Goal: Information Seeking & Learning: Compare options

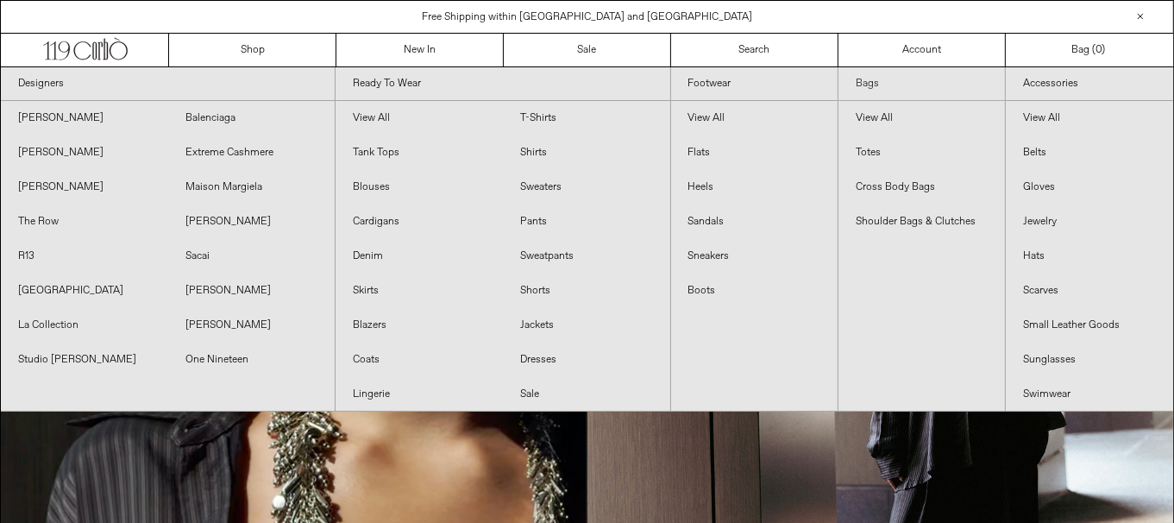
click at [870, 80] on link "Bags" at bounding box center [921, 84] width 166 height 34
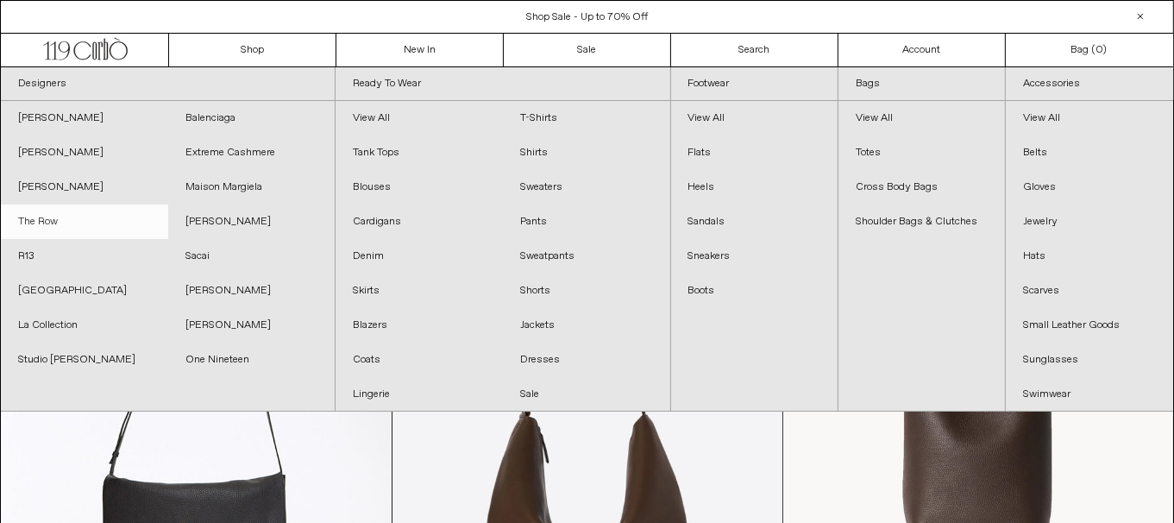
click at [47, 229] on link "The Row" at bounding box center [84, 221] width 167 height 35
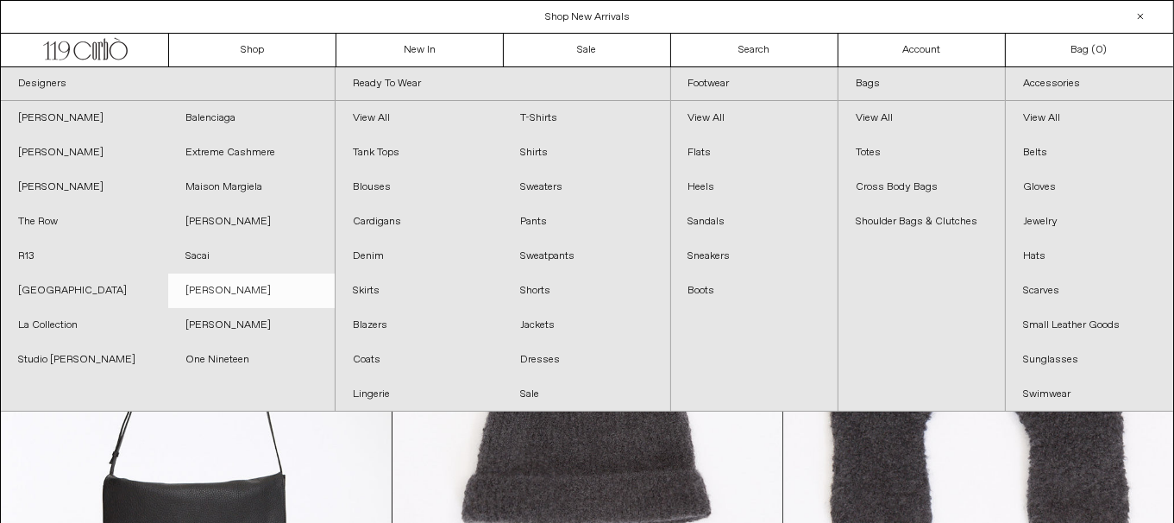
click at [210, 290] on link "[PERSON_NAME]" at bounding box center [251, 290] width 167 height 35
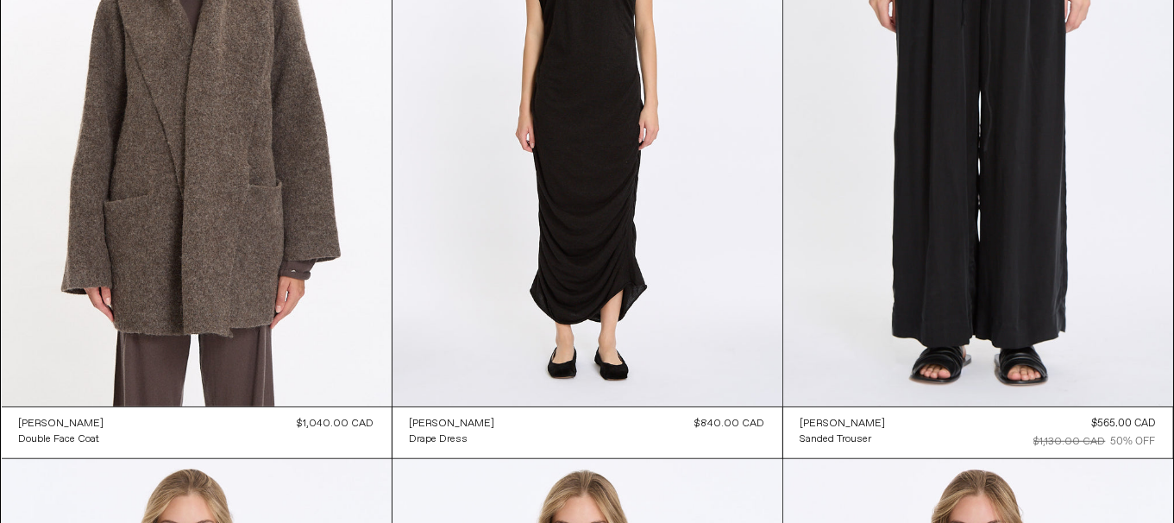
scroll to position [1372, 0]
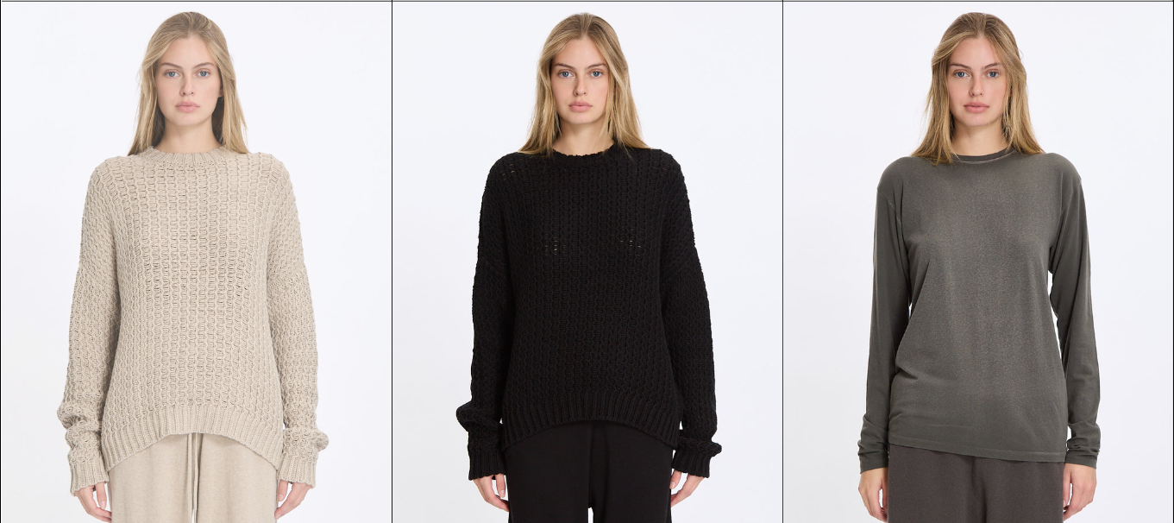
click at [211, 148] on at bounding box center [197, 294] width 390 height 585
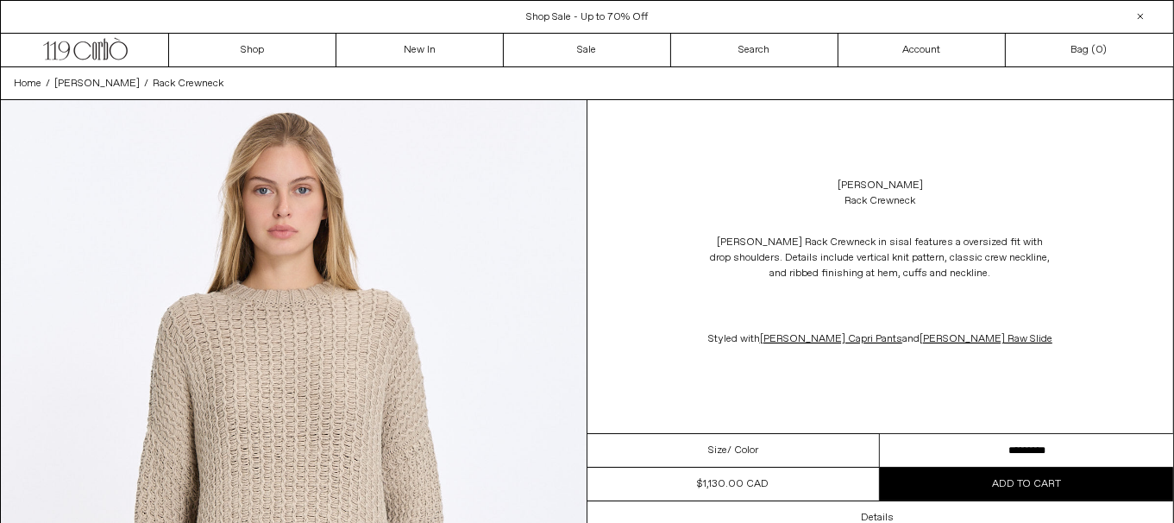
click at [992, 464] on select "********* *********" at bounding box center [1026, 451] width 293 height 34
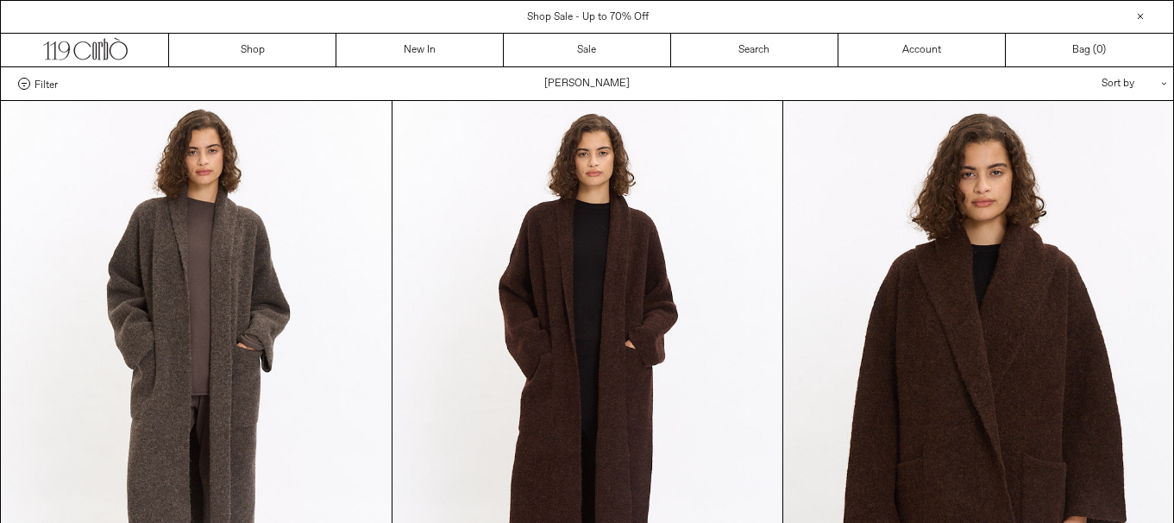
scroll to position [1372, 0]
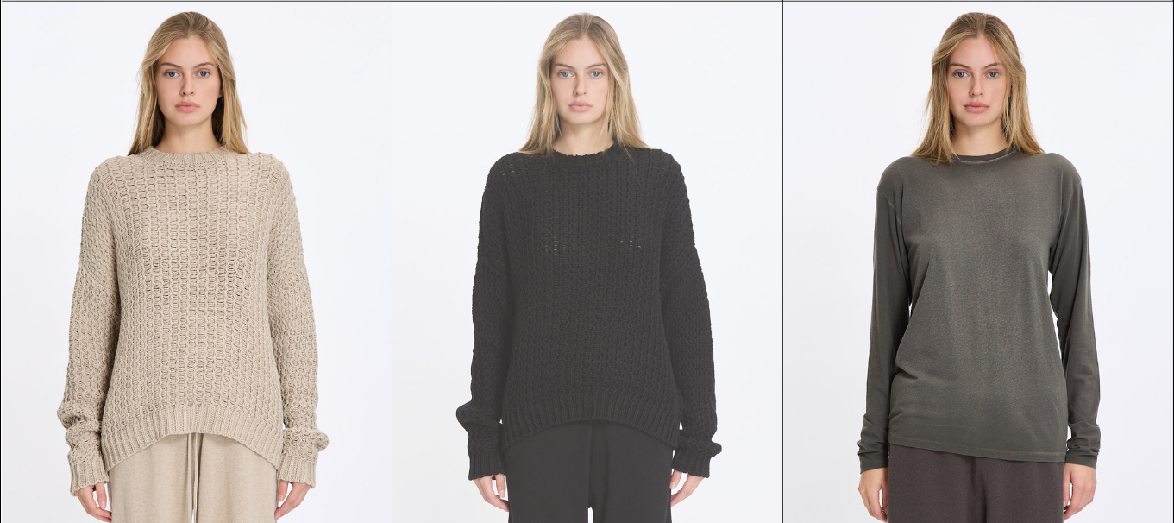
click at [623, 272] on at bounding box center [588, 294] width 390 height 585
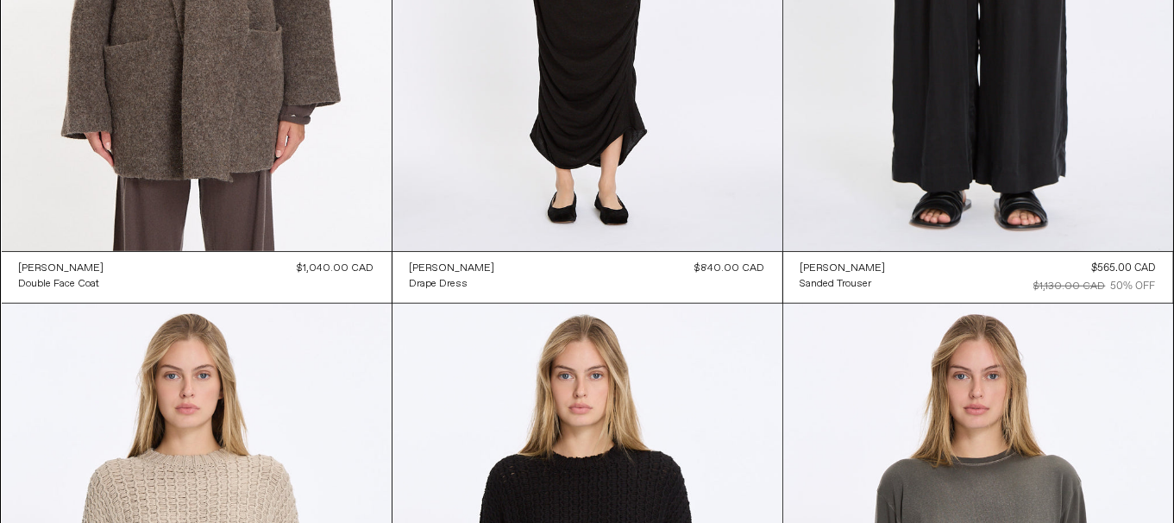
scroll to position [3, 0]
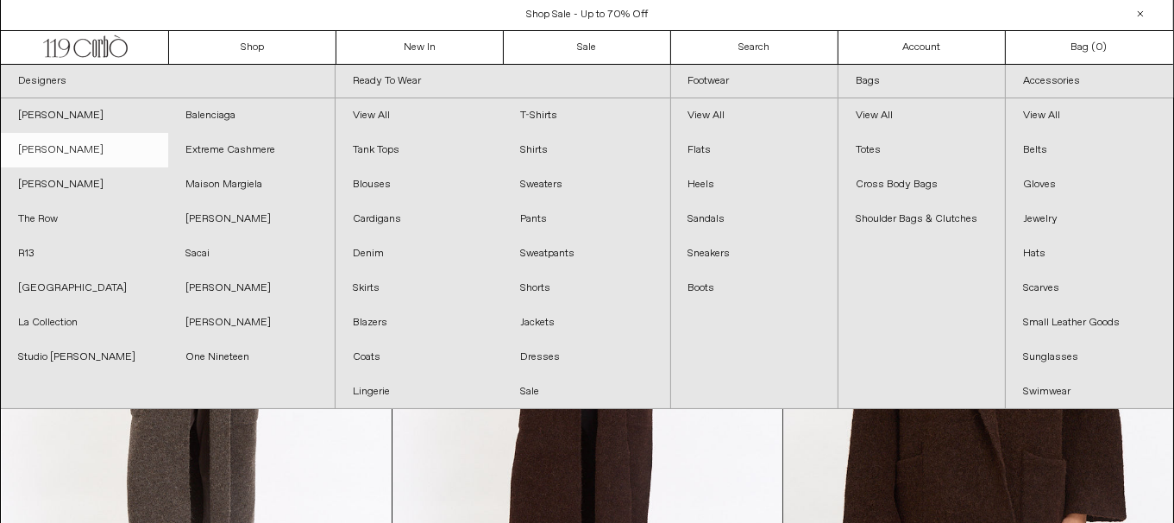
click at [105, 144] on link "[PERSON_NAME]" at bounding box center [84, 150] width 167 height 35
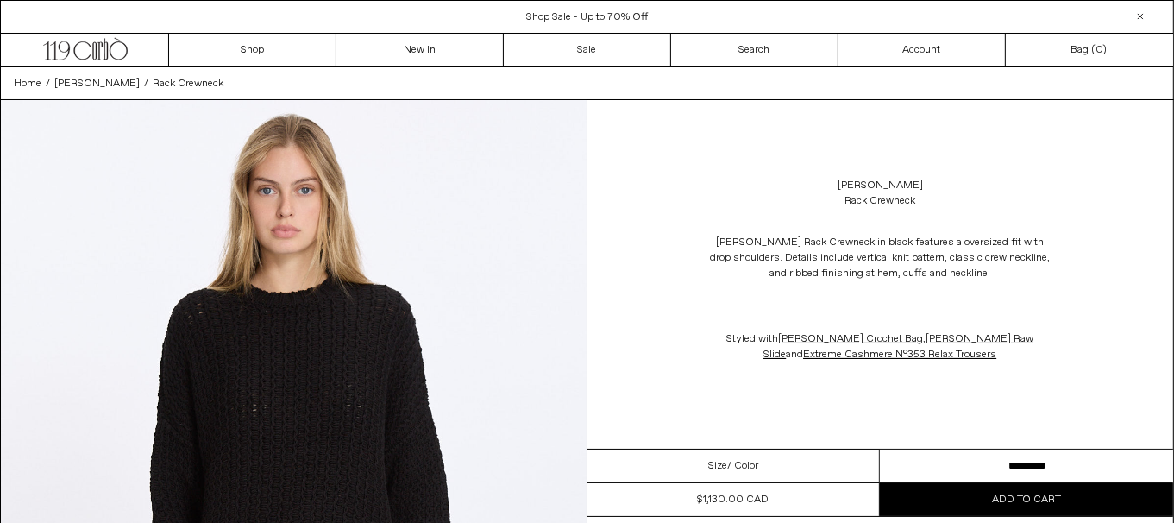
click at [950, 462] on select "********* *********" at bounding box center [1026, 466] width 293 height 34
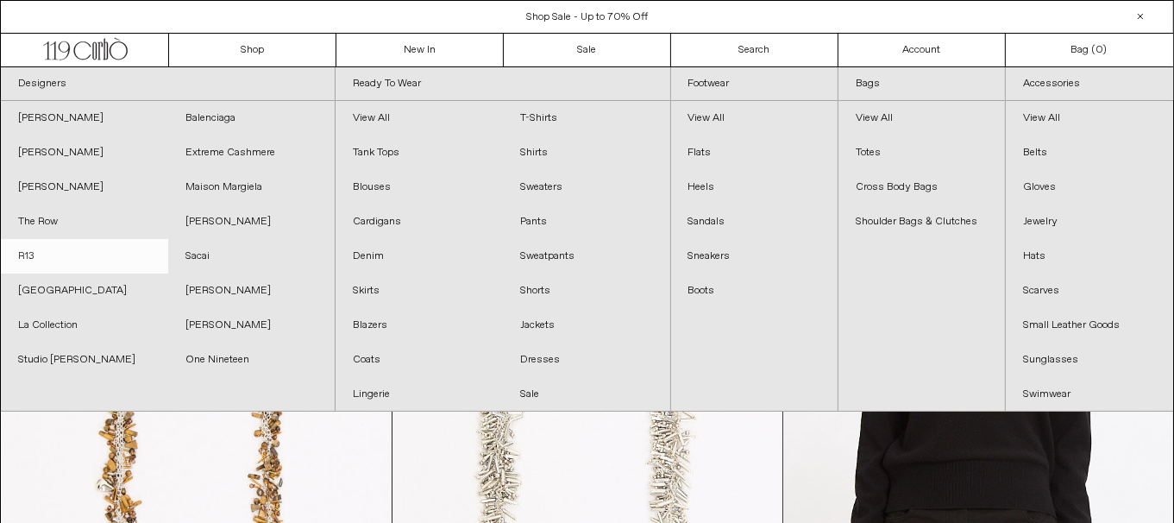
click at [37, 251] on link "R13" at bounding box center [84, 256] width 167 height 35
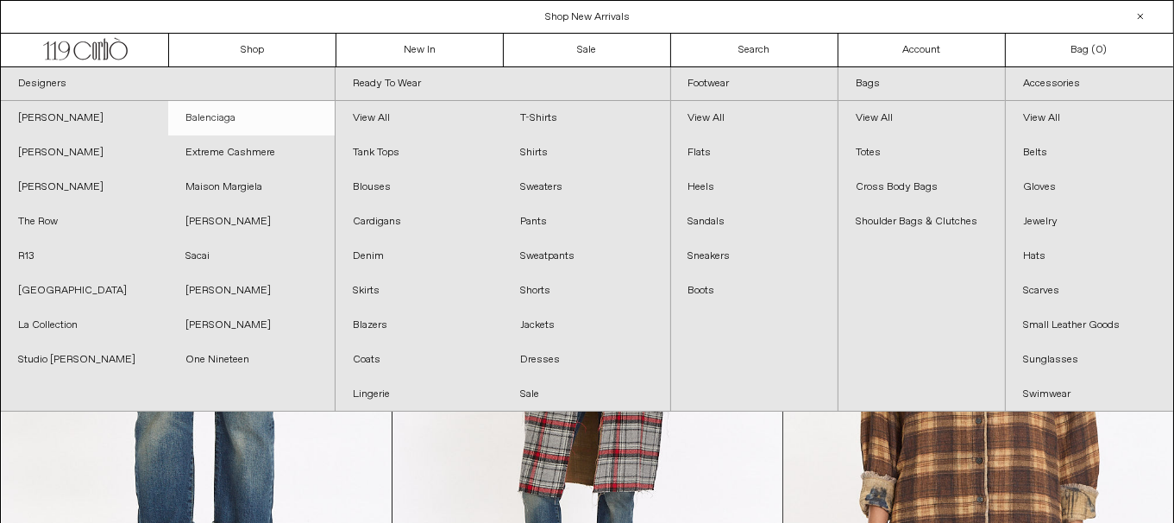
click at [213, 120] on link "Balenciaga" at bounding box center [251, 118] width 167 height 35
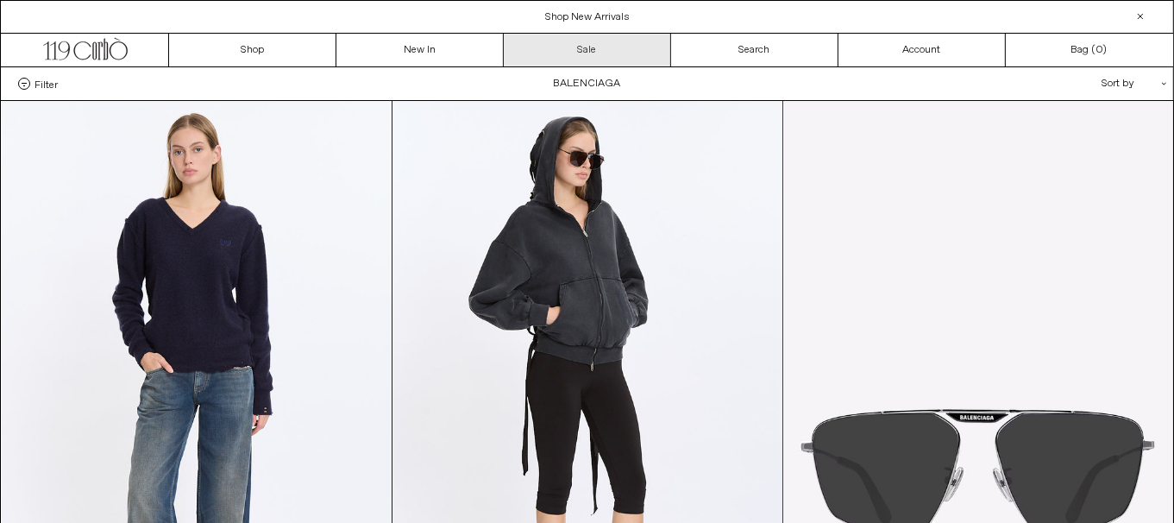
click at [612, 46] on link "Sale" at bounding box center [587, 50] width 167 height 33
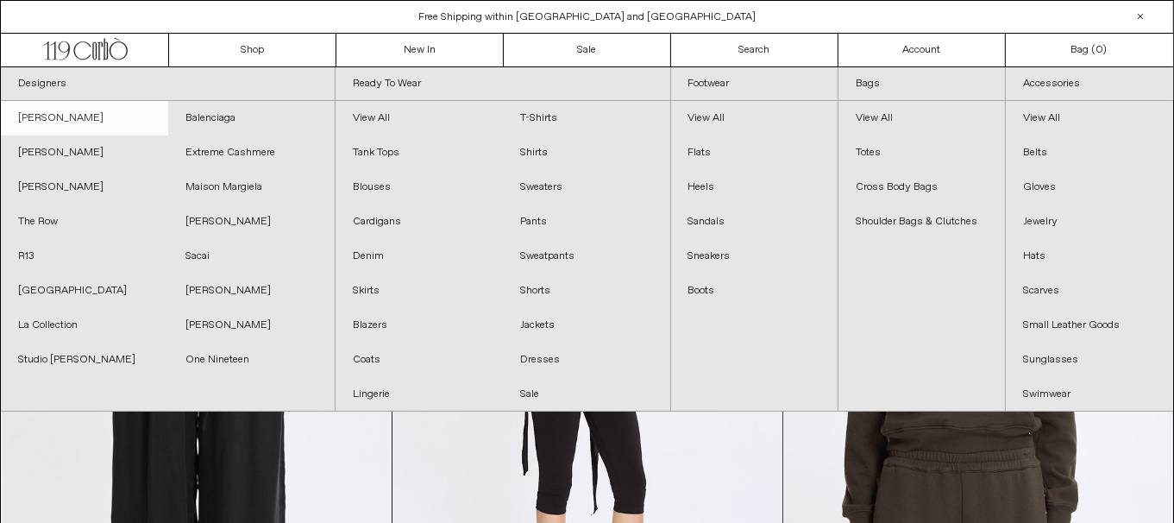
click at [111, 120] on link "[PERSON_NAME]" at bounding box center [84, 118] width 167 height 35
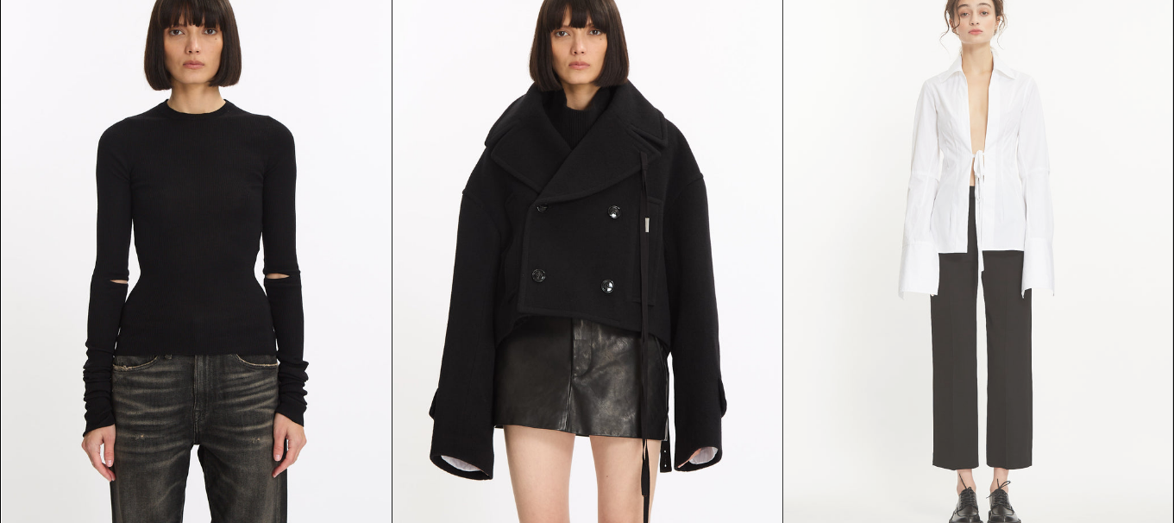
scroll to position [769, 0]
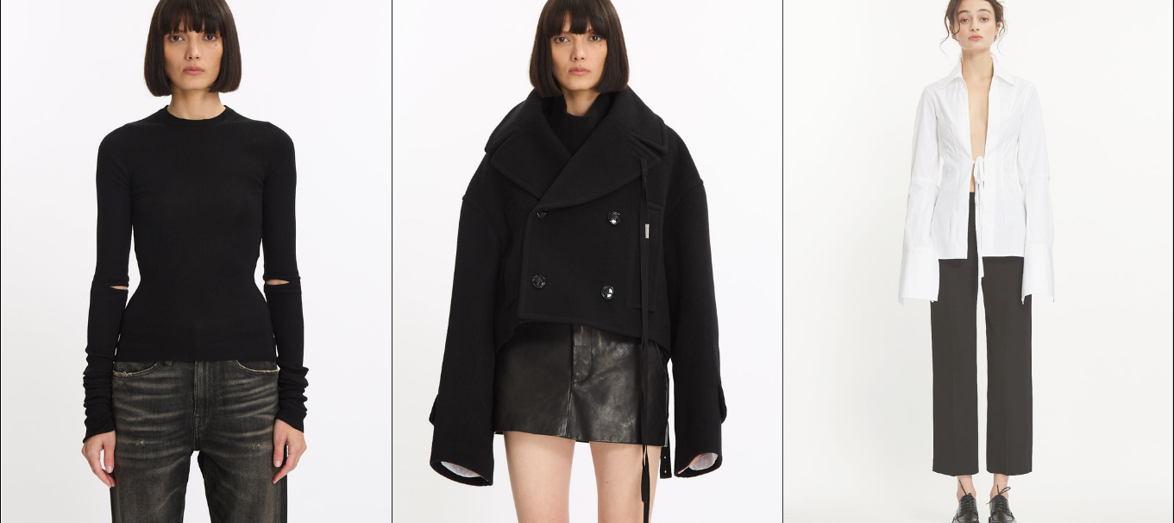
click at [1125, 338] on at bounding box center [978, 261] width 390 height 585
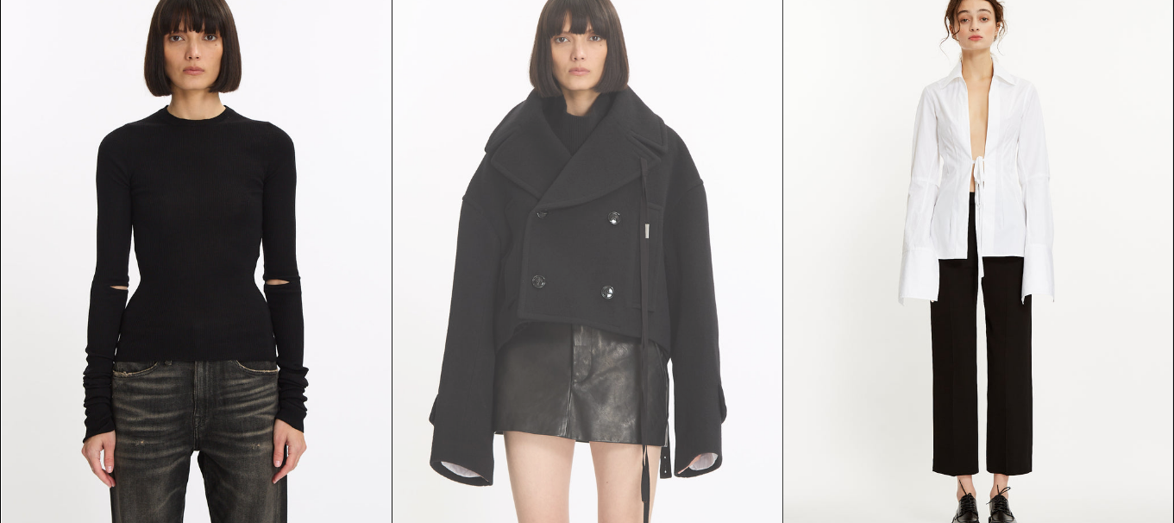
scroll to position [0, 0]
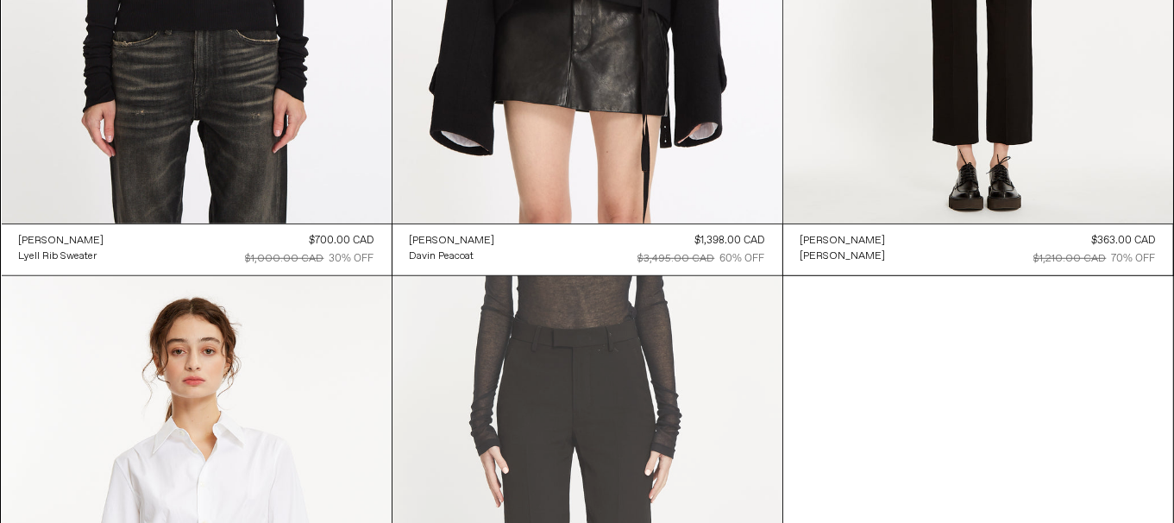
scroll to position [1541, 0]
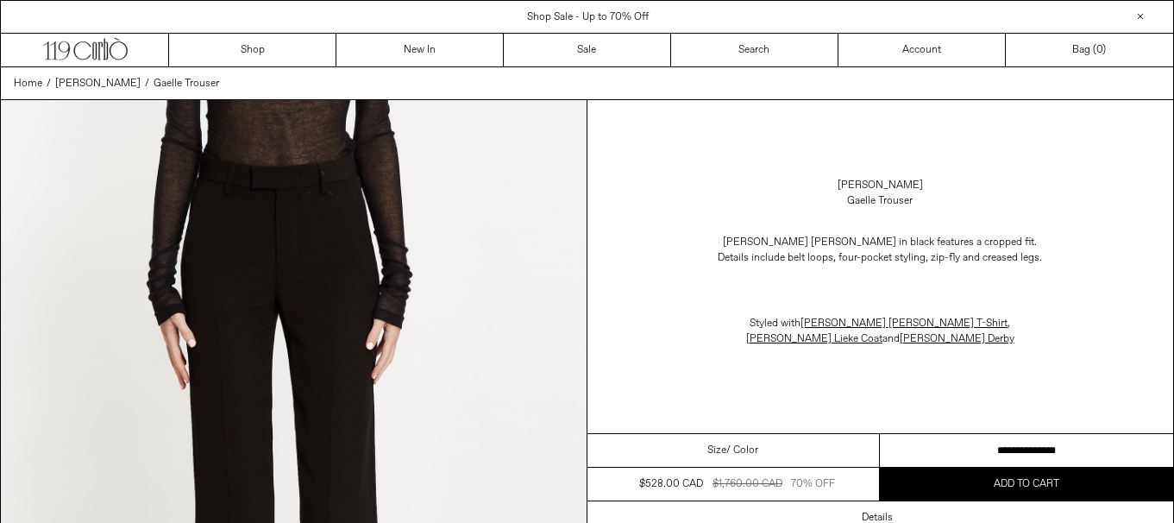
click at [1091, 437] on select "**********" at bounding box center [1026, 451] width 293 height 34
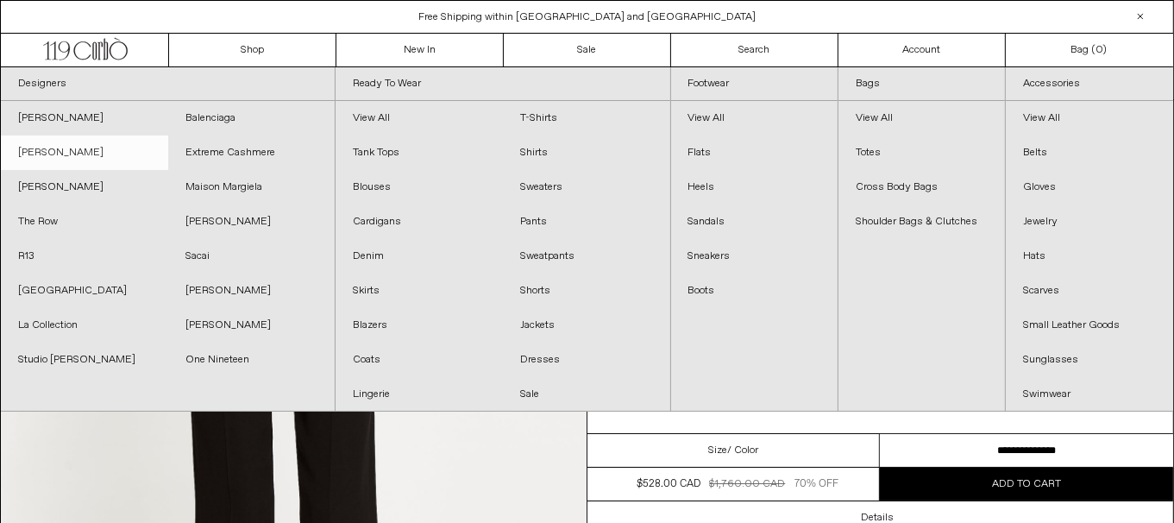
click at [42, 148] on link "[PERSON_NAME]" at bounding box center [84, 152] width 167 height 35
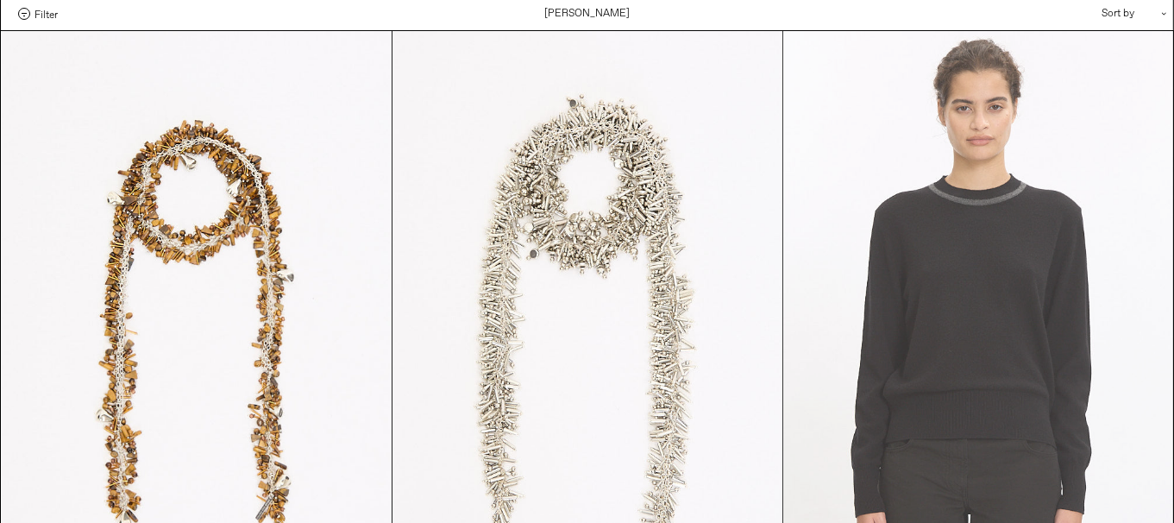
scroll to position [172, 0]
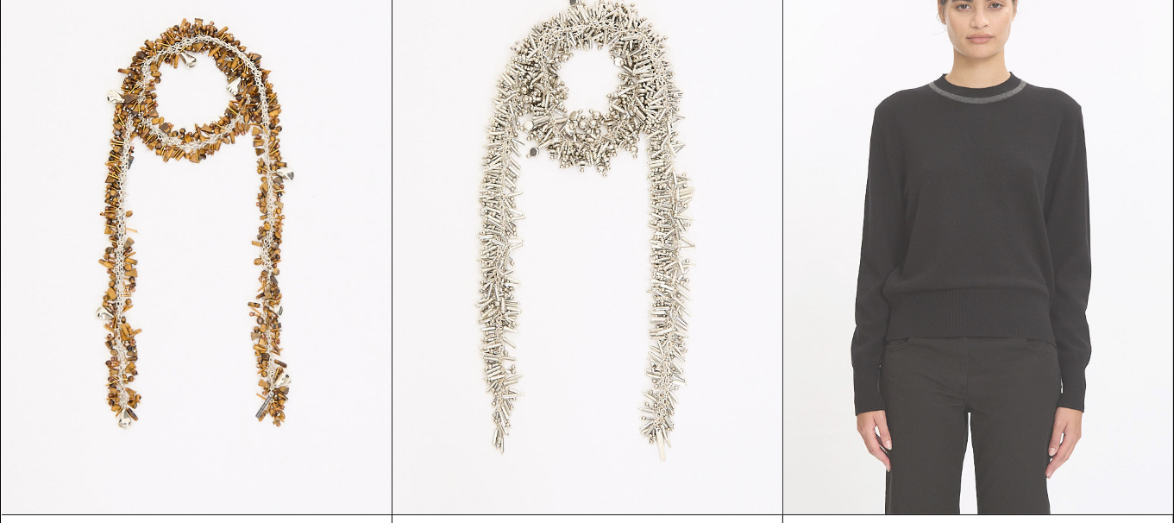
click at [1083, 237] on at bounding box center [978, 221] width 390 height 585
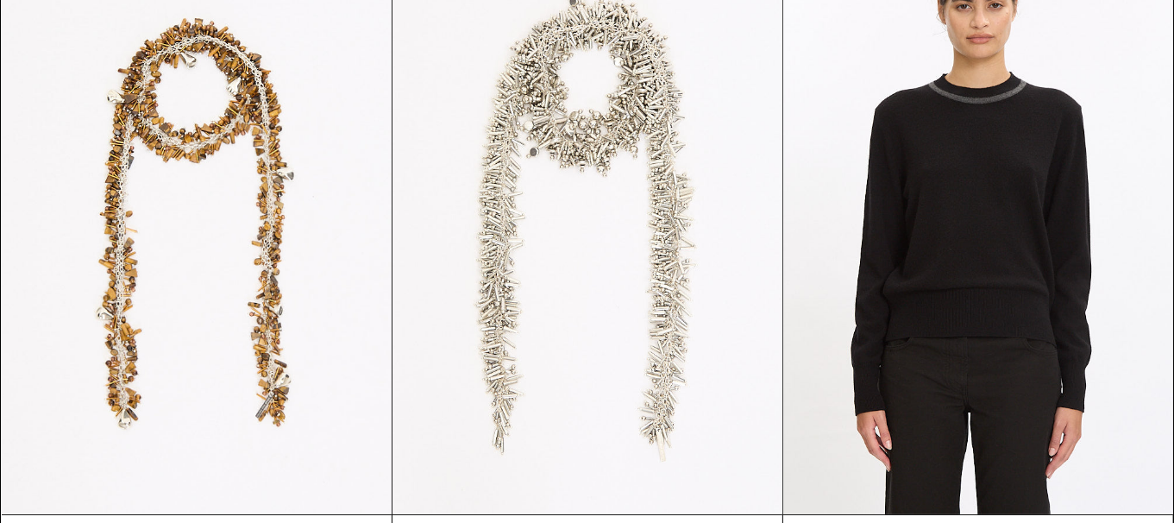
scroll to position [603, 0]
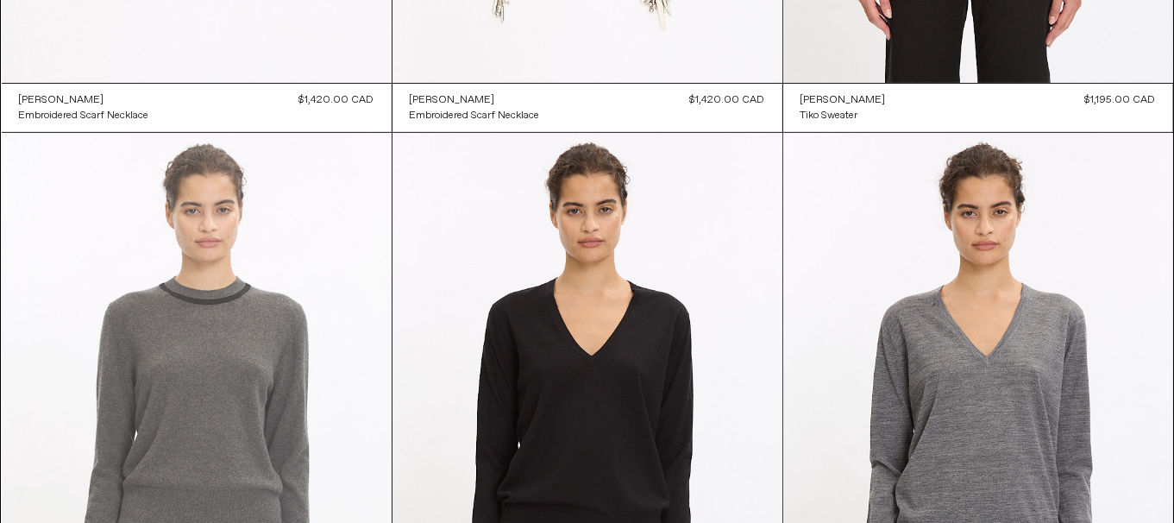
click at [158, 292] on at bounding box center [197, 425] width 390 height 585
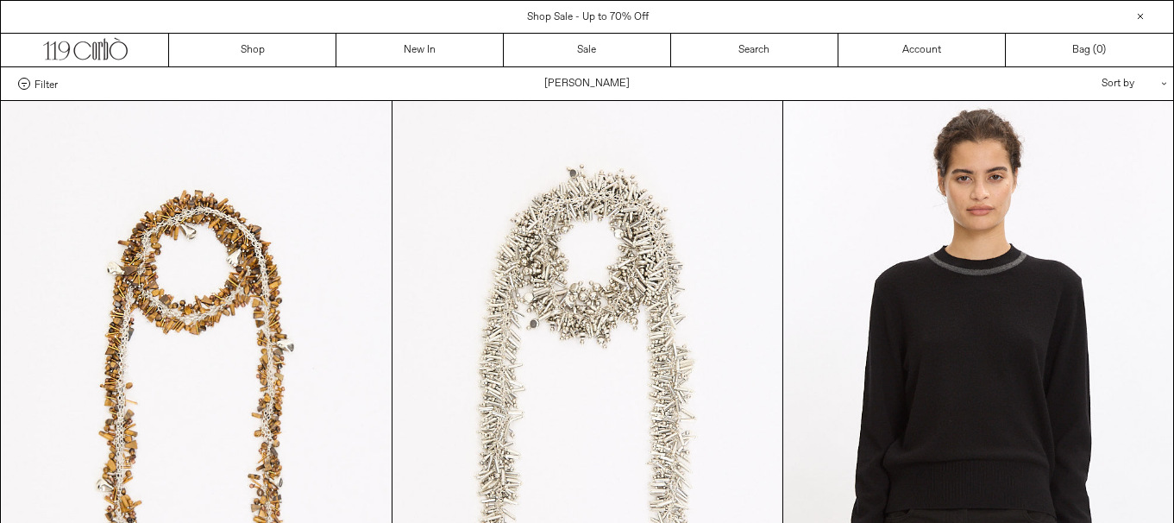
scroll to position [603, 0]
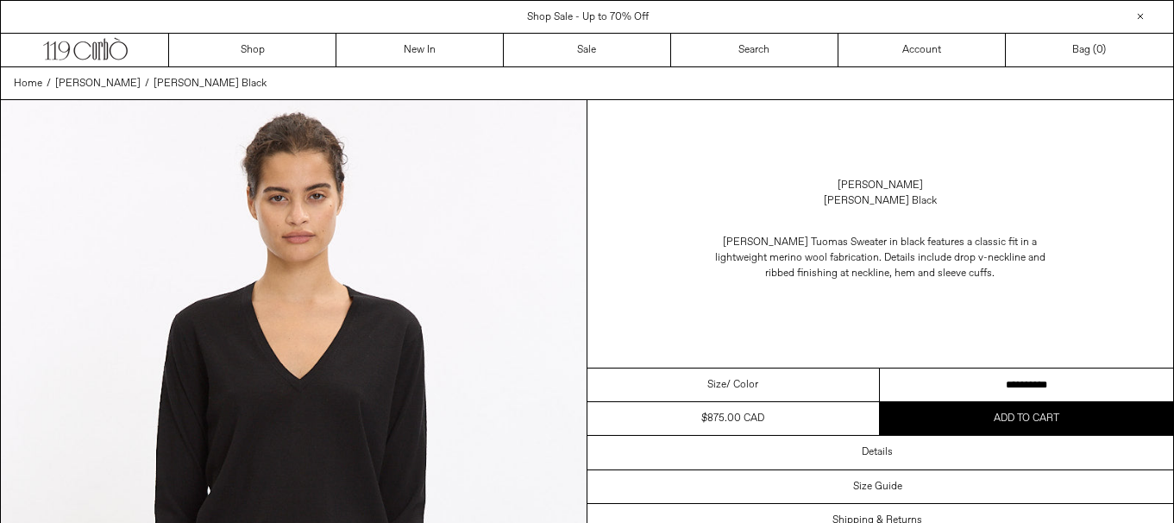
click at [1090, 383] on select "**********" at bounding box center [1026, 385] width 293 height 34
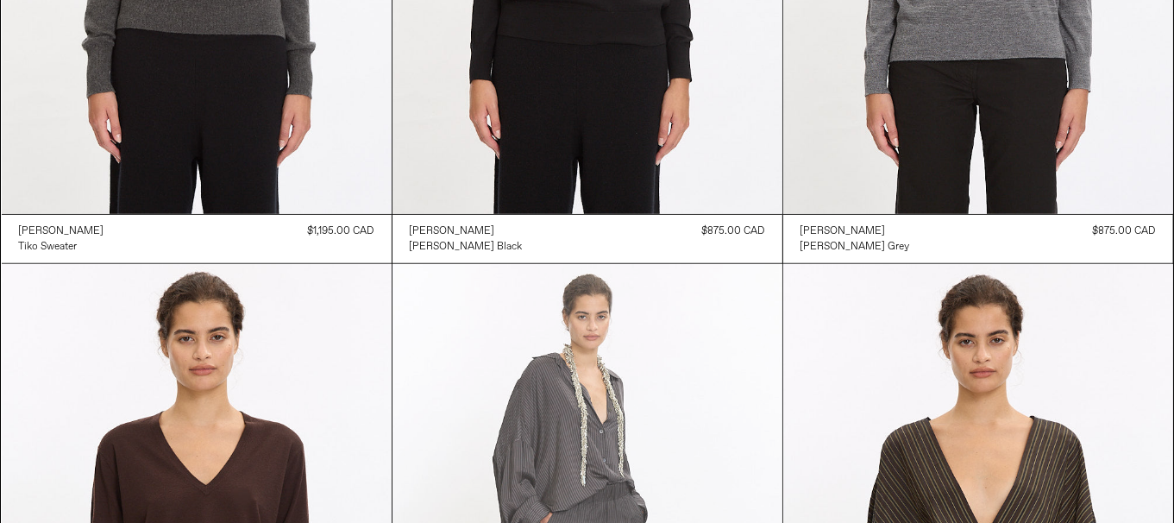
scroll to position [1294, 0]
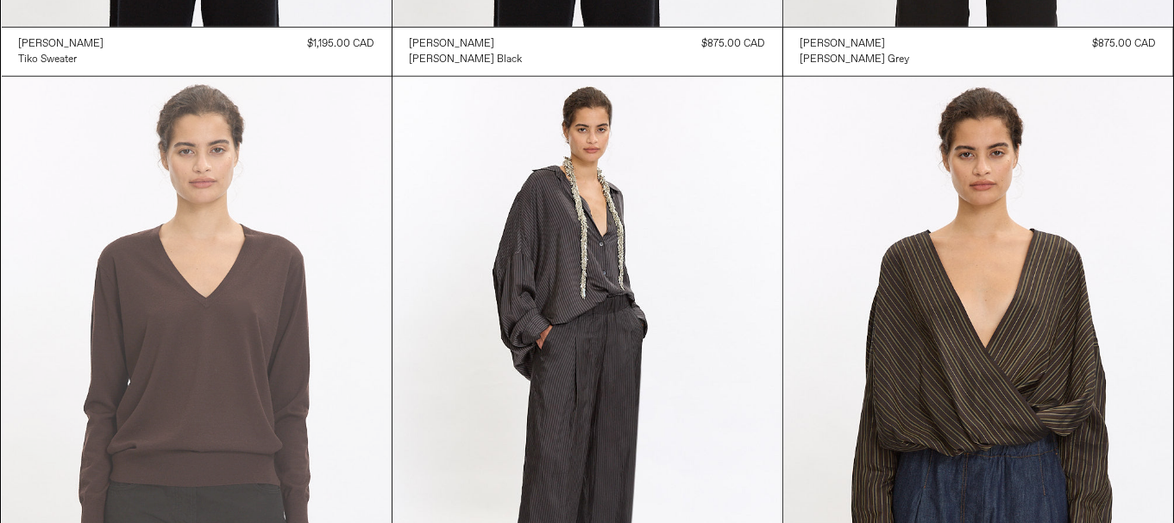
click at [308, 318] on at bounding box center [197, 369] width 390 height 585
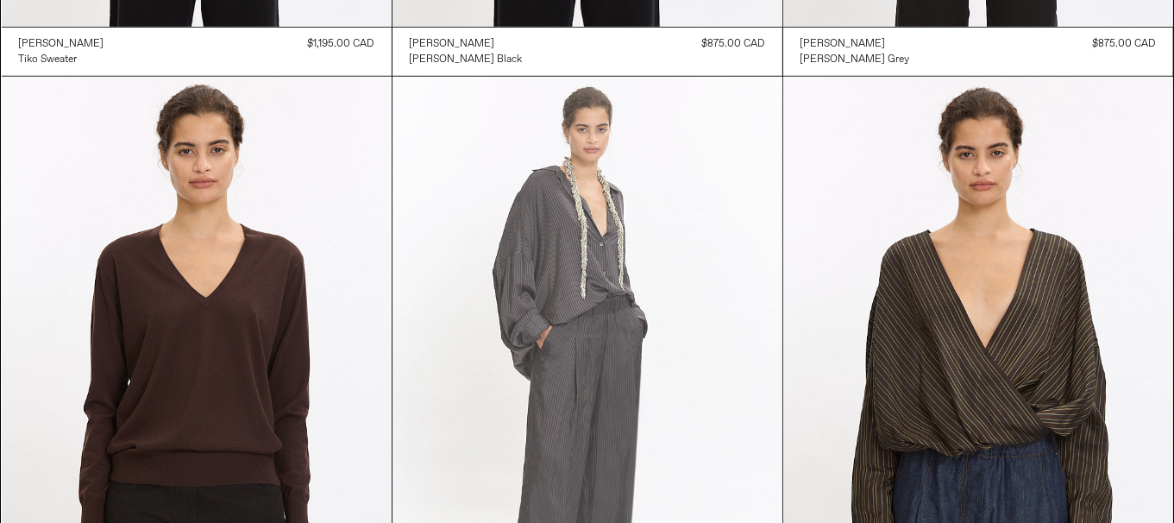
click at [625, 349] on at bounding box center [588, 369] width 390 height 585
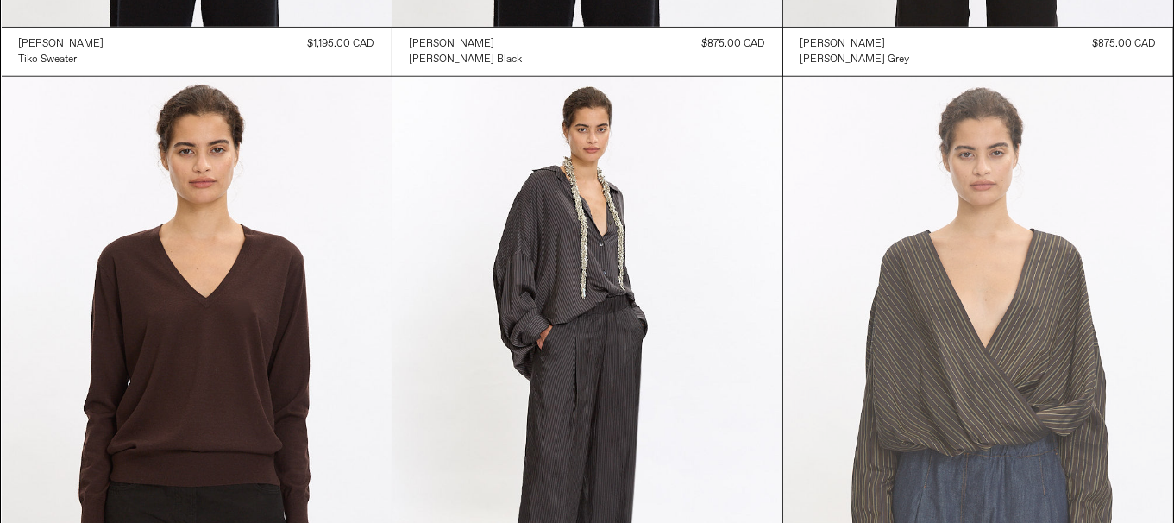
click at [1013, 327] on at bounding box center [978, 369] width 390 height 585
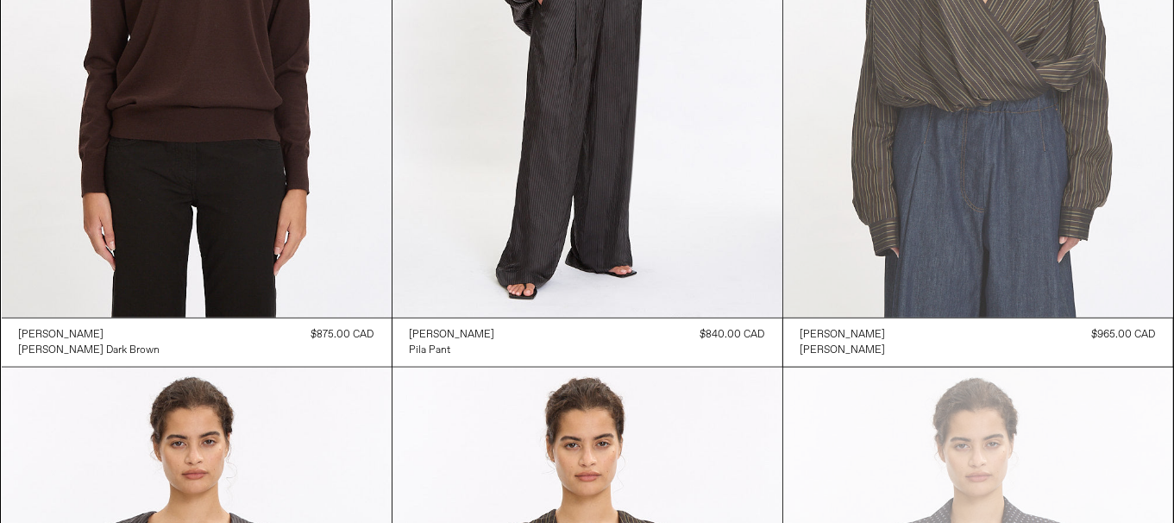
scroll to position [1898, 0]
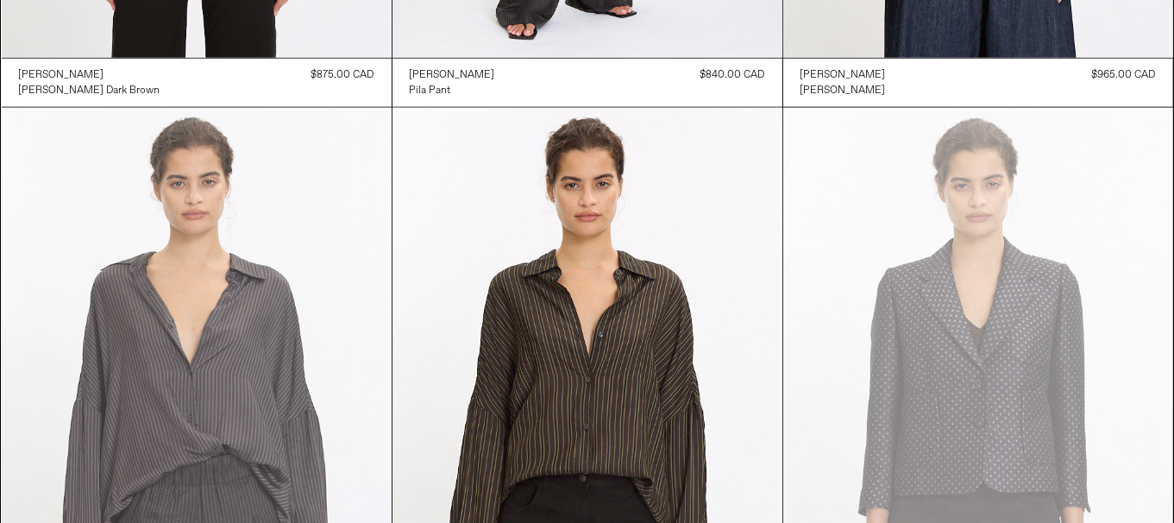
click at [265, 315] on at bounding box center [197, 400] width 390 height 585
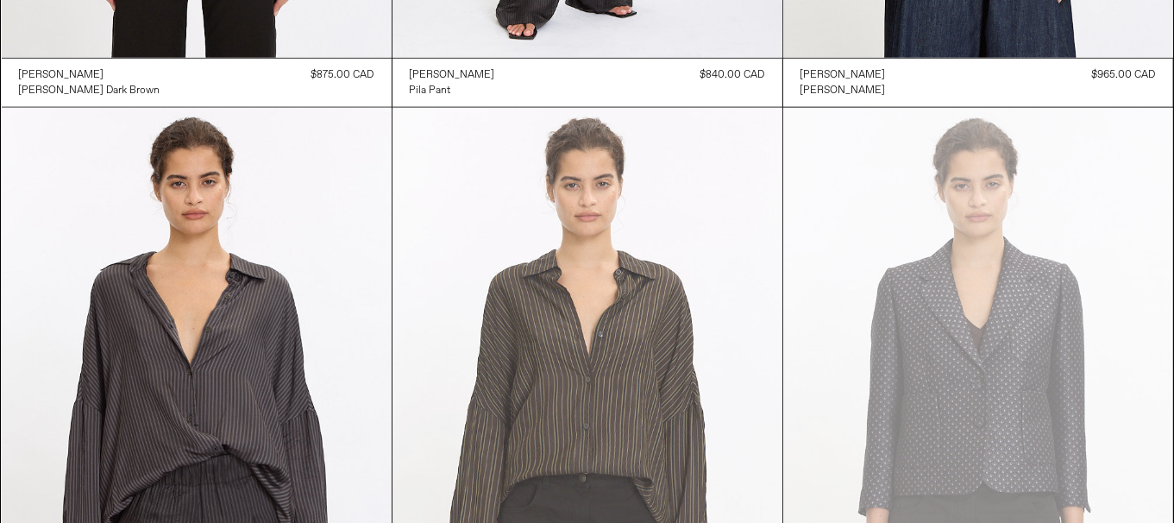
click at [575, 305] on at bounding box center [588, 400] width 390 height 585
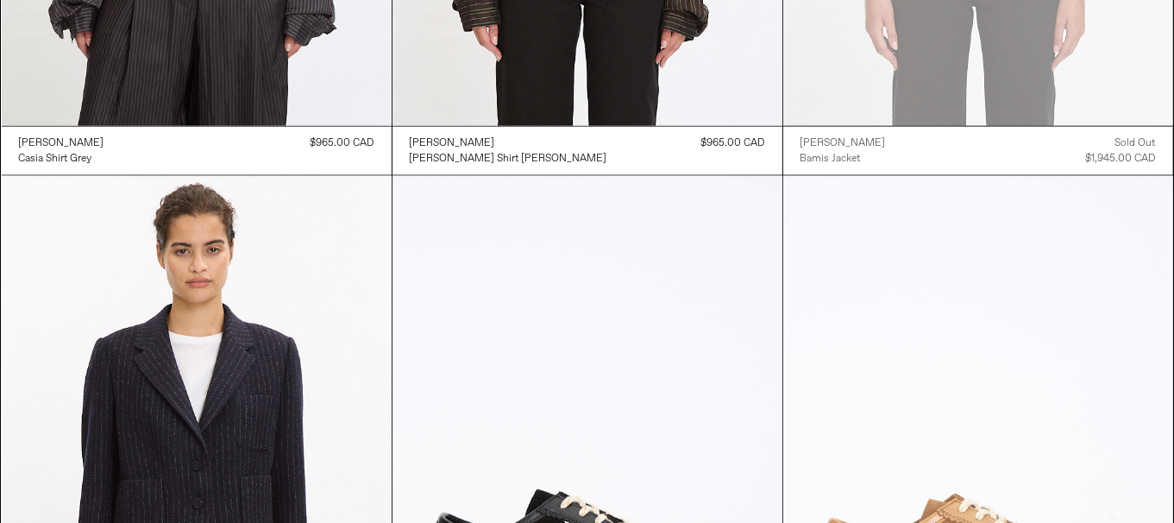
scroll to position [2587, 0]
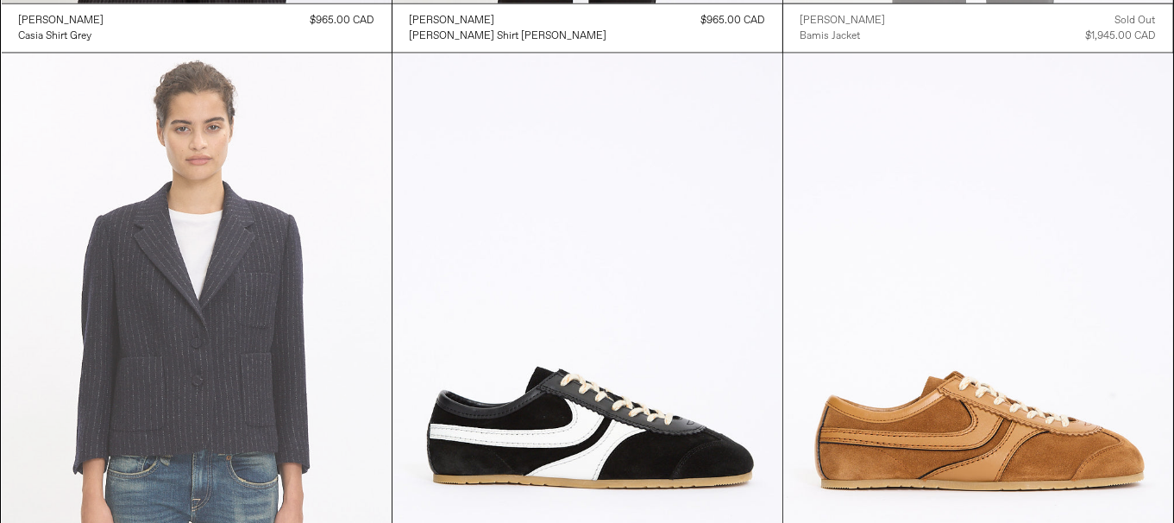
click at [185, 279] on at bounding box center [197, 345] width 390 height 585
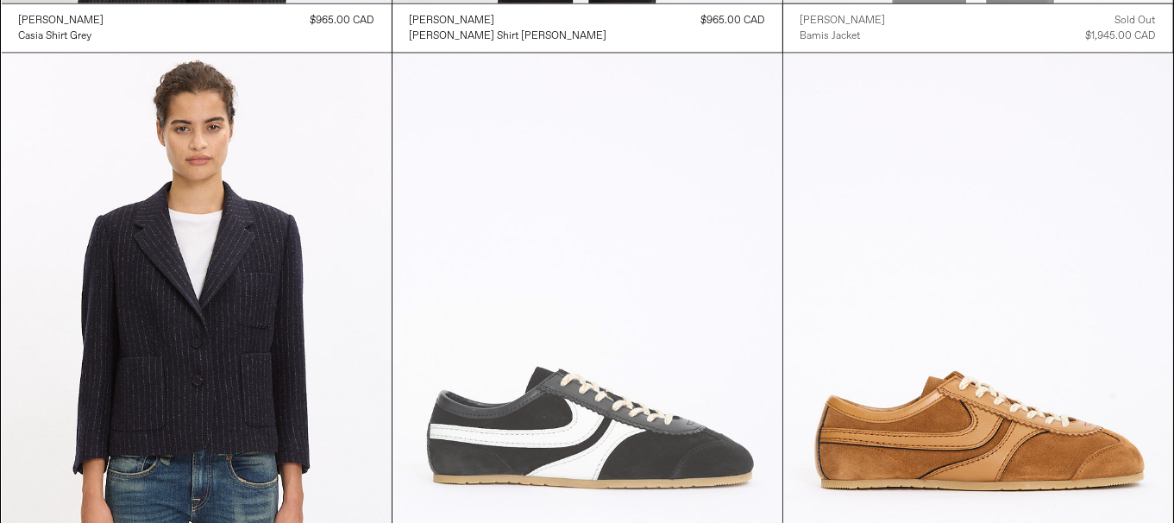
click at [658, 409] on at bounding box center [588, 345] width 390 height 585
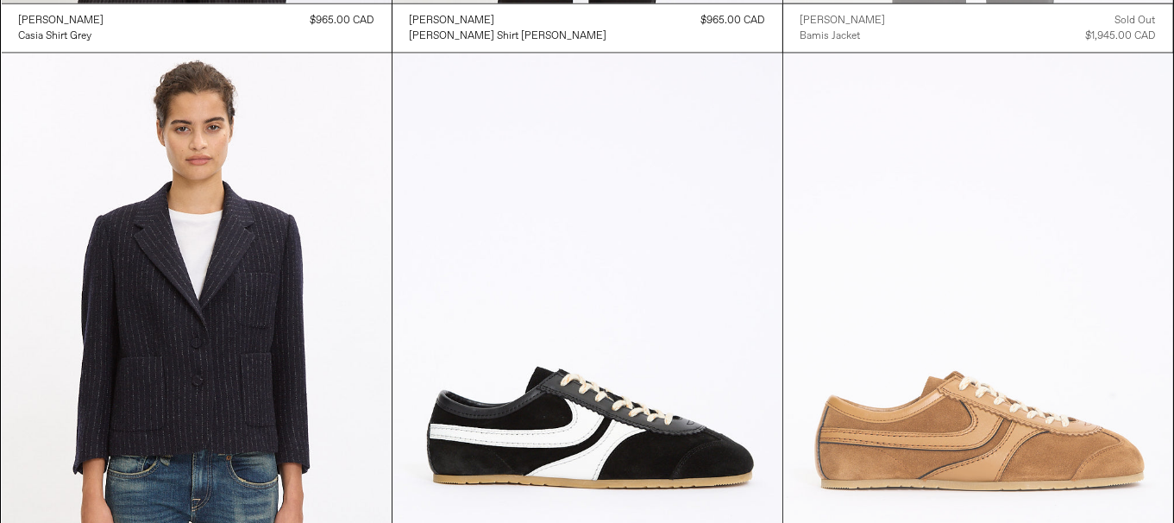
click at [963, 384] on at bounding box center [978, 345] width 390 height 585
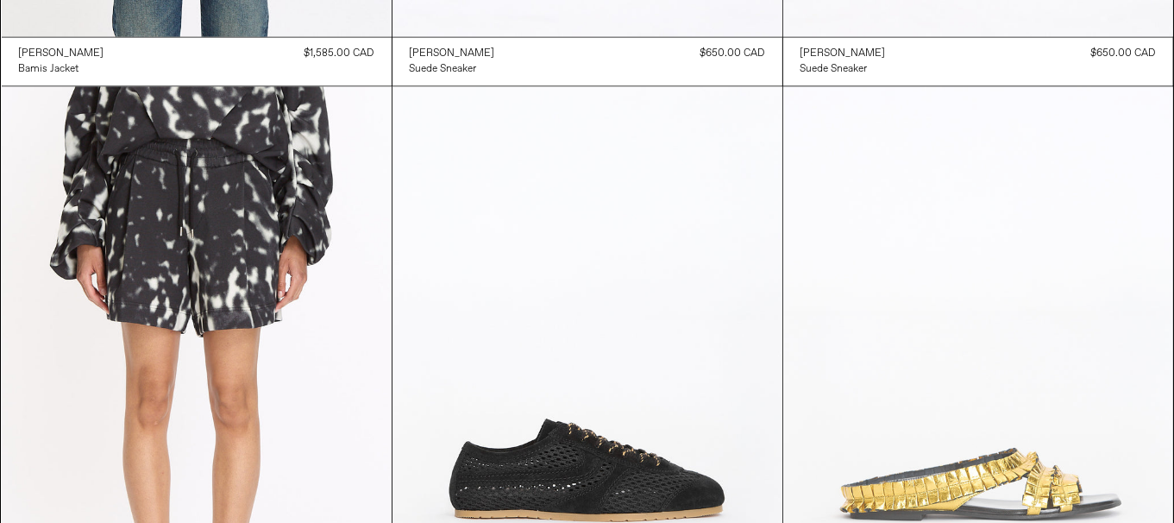
scroll to position [3277, 0]
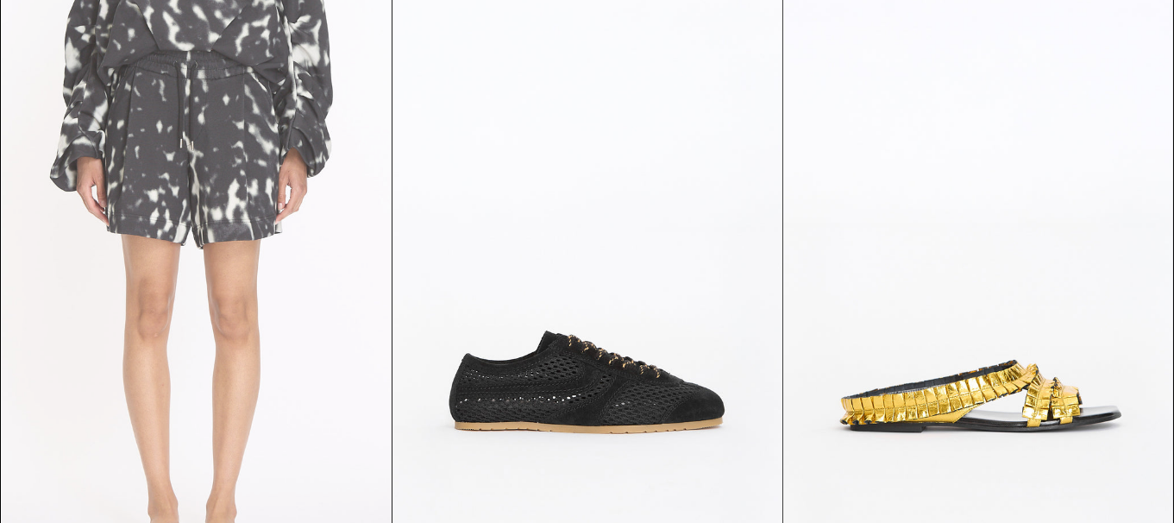
click at [306, 270] on at bounding box center [197, 290] width 390 height 585
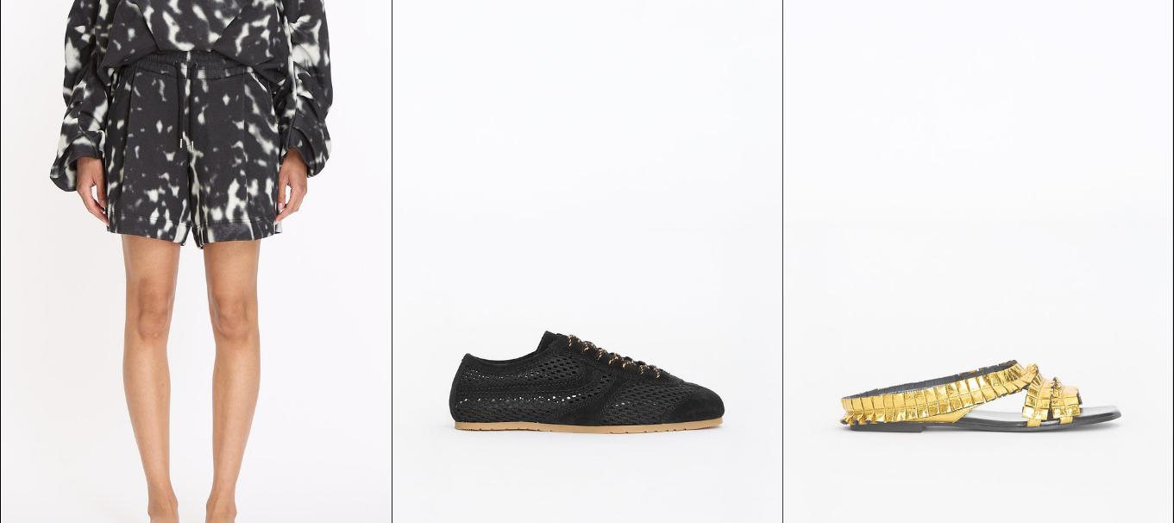
click at [966, 383] on at bounding box center [978, 290] width 390 height 585
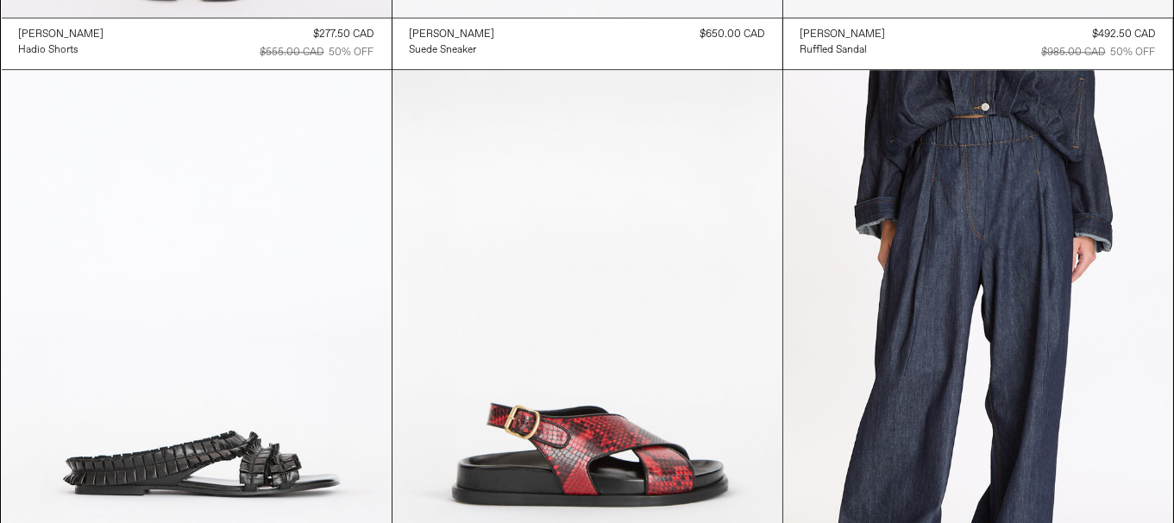
scroll to position [3968, 0]
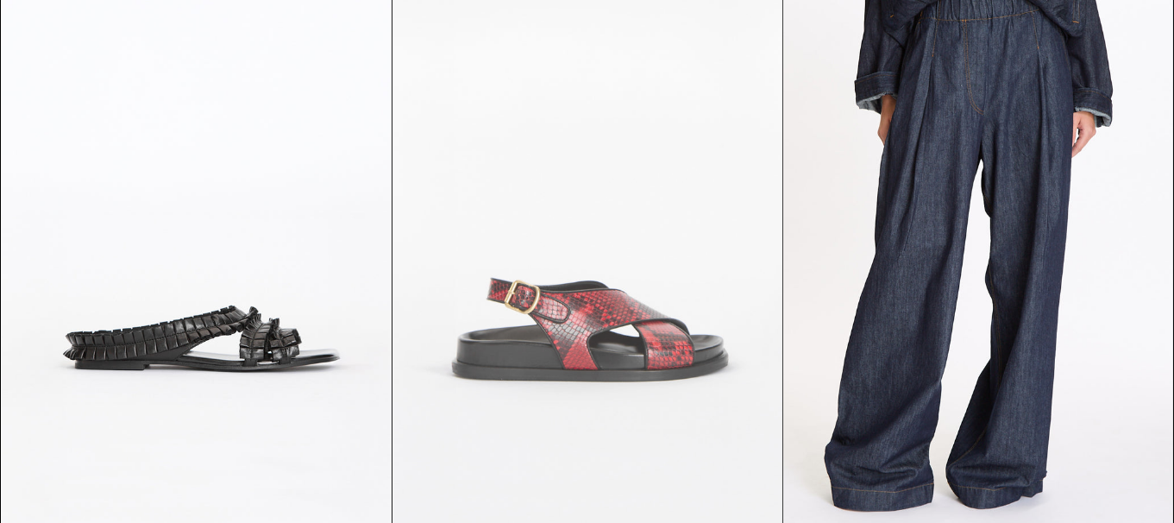
click at [669, 399] on at bounding box center [588, 237] width 390 height 585
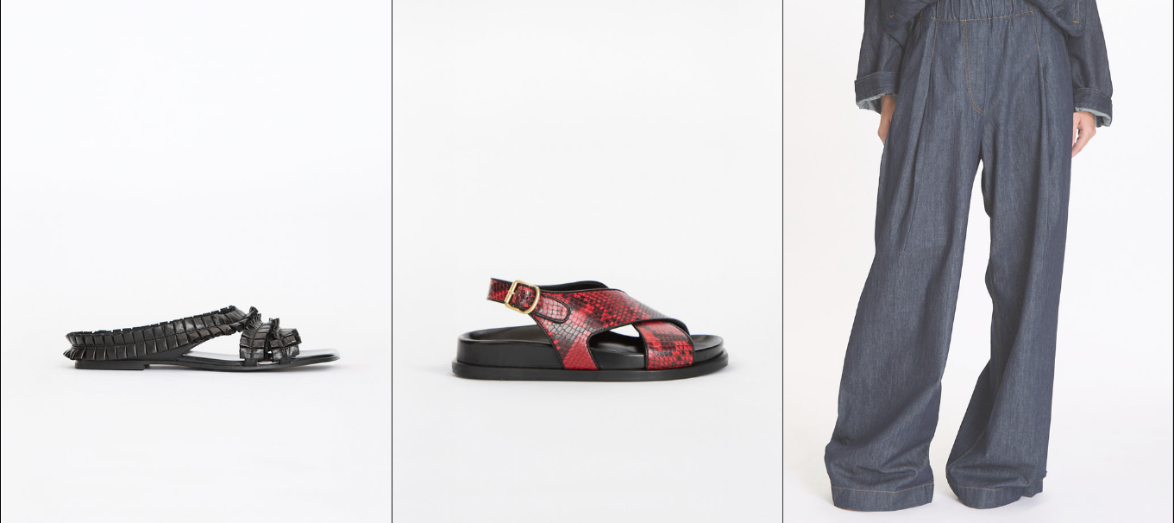
click at [1057, 317] on at bounding box center [978, 237] width 390 height 585
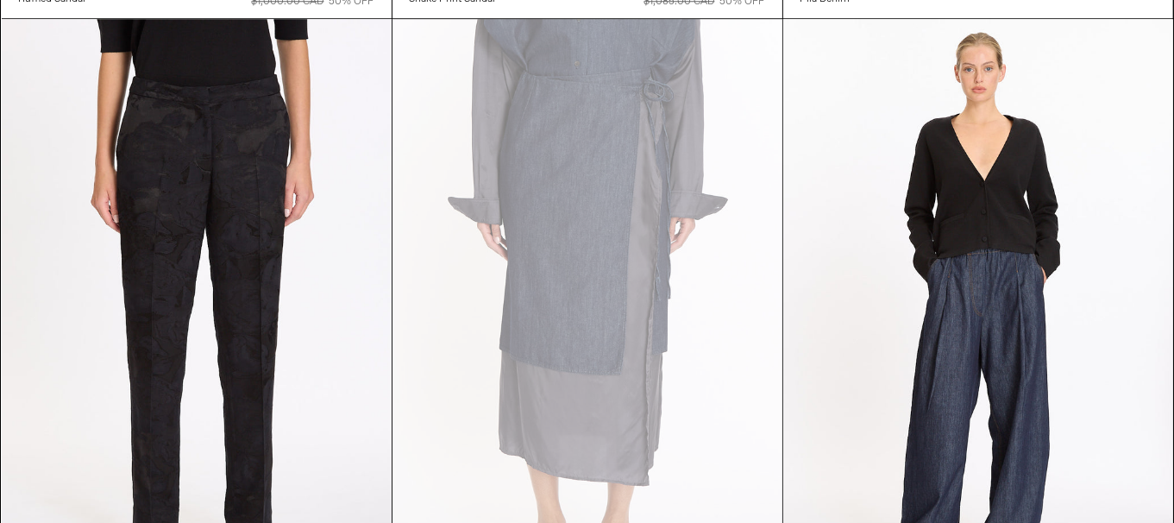
scroll to position [4572, 0]
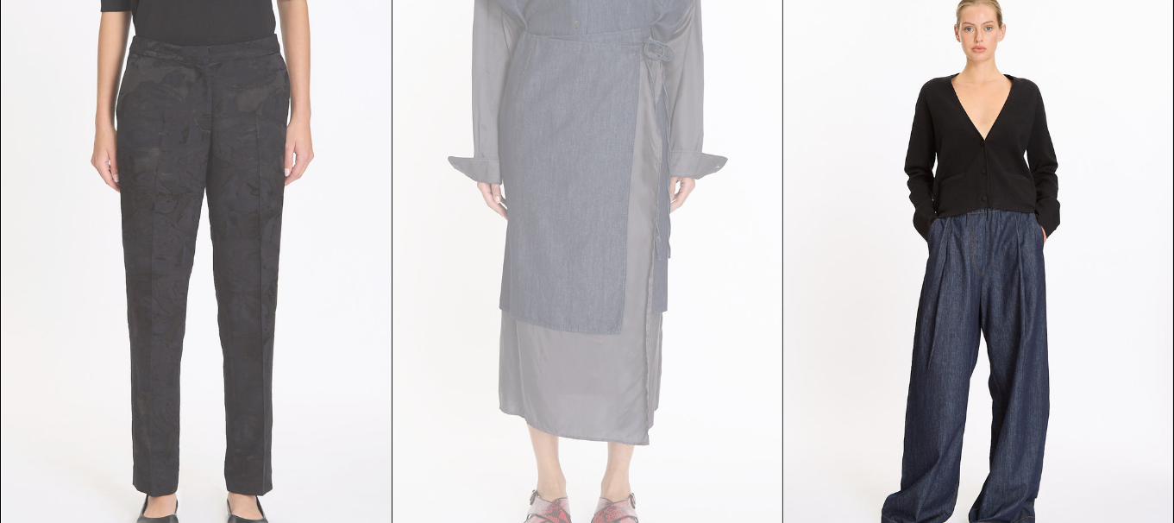
click at [287, 308] on at bounding box center [197, 270] width 390 height 585
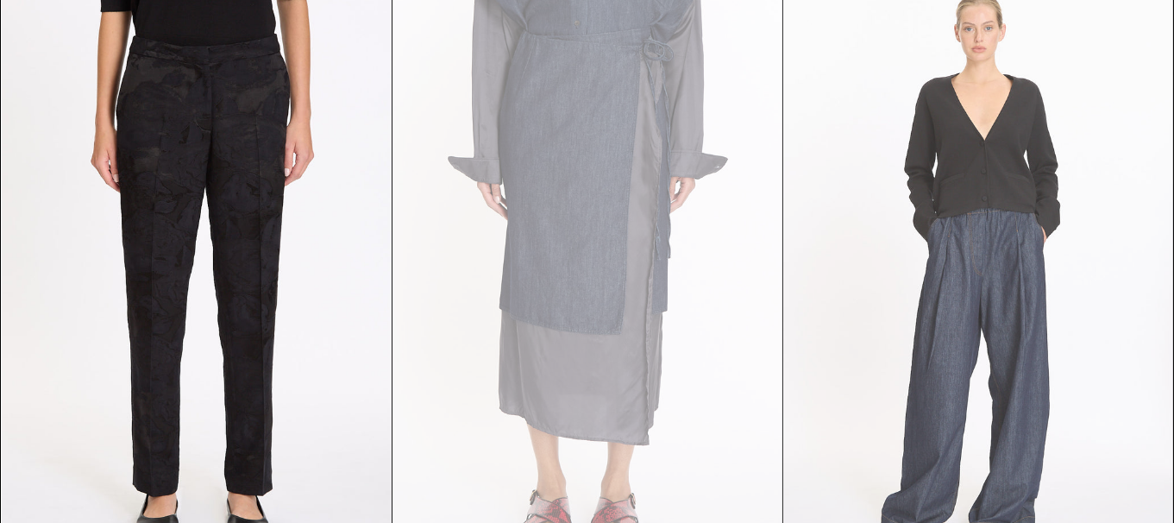
click at [1017, 399] on at bounding box center [978, 270] width 390 height 585
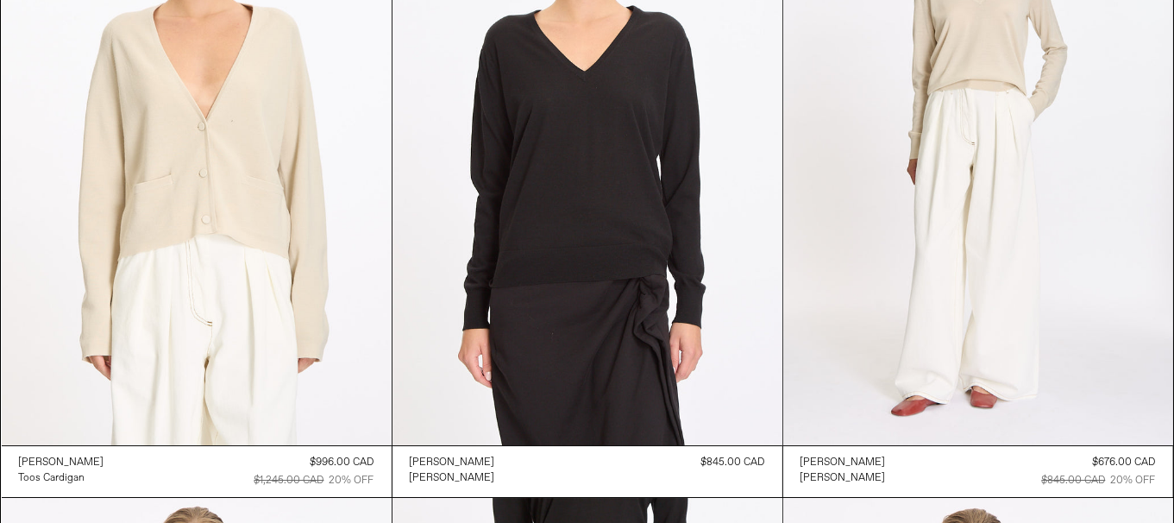
scroll to position [5367, 0]
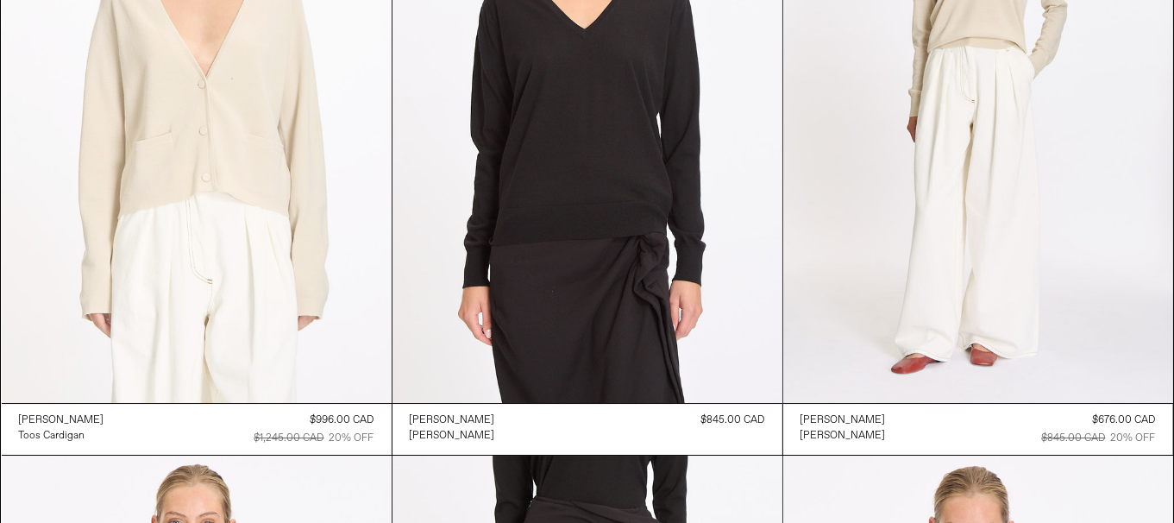
click at [160, 163] on at bounding box center [197, 110] width 390 height 585
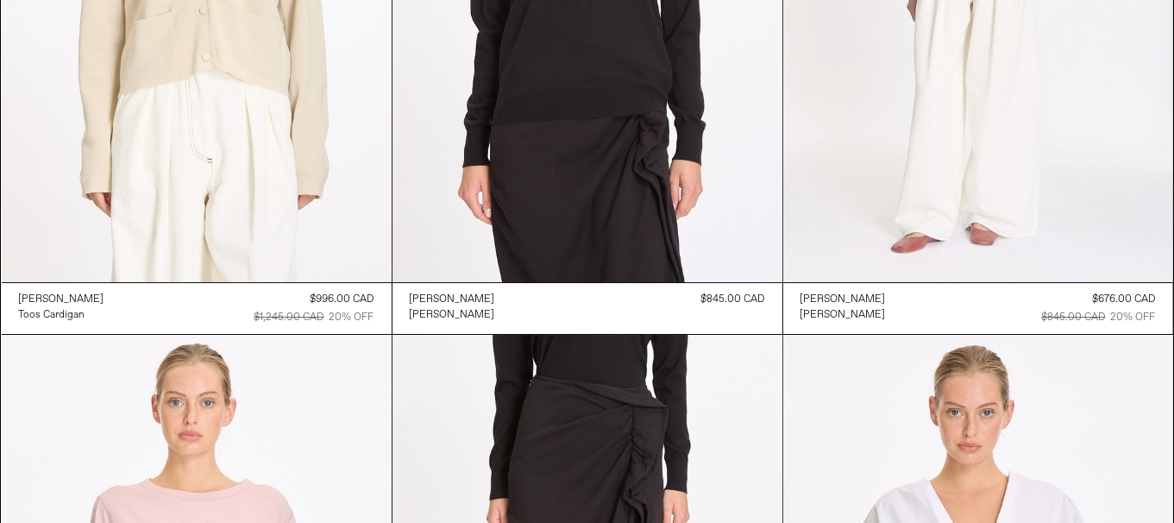
scroll to position [5799, 0]
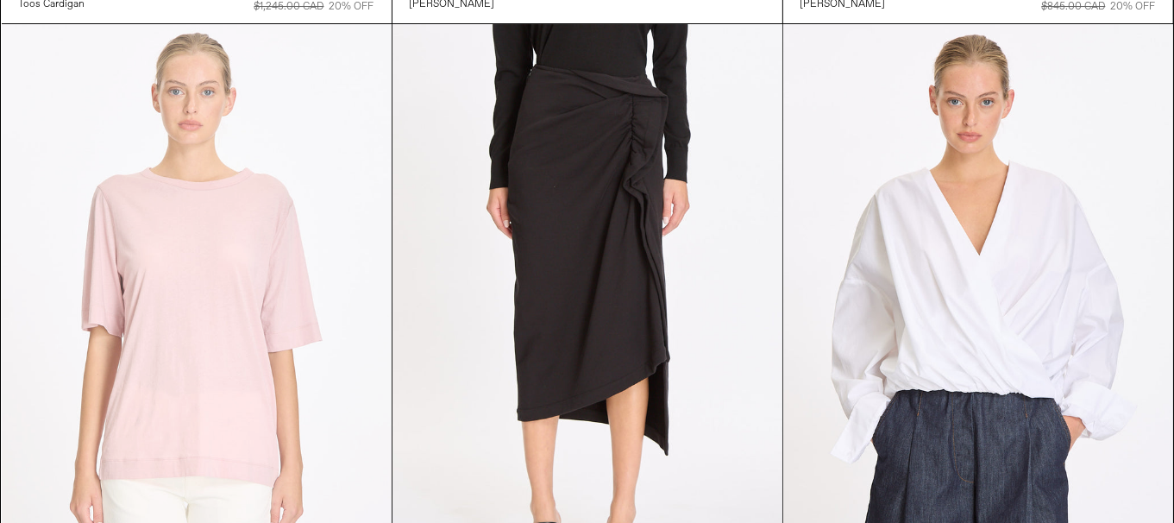
click at [305, 235] on at bounding box center [197, 316] width 390 height 585
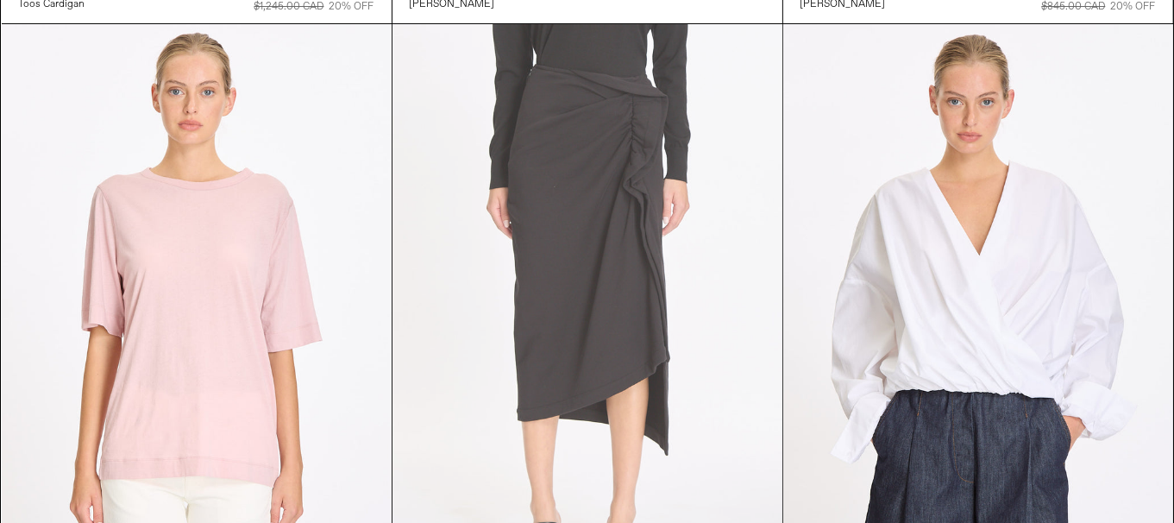
click at [699, 344] on at bounding box center [588, 316] width 390 height 585
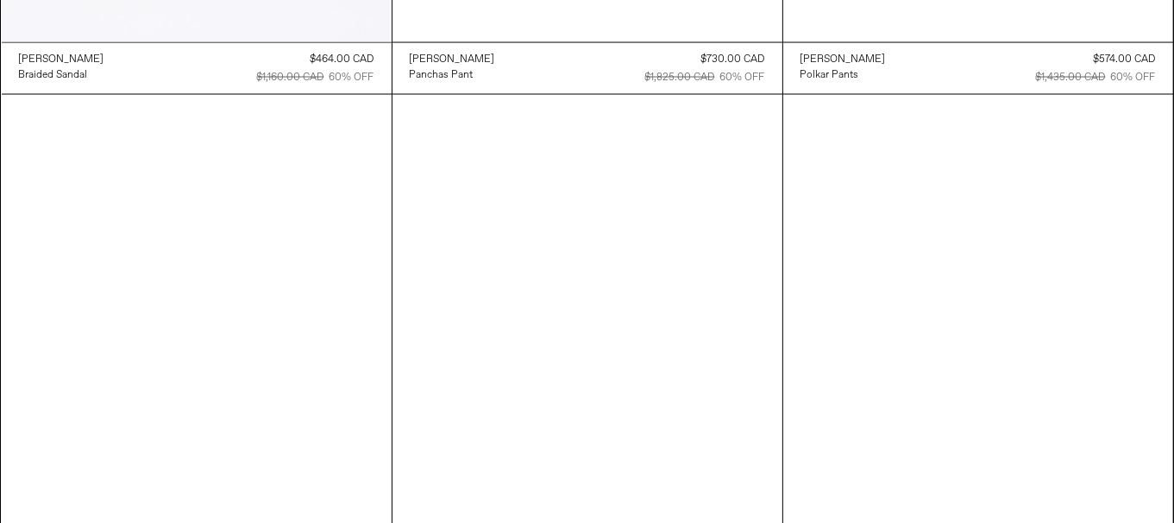
scroll to position [8991, 0]
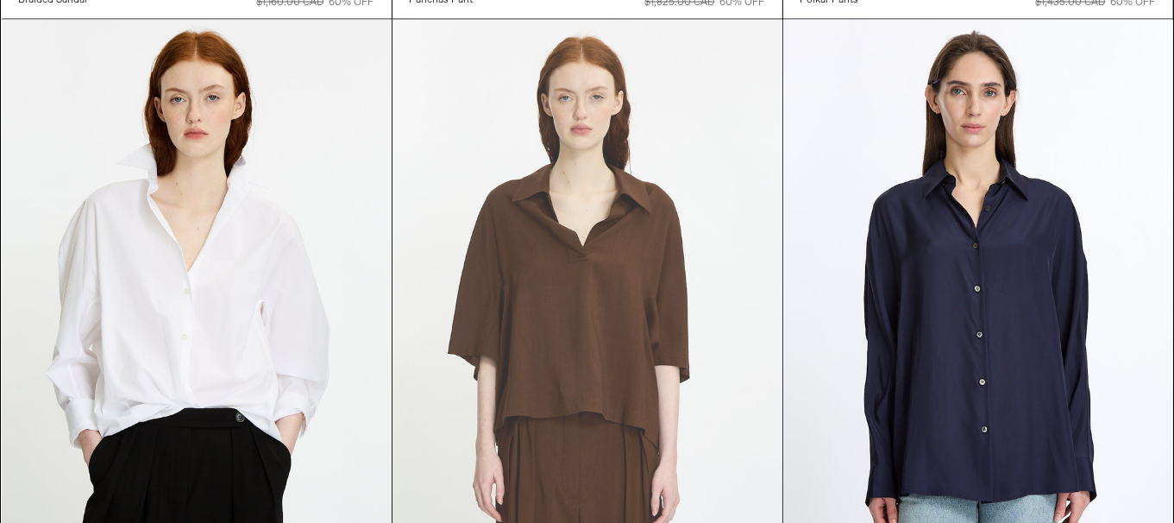
click at [599, 367] on at bounding box center [588, 312] width 390 height 585
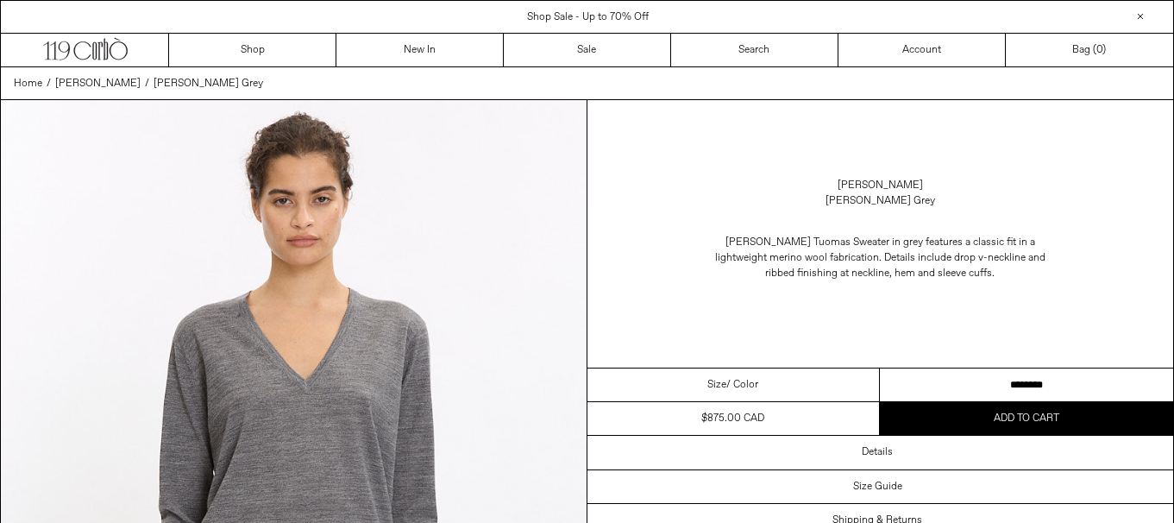
click at [1065, 384] on select "**********" at bounding box center [1026, 385] width 293 height 34
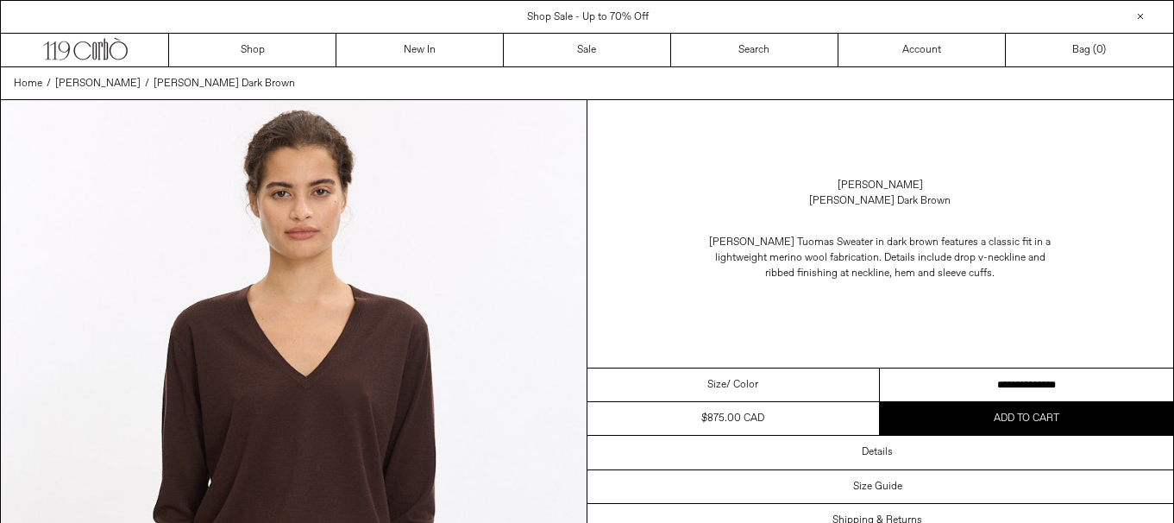
click at [1036, 380] on select "**********" at bounding box center [1026, 385] width 293 height 34
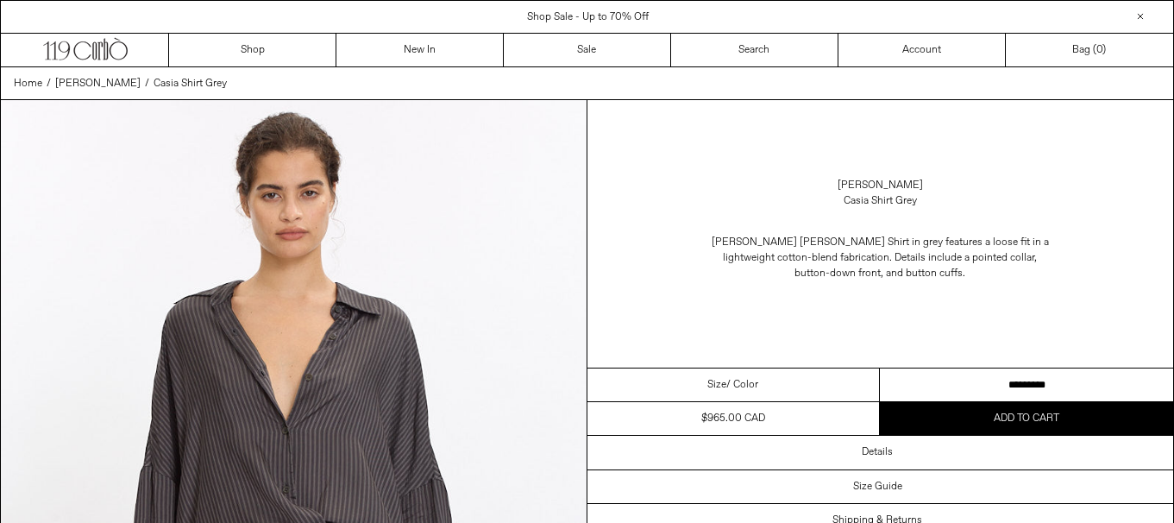
click at [1014, 386] on select "**********" at bounding box center [1026, 385] width 293 height 34
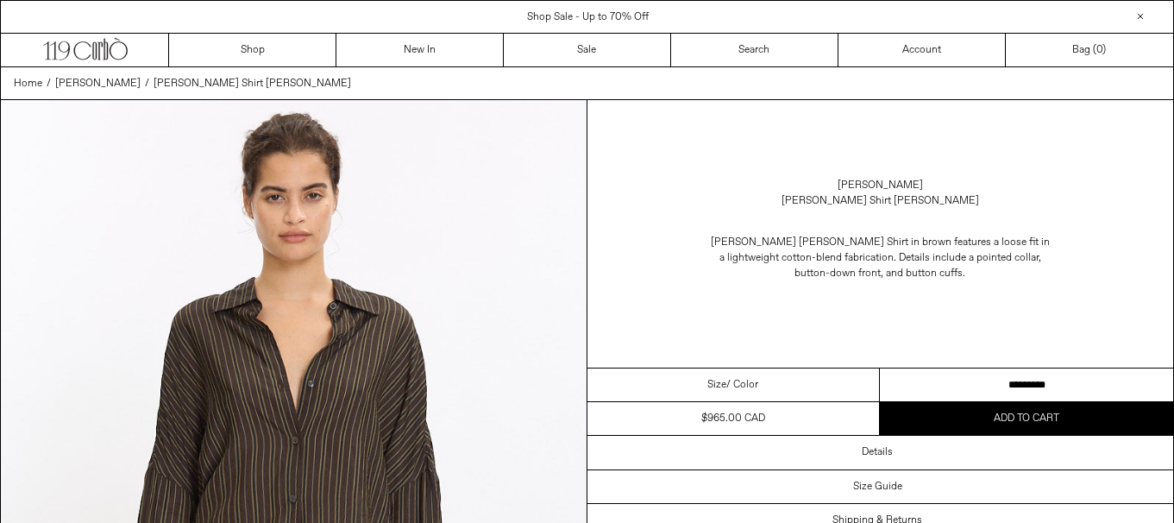
click at [1013, 388] on select "**********" at bounding box center [1026, 385] width 293 height 34
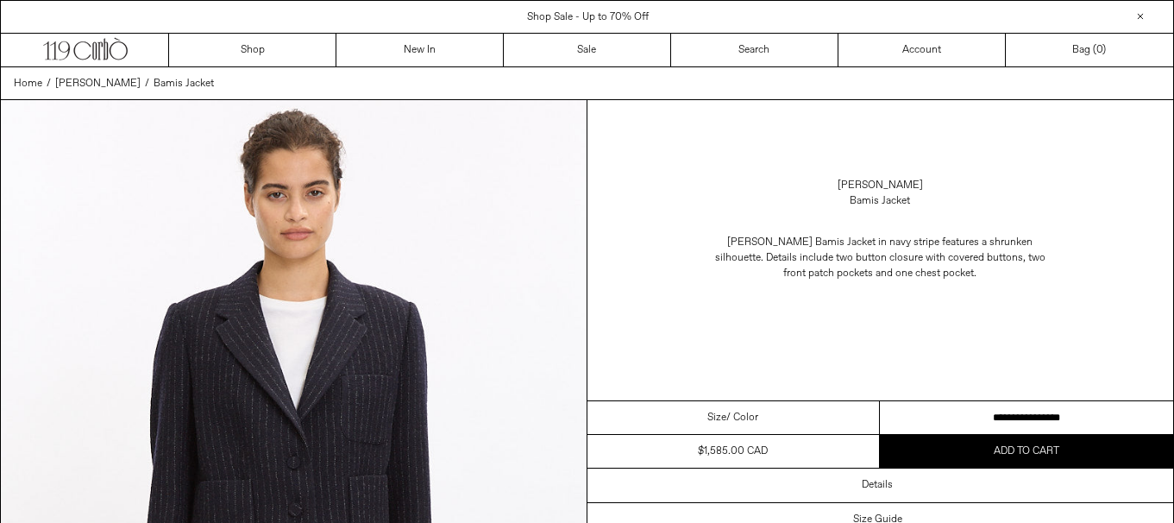
drag, startPoint x: 0, startPoint y: 0, endPoint x: 1087, endPoint y: 410, distance: 1161.6
click at [1087, 410] on select "**********" at bounding box center [1026, 418] width 293 height 34
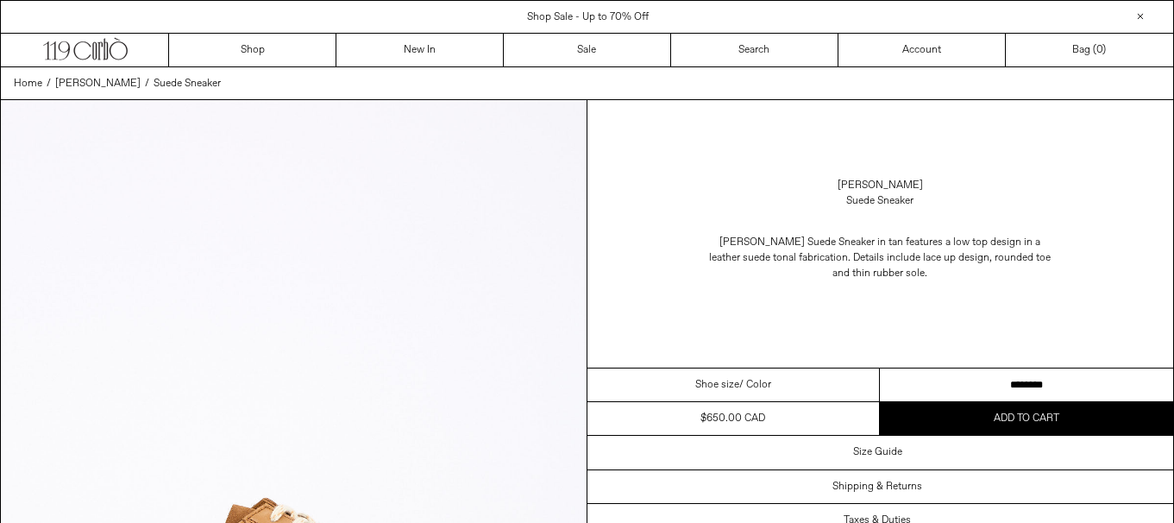
drag, startPoint x: 0, startPoint y: 0, endPoint x: 983, endPoint y: 378, distance: 1052.7
click at [979, 378] on select "**********" at bounding box center [1026, 385] width 293 height 34
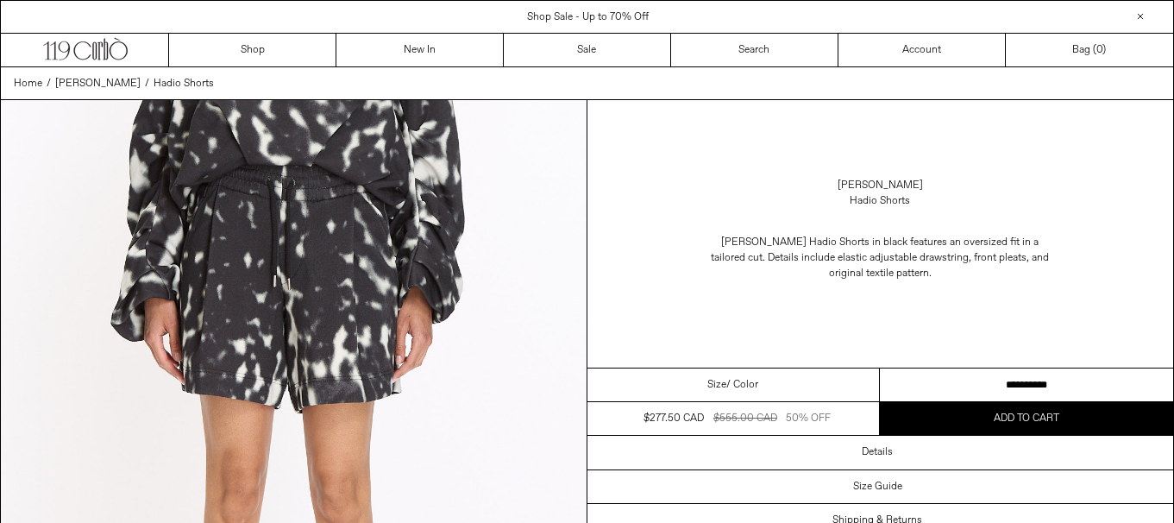
click at [1011, 383] on select "**********" at bounding box center [1026, 385] width 293 height 34
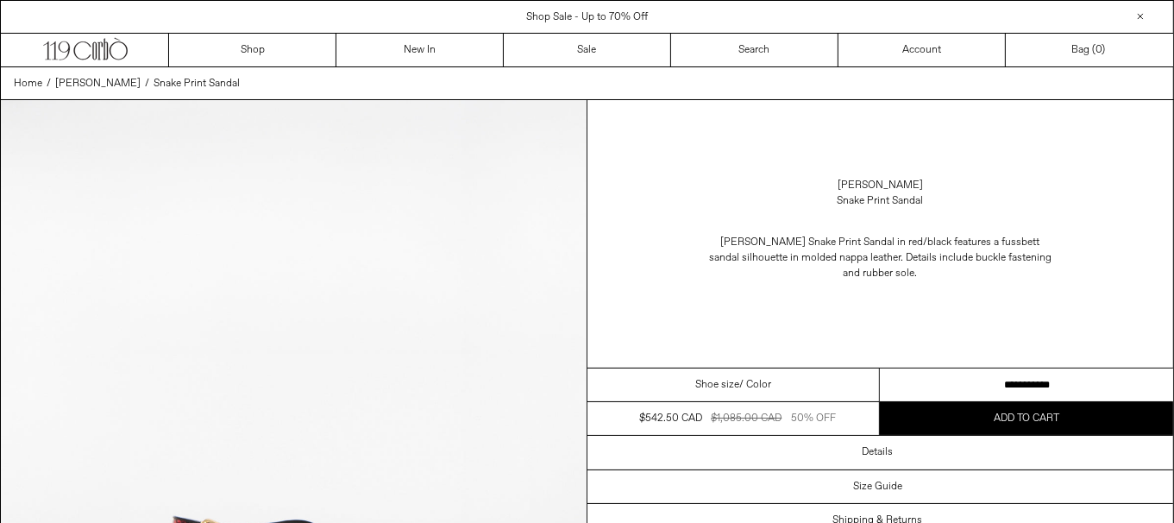
drag, startPoint x: 1028, startPoint y: 383, endPoint x: 1056, endPoint y: 385, distance: 27.7
click at [1028, 383] on select "**********" at bounding box center [1026, 385] width 293 height 34
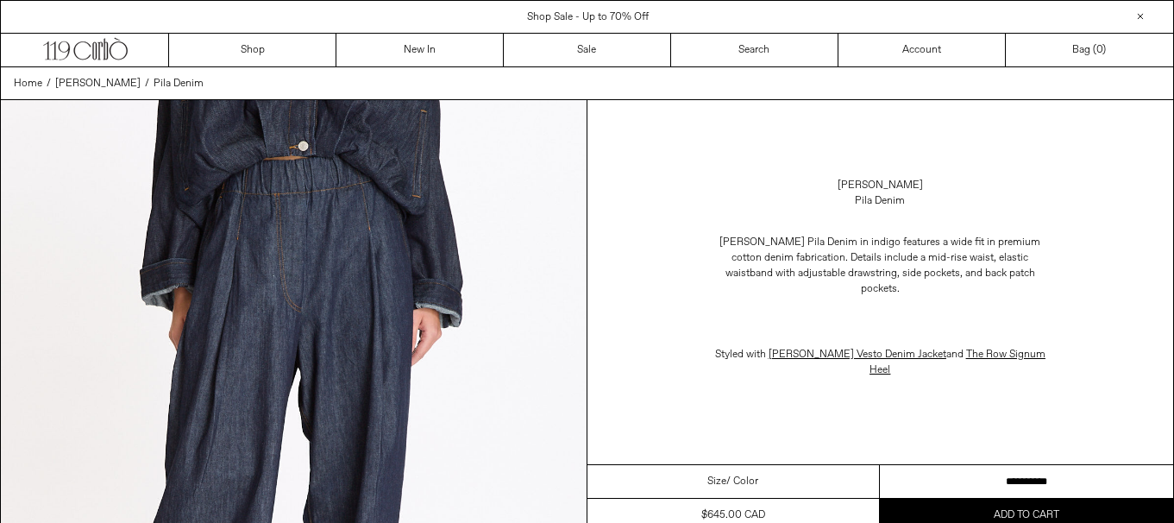
click at [1092, 465] on select "**********" at bounding box center [1026, 482] width 293 height 34
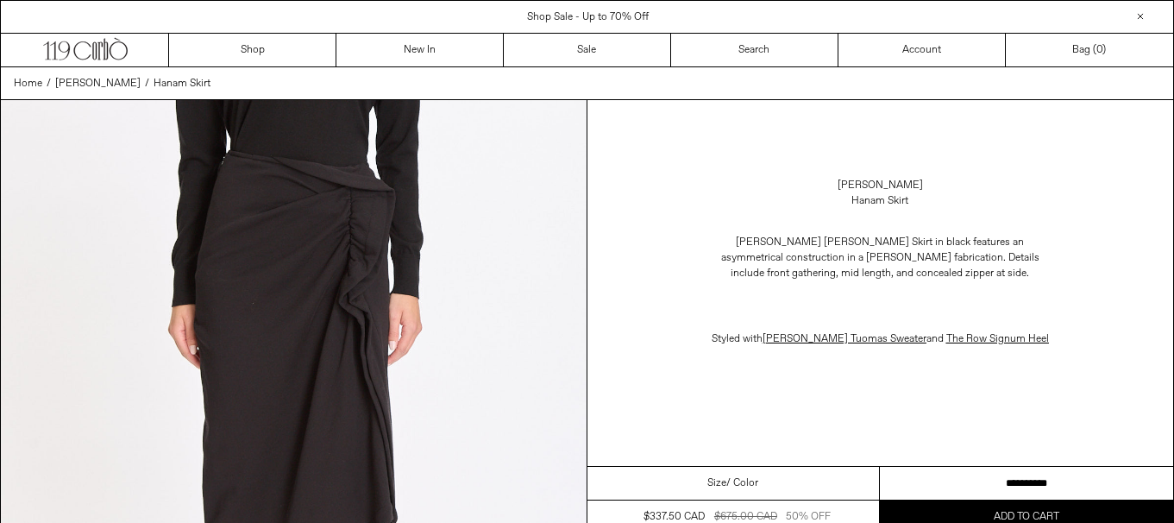
click at [1063, 477] on select "**********" at bounding box center [1026, 484] width 293 height 34
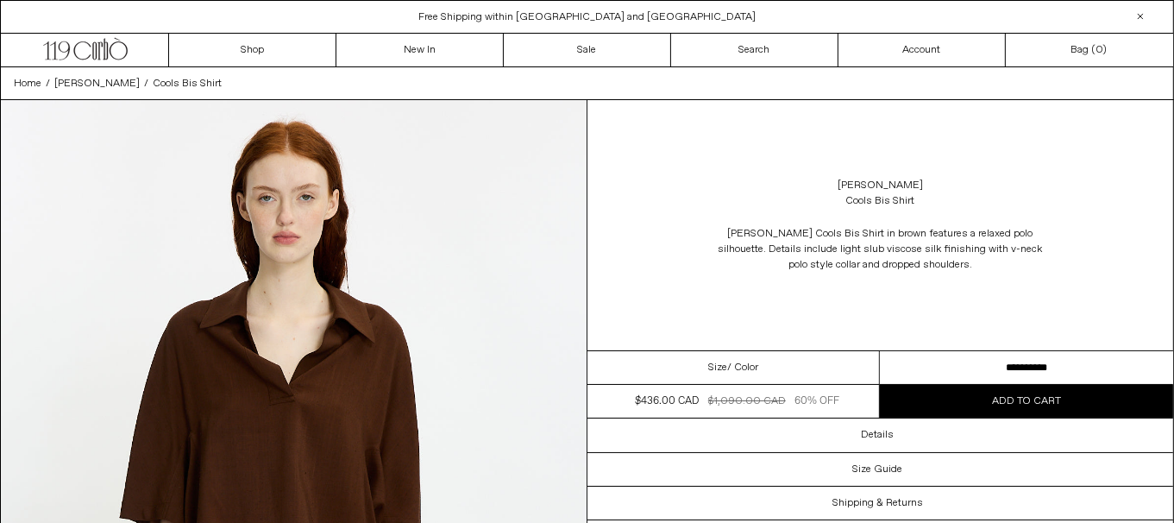
click at [1075, 358] on select "**********" at bounding box center [1026, 368] width 293 height 34
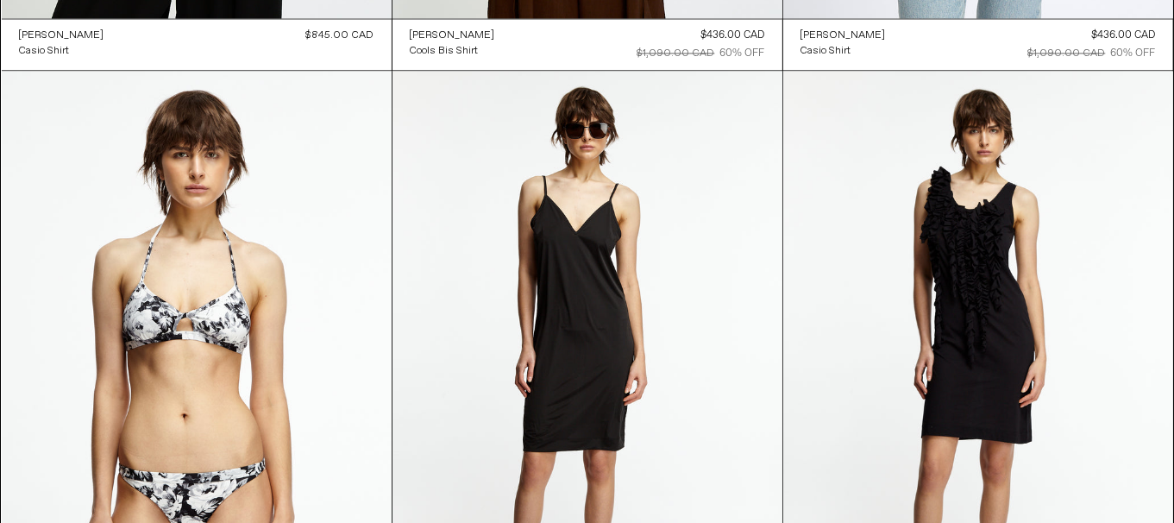
scroll to position [9812, 0]
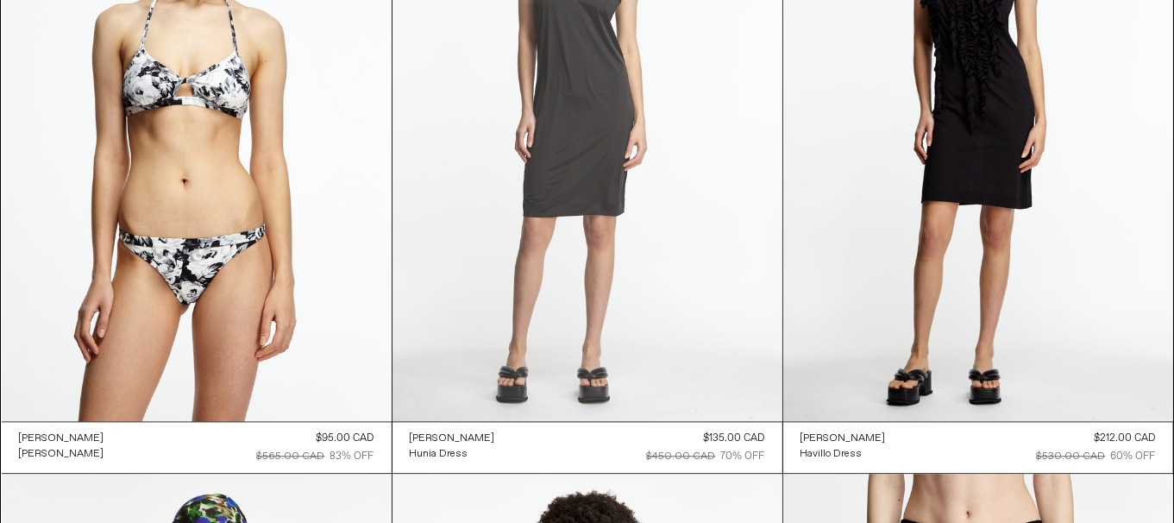
click at [663, 346] on at bounding box center [588, 128] width 390 height 585
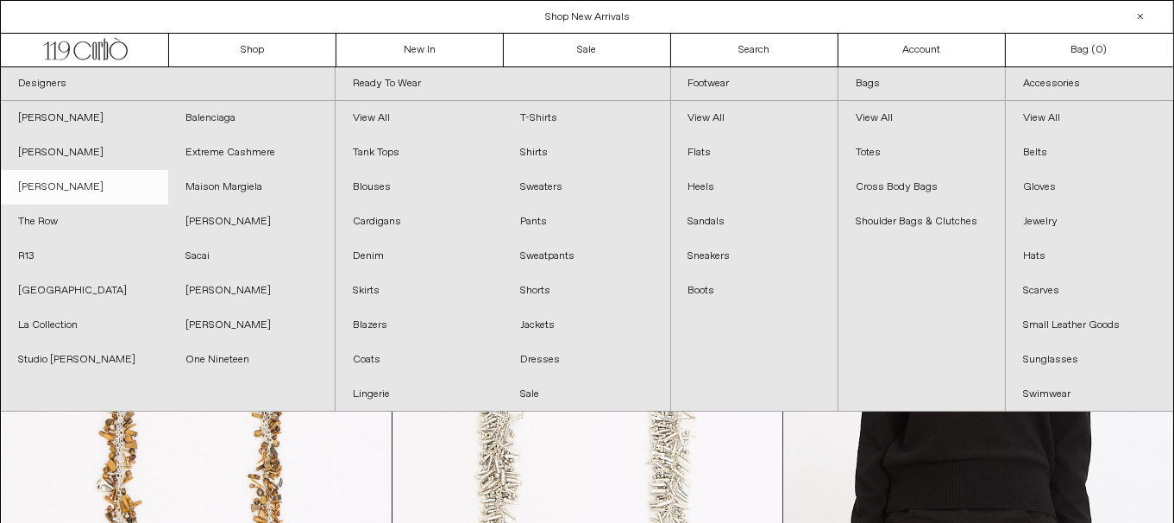
click at [78, 186] on link "[PERSON_NAME]" at bounding box center [84, 187] width 167 height 35
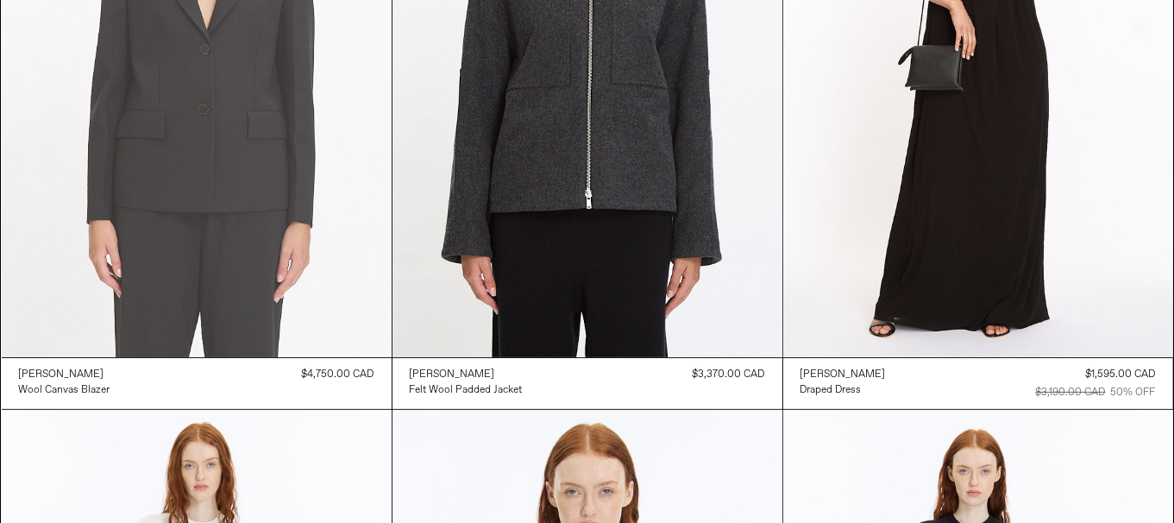
scroll to position [344, 0]
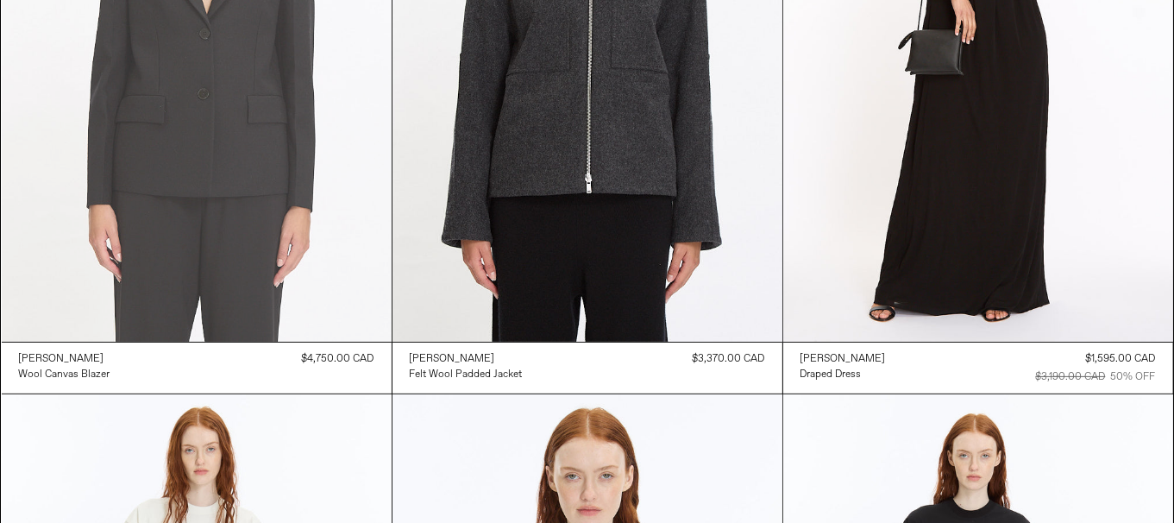
click at [265, 210] on at bounding box center [197, 49] width 390 height 585
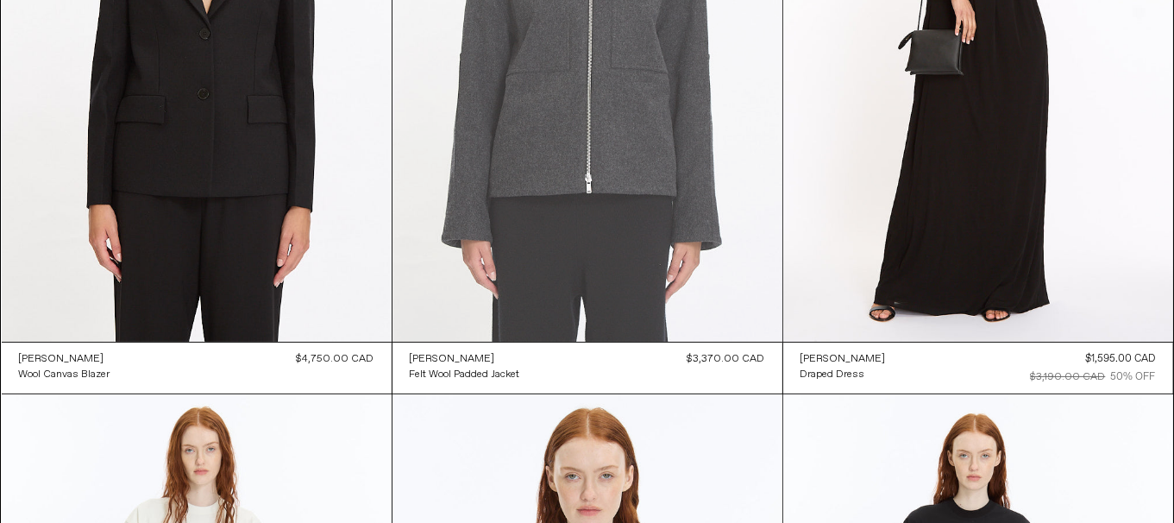
click at [586, 228] on at bounding box center [588, 49] width 390 height 585
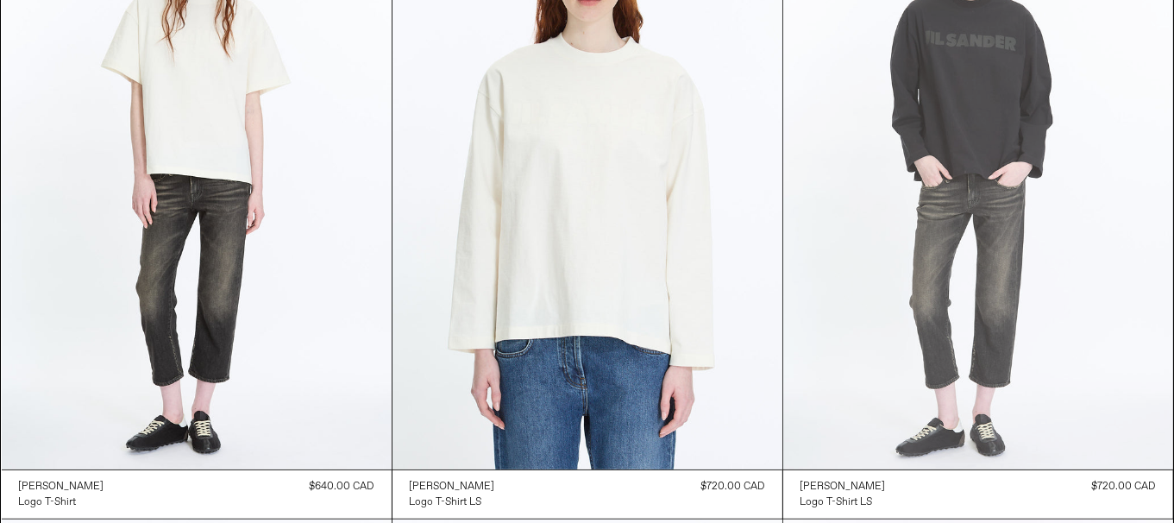
scroll to position [863, 0]
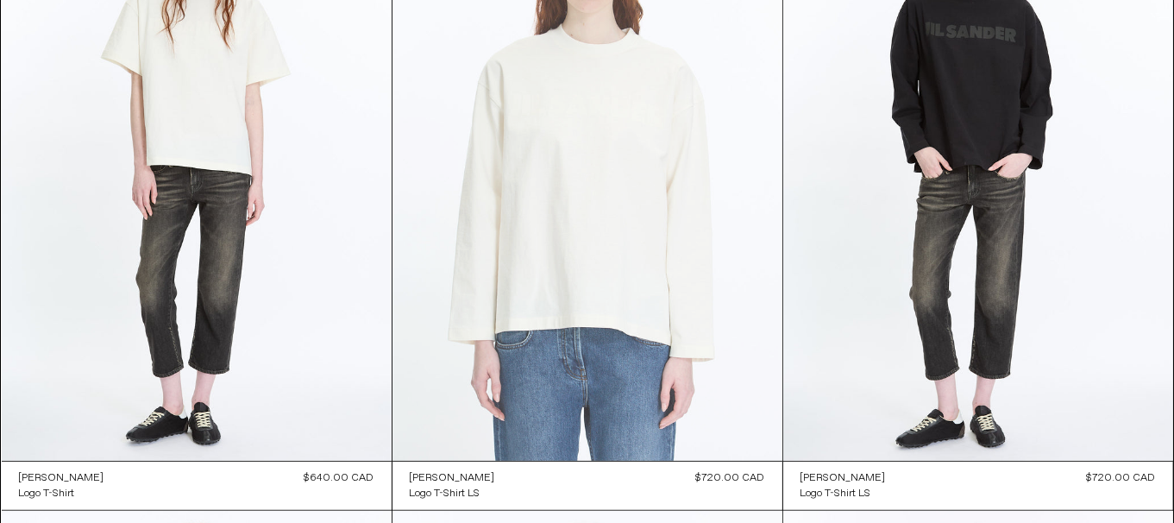
click at [574, 250] on at bounding box center [588, 168] width 390 height 585
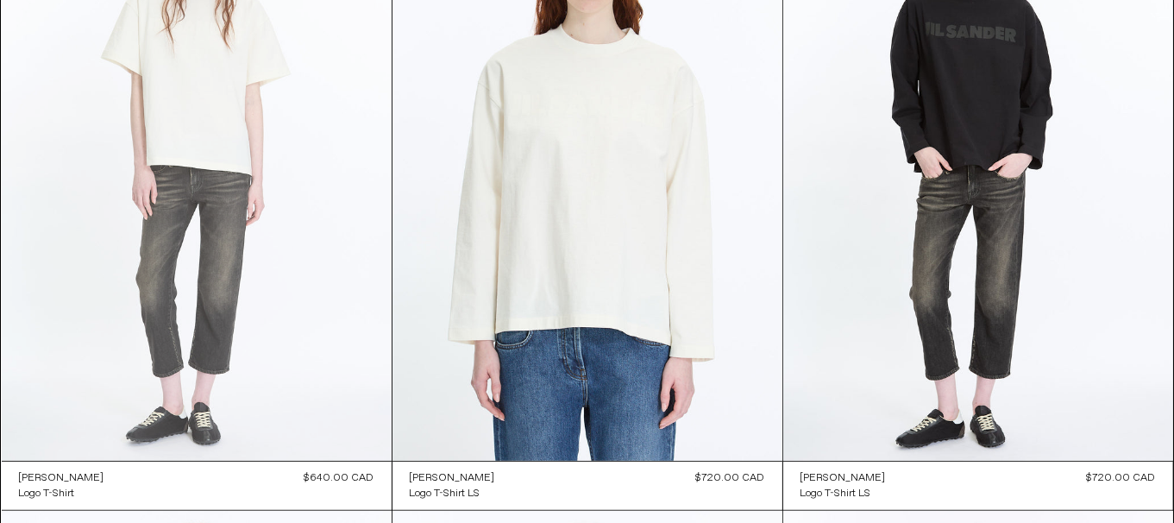
click at [224, 210] on at bounding box center [197, 168] width 390 height 585
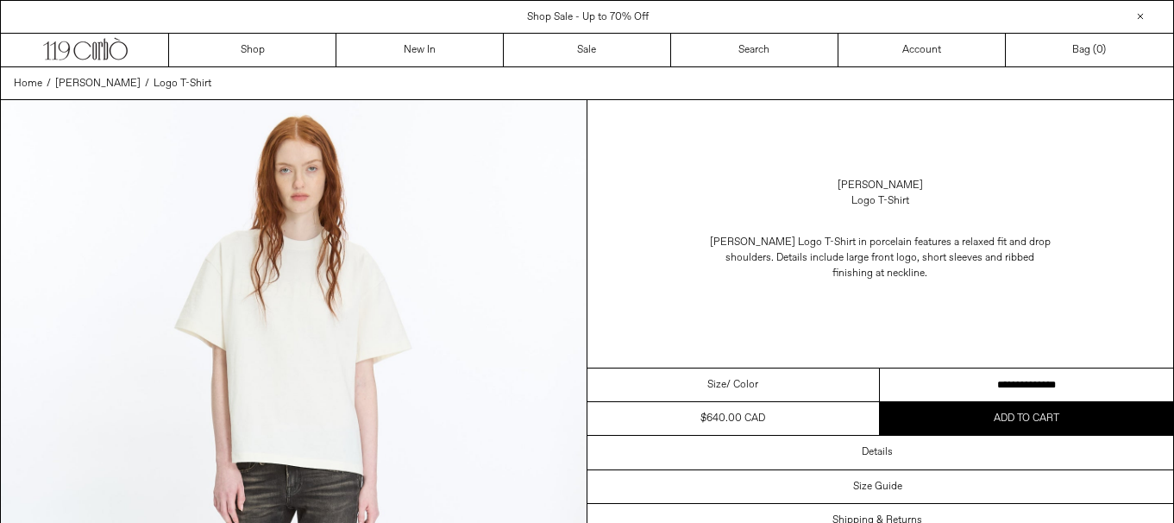
click at [951, 386] on select "**********" at bounding box center [1026, 385] width 293 height 34
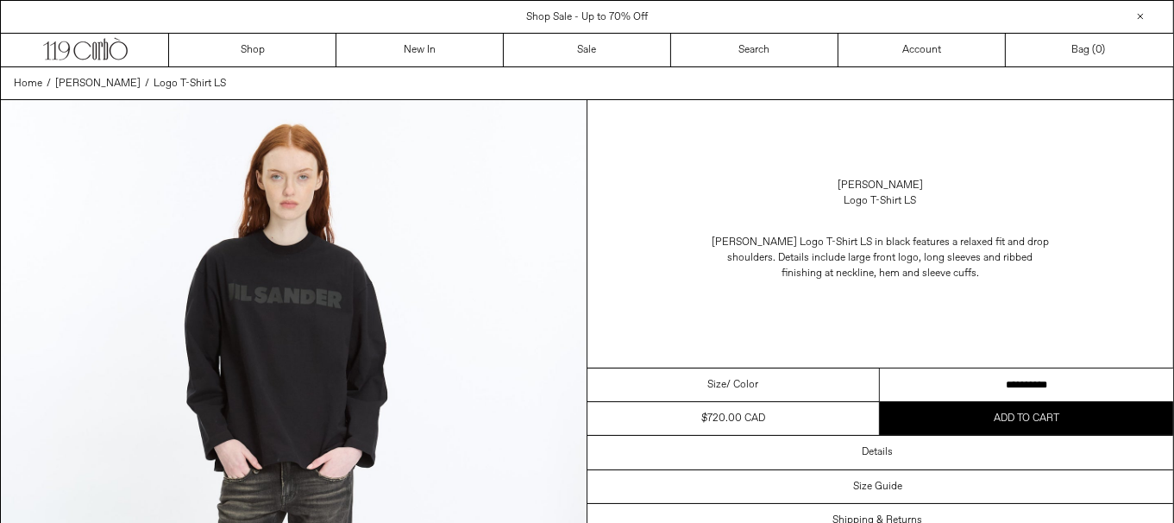
click at [1033, 387] on select "**********" at bounding box center [1026, 385] width 293 height 34
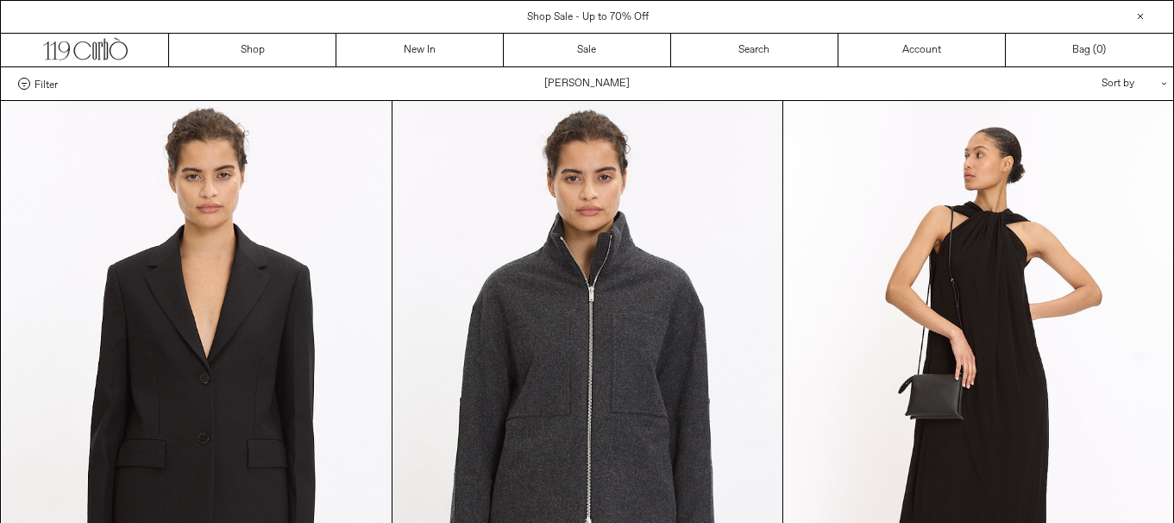
scroll to position [1467, 0]
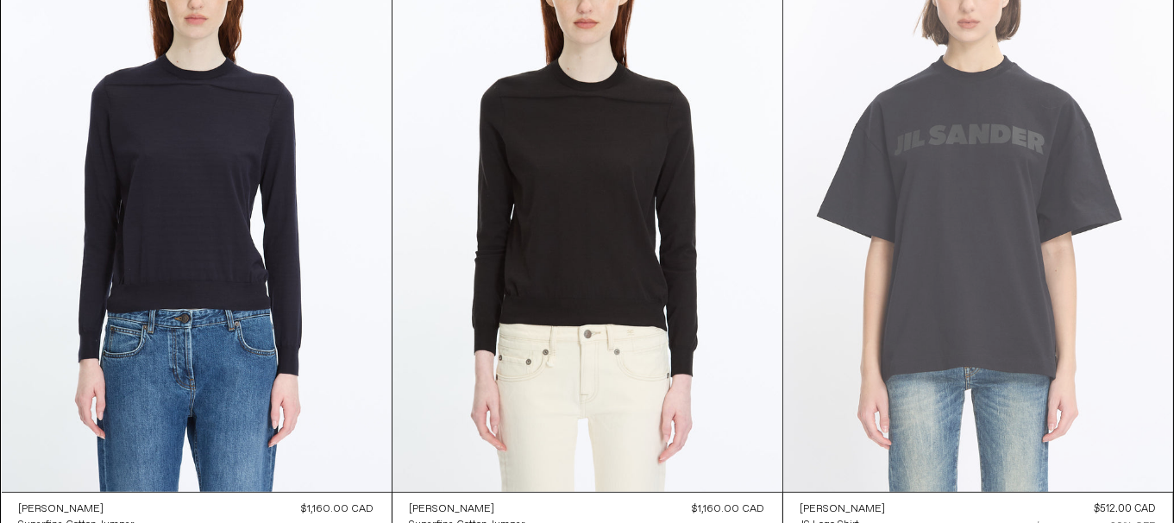
click at [1058, 296] on at bounding box center [978, 199] width 390 height 585
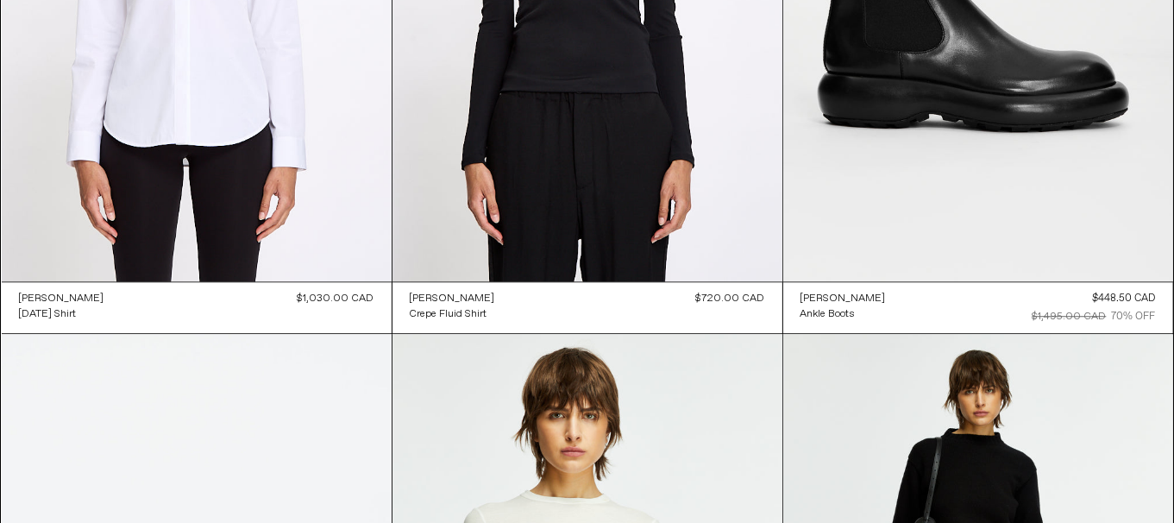
scroll to position [4572, 0]
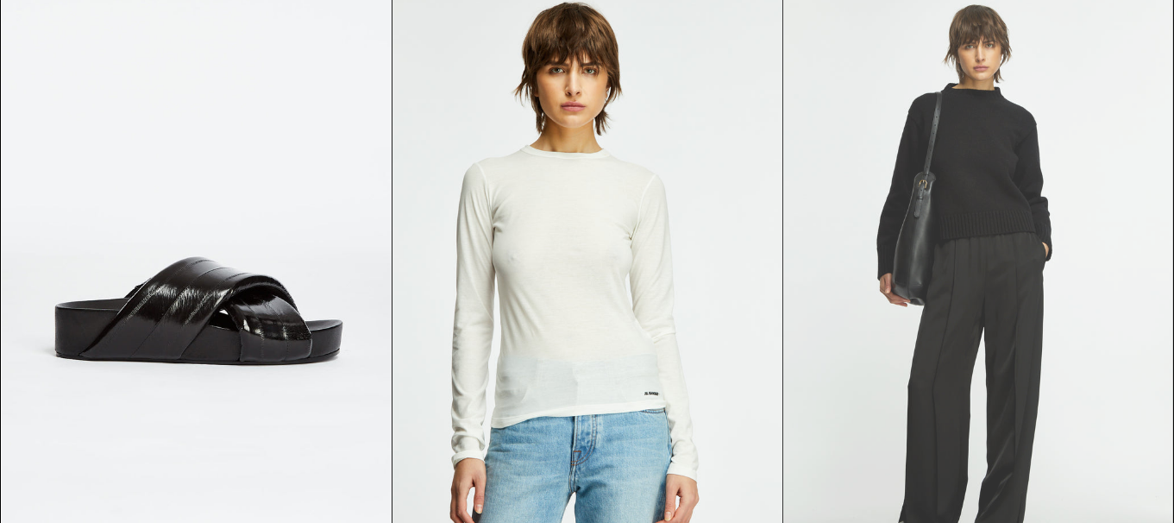
click at [1047, 351] on at bounding box center [978, 281] width 390 height 585
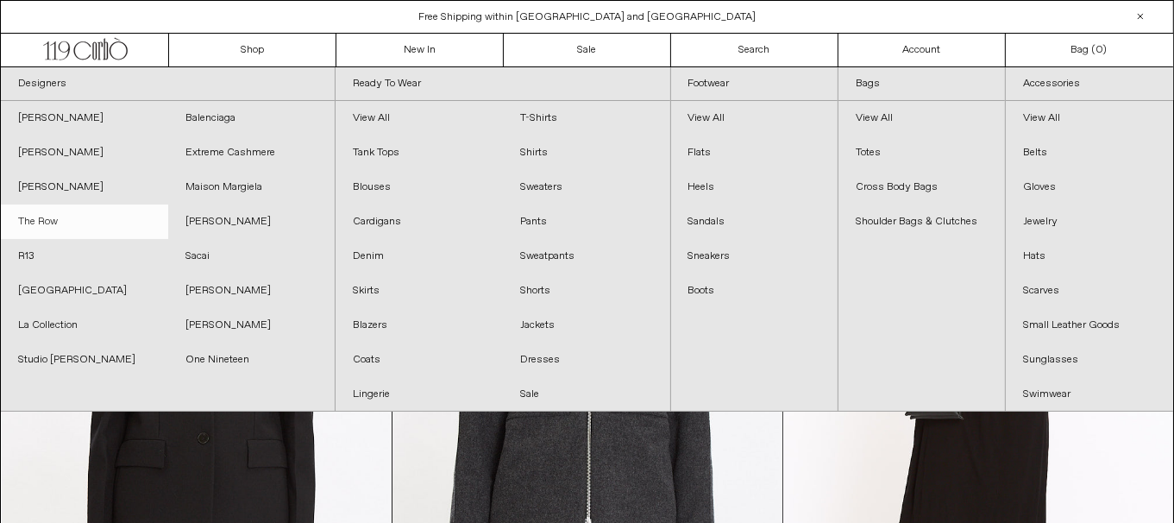
click at [86, 223] on link "The Row" at bounding box center [84, 221] width 167 height 35
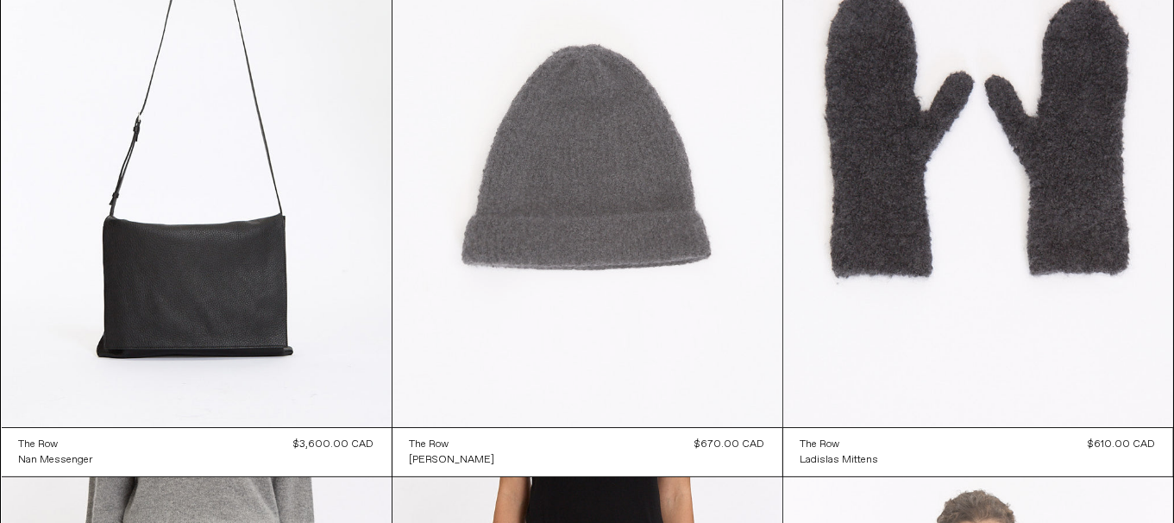
click at [644, 296] on at bounding box center [588, 134] width 390 height 585
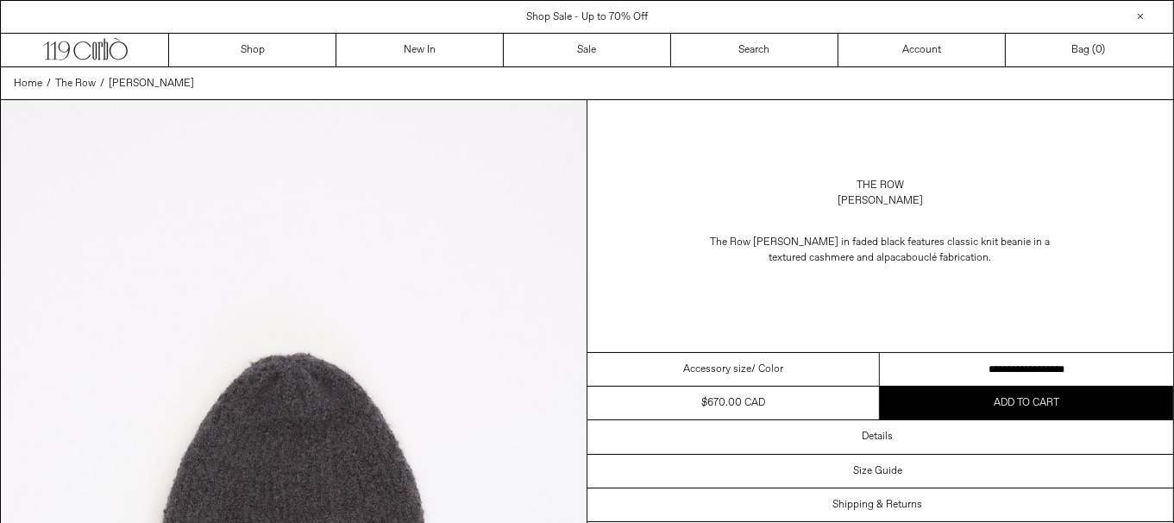
drag, startPoint x: 1065, startPoint y: 367, endPoint x: 1185, endPoint y: 358, distance: 120.2
click at [1065, 367] on select "**********" at bounding box center [1026, 370] width 293 height 34
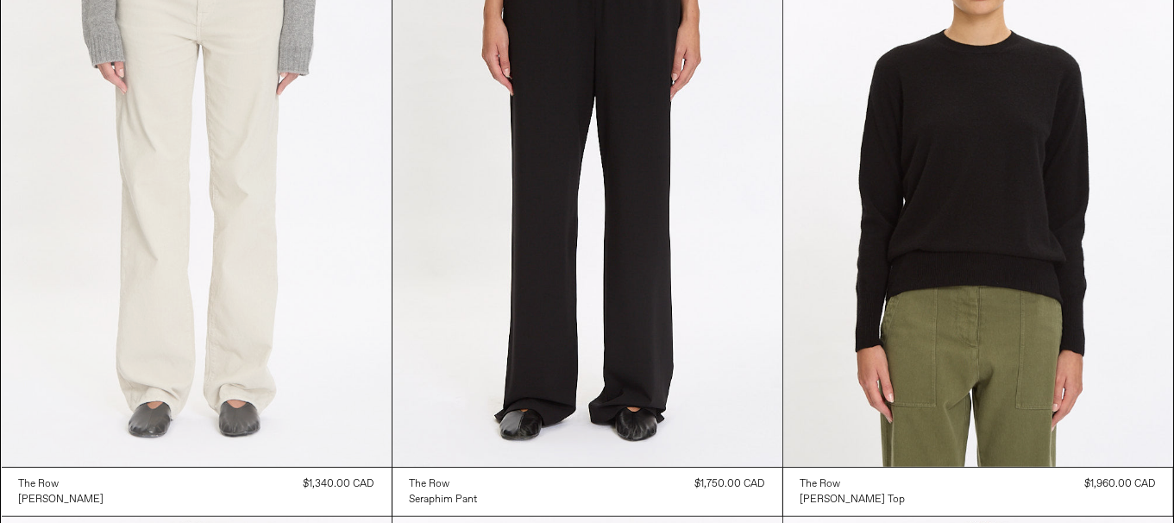
scroll to position [854, 0]
click at [55, 298] on at bounding box center [197, 174] width 390 height 585
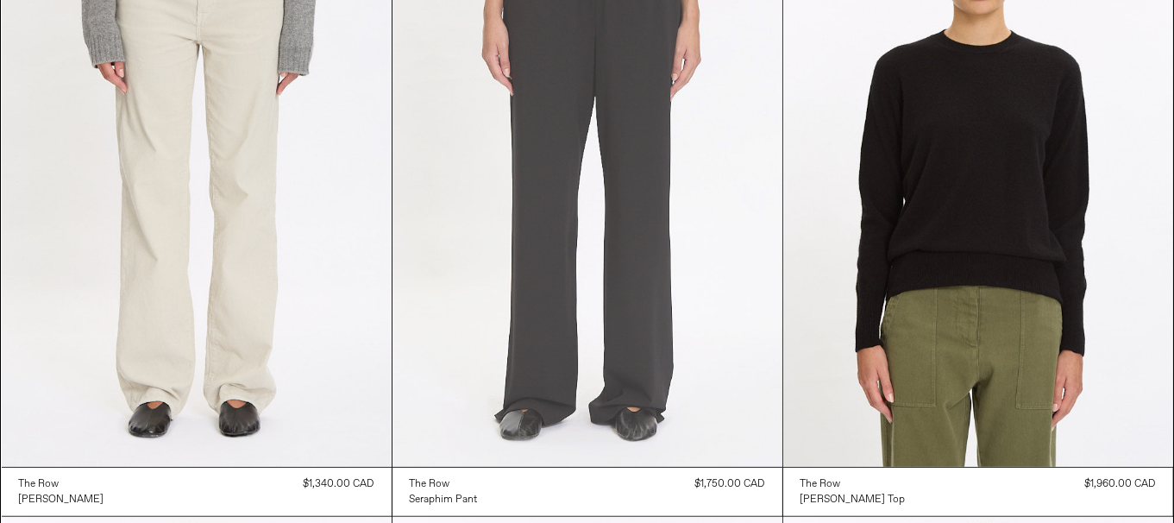
click at [628, 323] on at bounding box center [588, 174] width 390 height 585
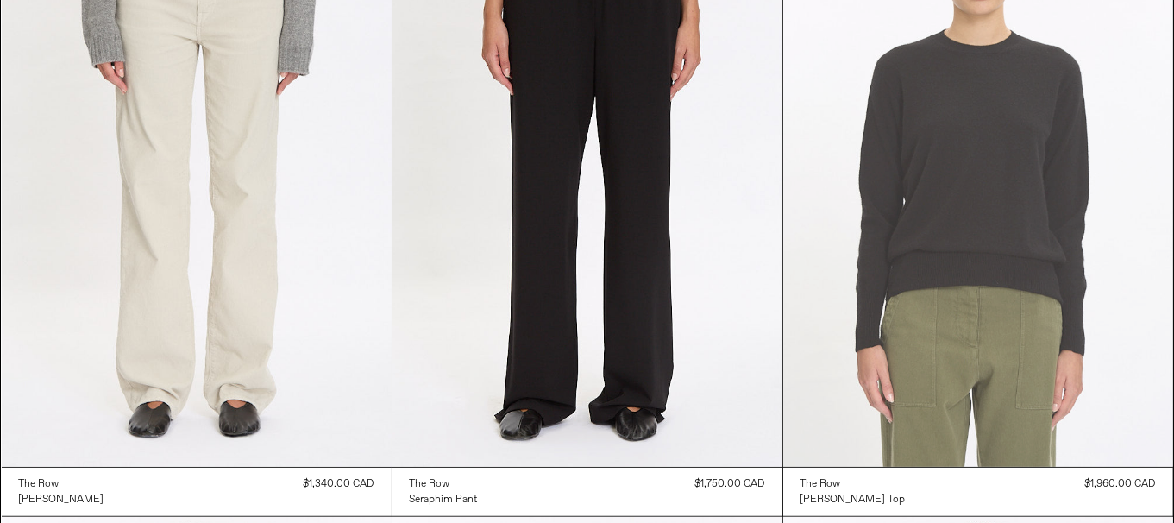
click at [954, 261] on at bounding box center [978, 174] width 390 height 585
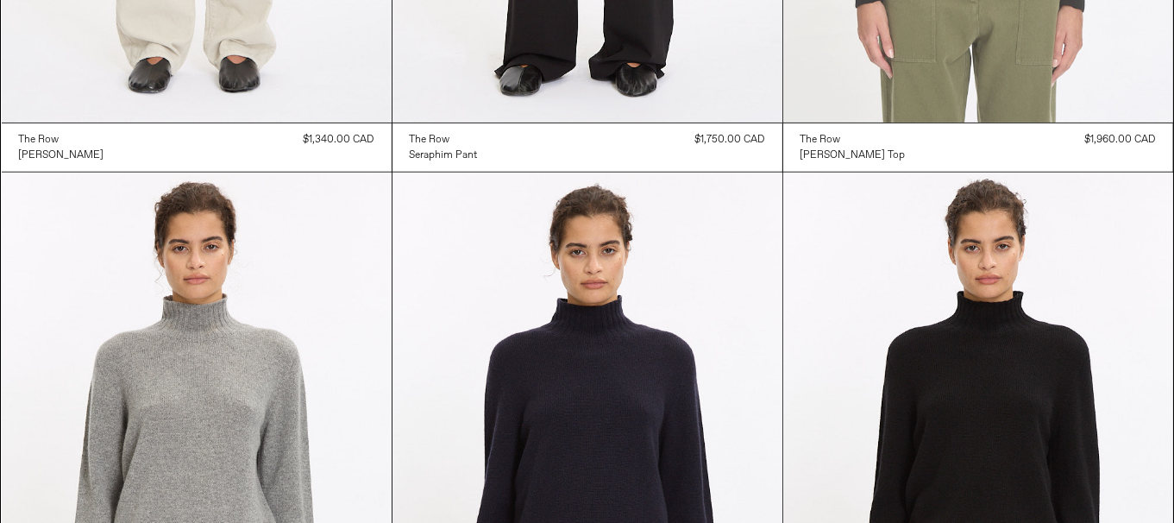
scroll to position [1458, 0]
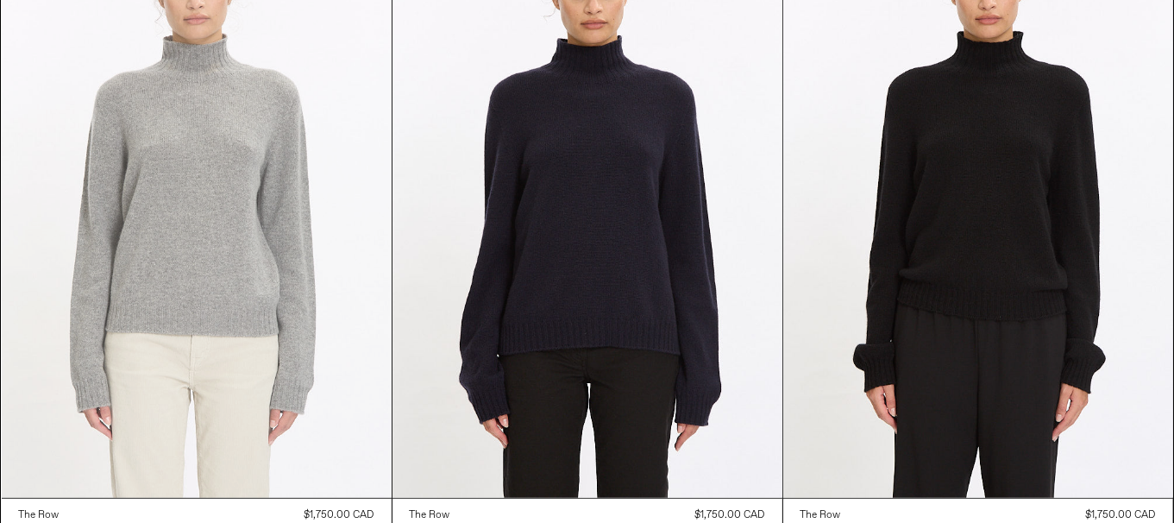
click at [163, 276] on at bounding box center [197, 205] width 390 height 585
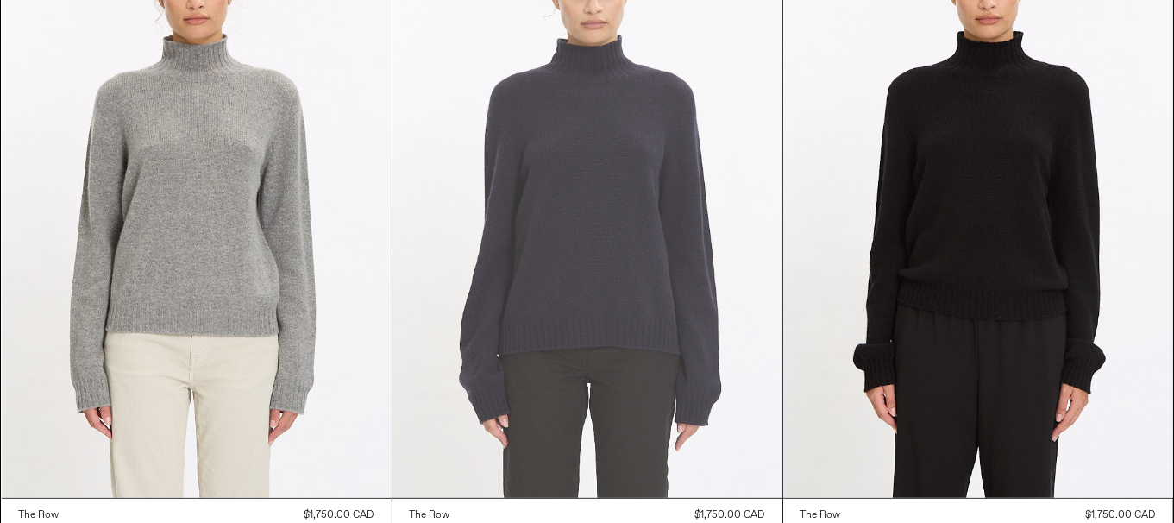
click at [518, 289] on at bounding box center [588, 205] width 390 height 585
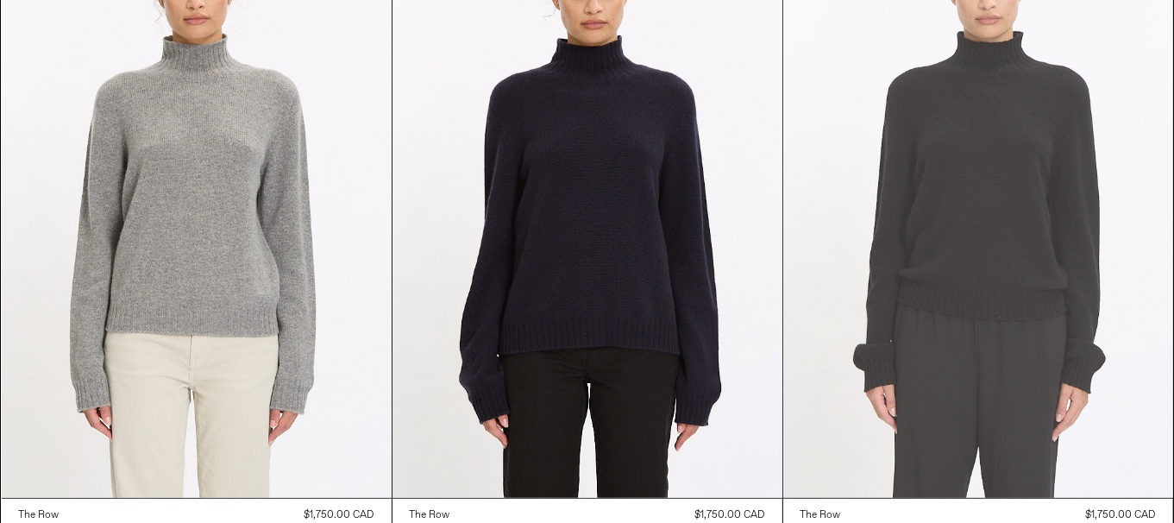
click at [967, 294] on at bounding box center [978, 205] width 390 height 585
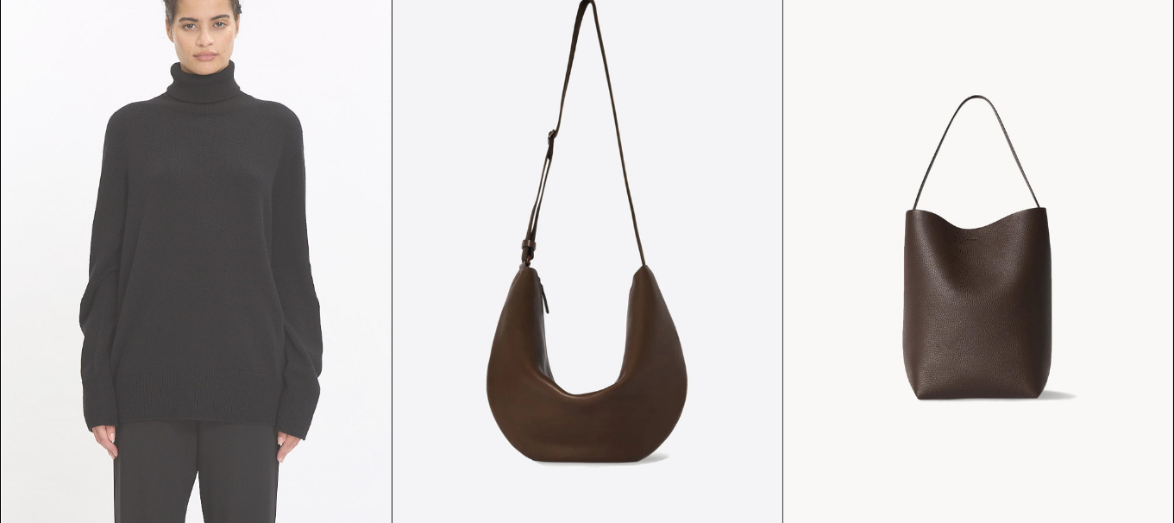
scroll to position [2061, 0]
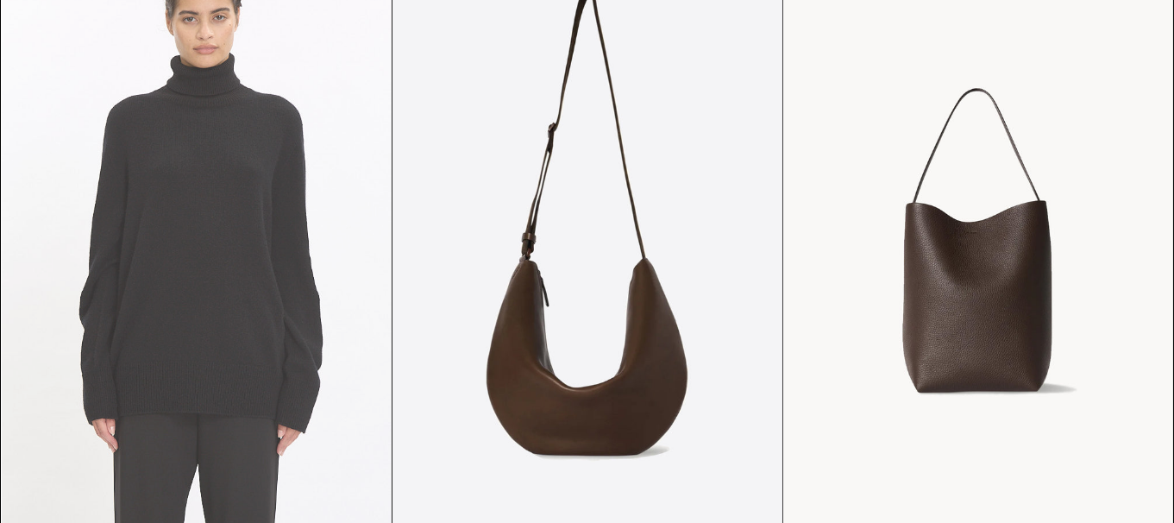
click at [122, 248] on at bounding box center [197, 237] width 390 height 585
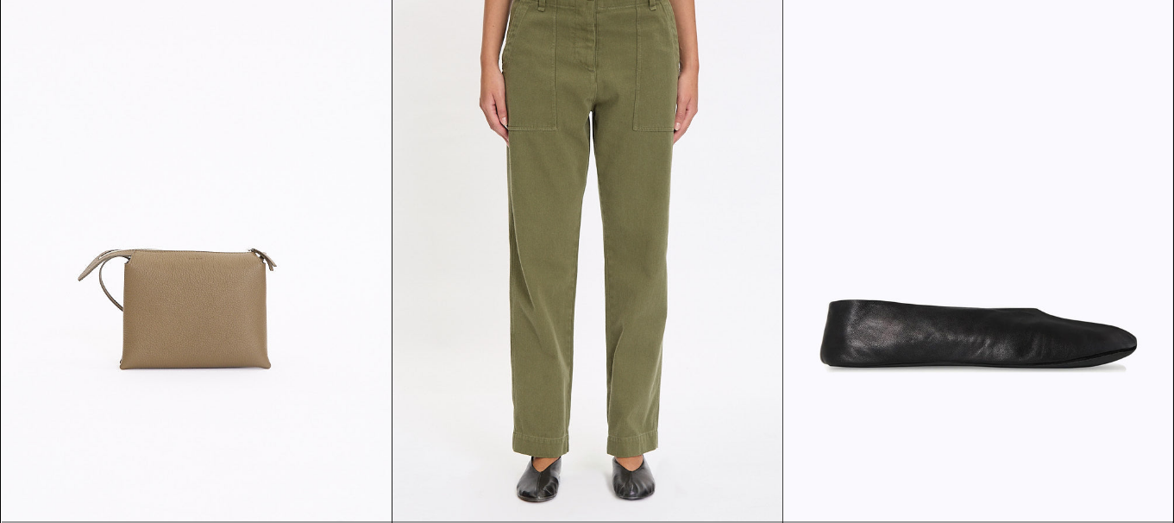
scroll to position [3356, 0]
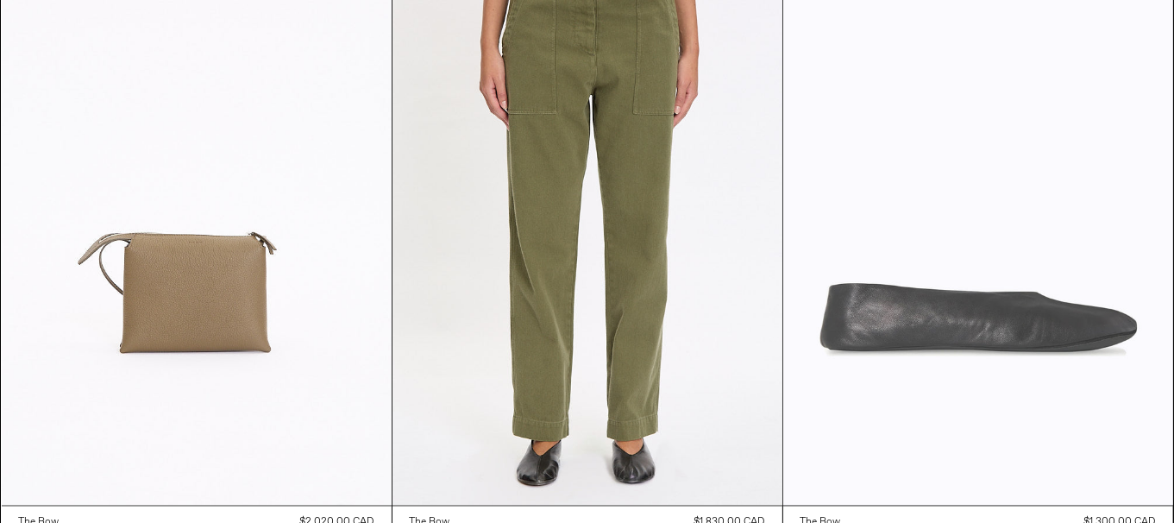
click at [1057, 316] on at bounding box center [978, 212] width 390 height 585
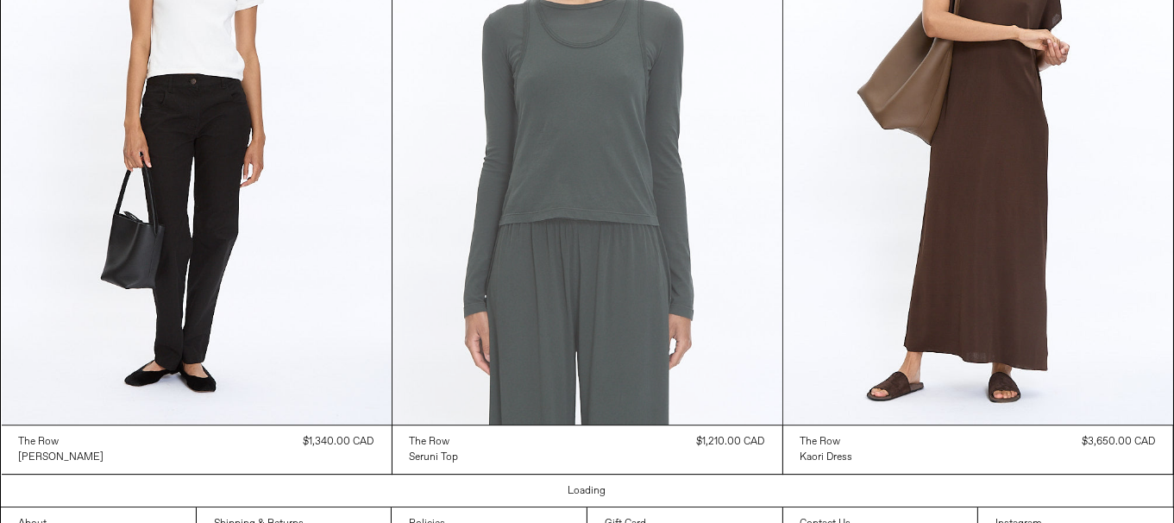
scroll to position [4757, 0]
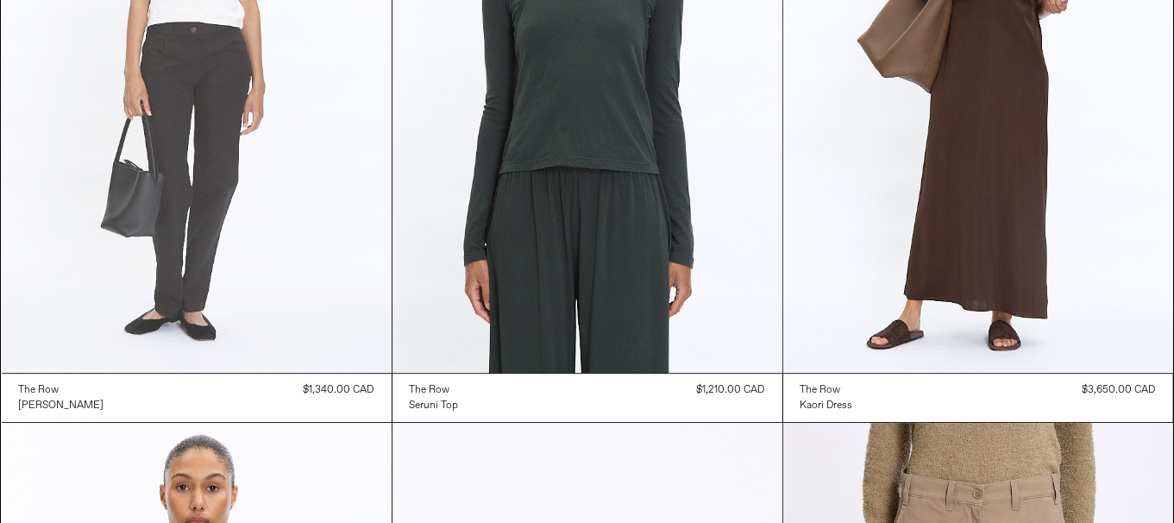
click at [117, 248] on at bounding box center [197, 80] width 390 height 585
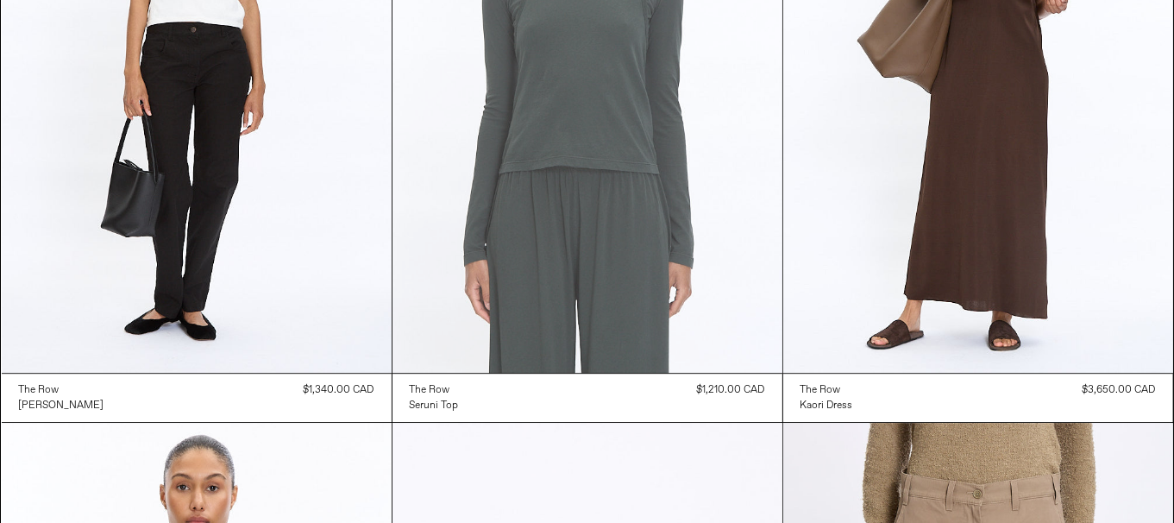
click at [551, 301] on at bounding box center [588, 80] width 390 height 585
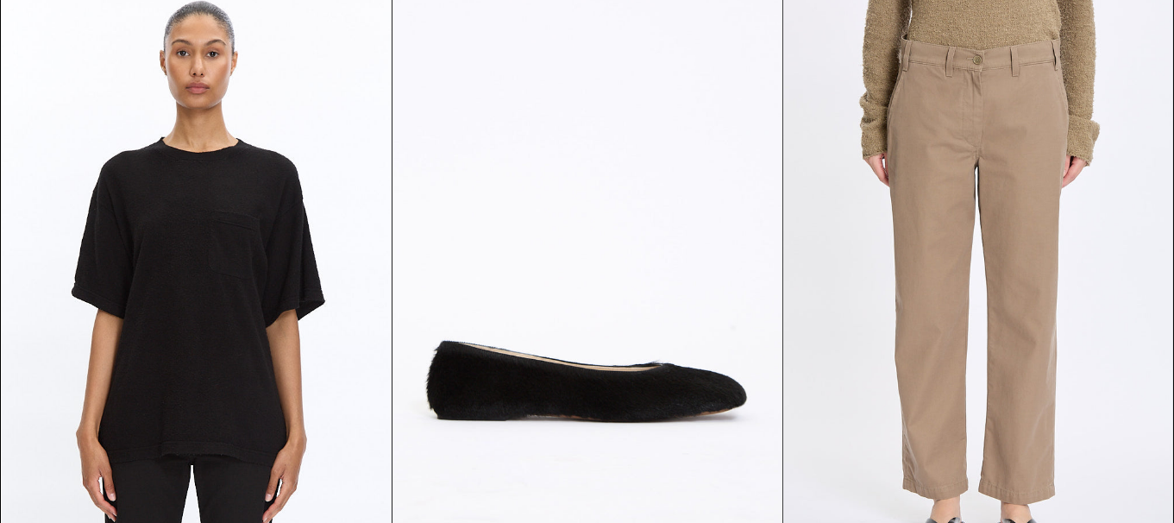
scroll to position [5276, 0]
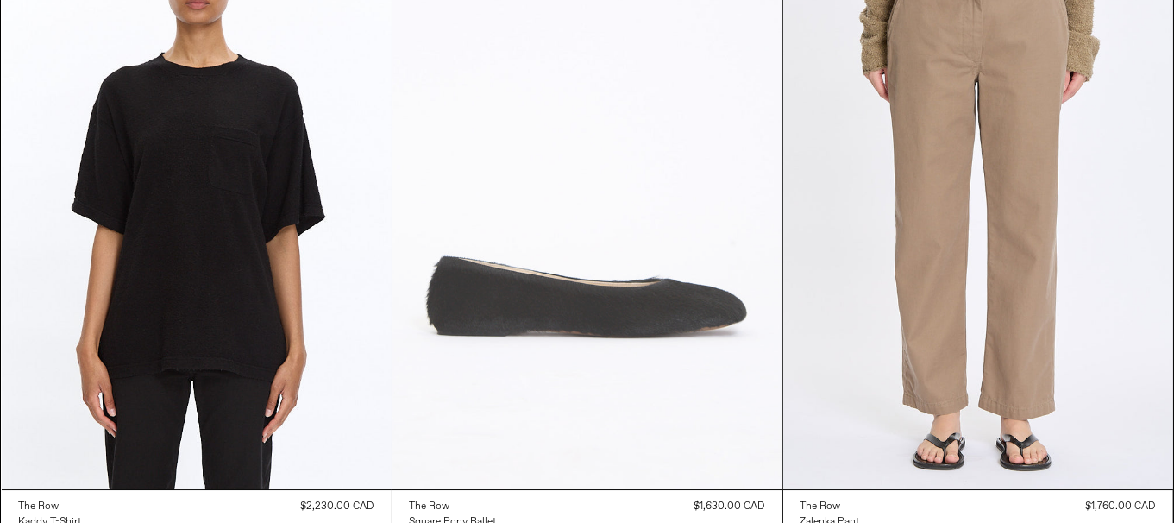
click at [550, 274] on at bounding box center [588, 196] width 390 height 585
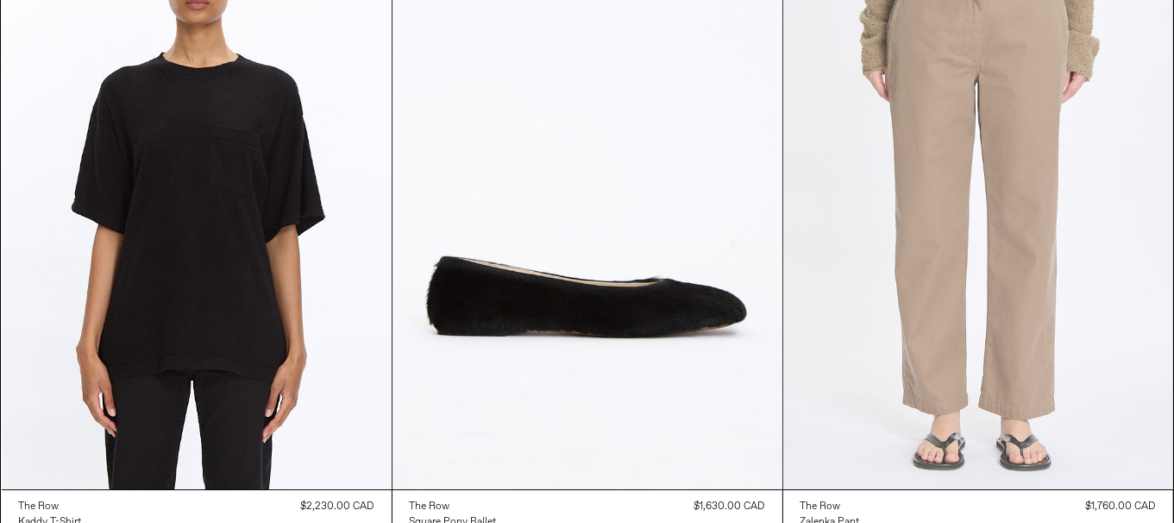
click at [1025, 380] on at bounding box center [978, 196] width 390 height 585
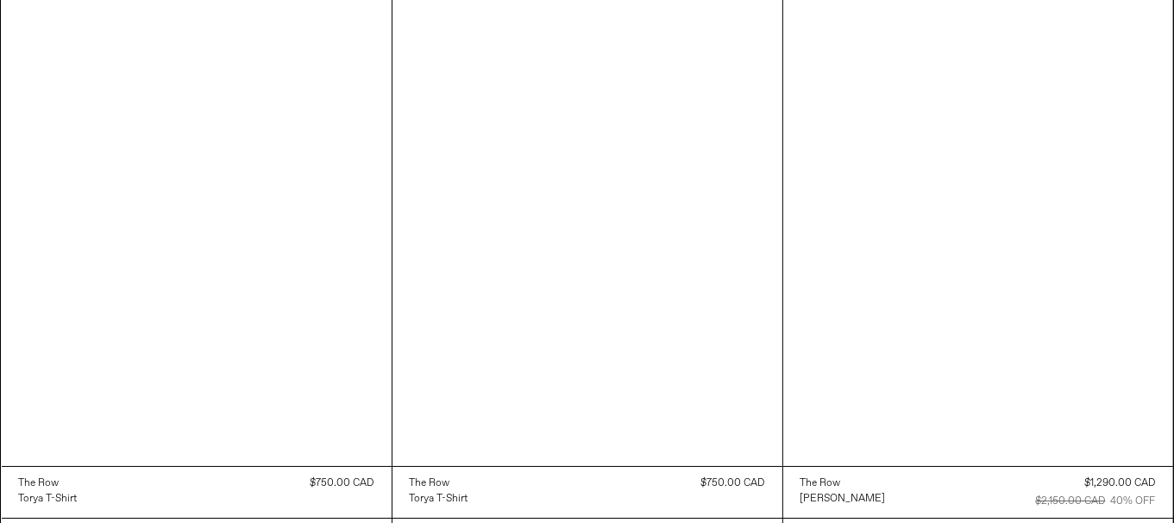
scroll to position [5965, 0]
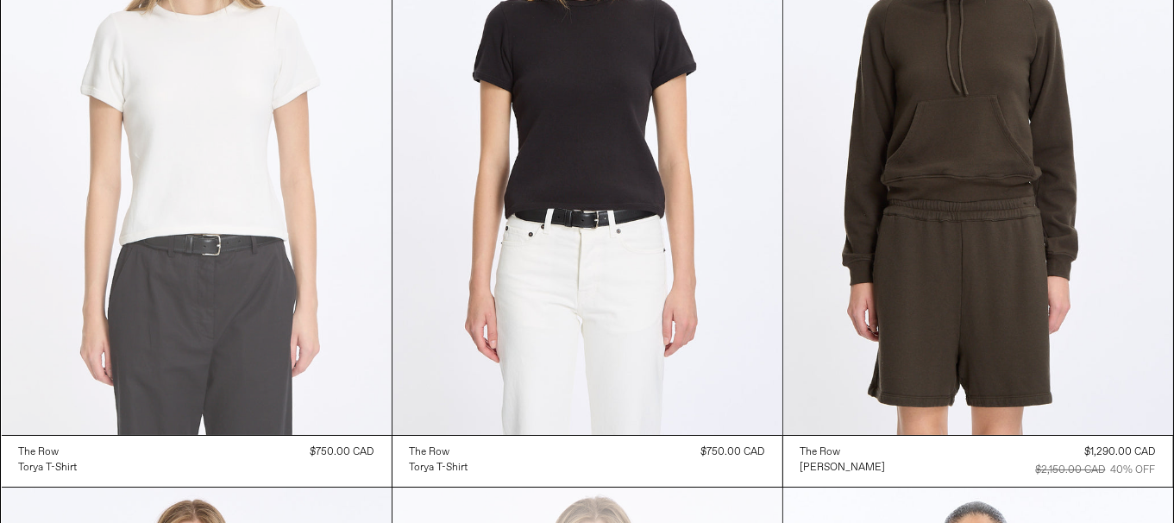
click at [316, 294] on at bounding box center [197, 142] width 390 height 585
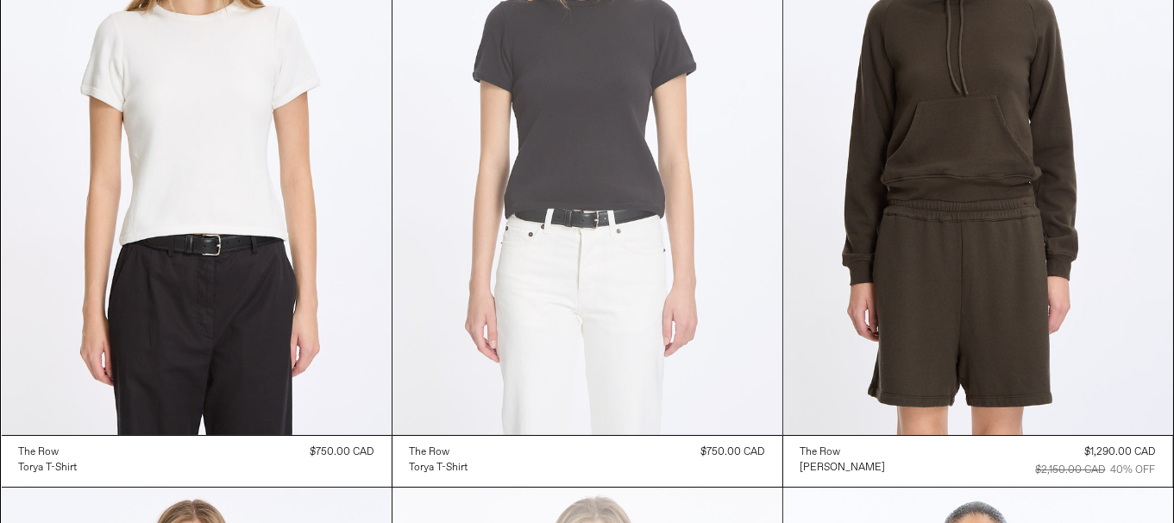
click at [705, 335] on at bounding box center [588, 142] width 390 height 585
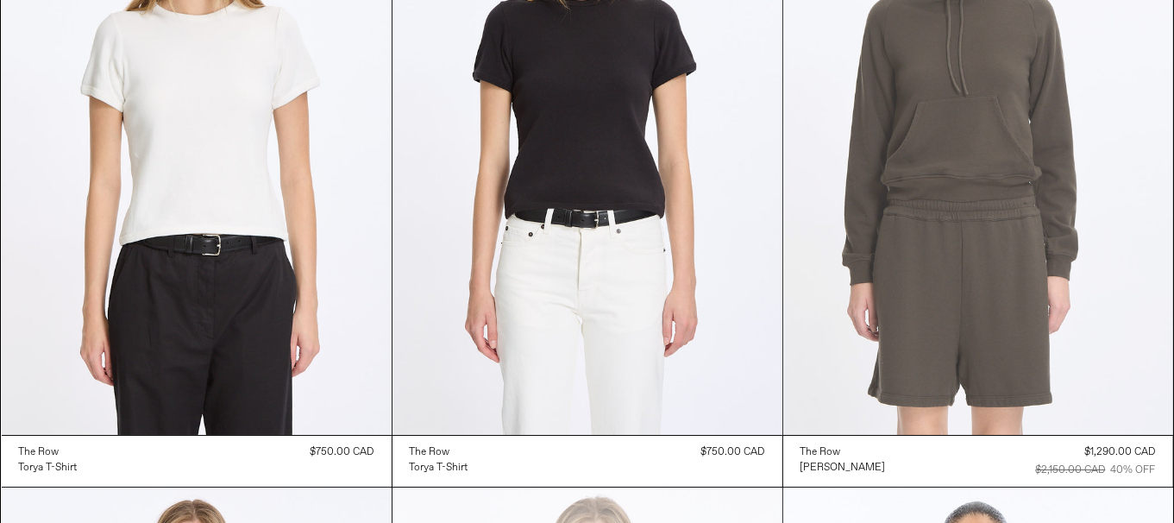
click at [926, 291] on at bounding box center [978, 142] width 390 height 585
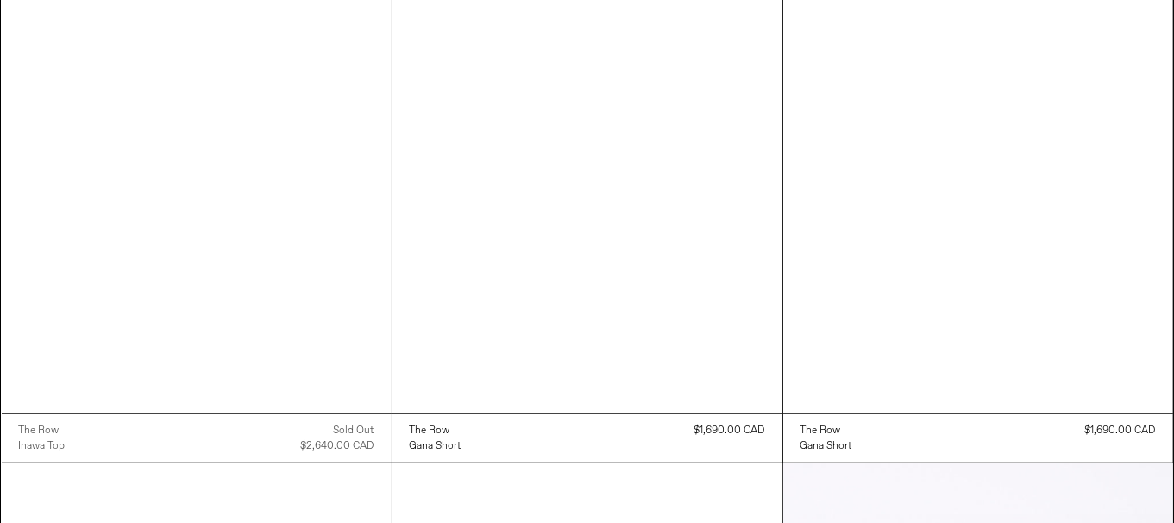
scroll to position [7259, 0]
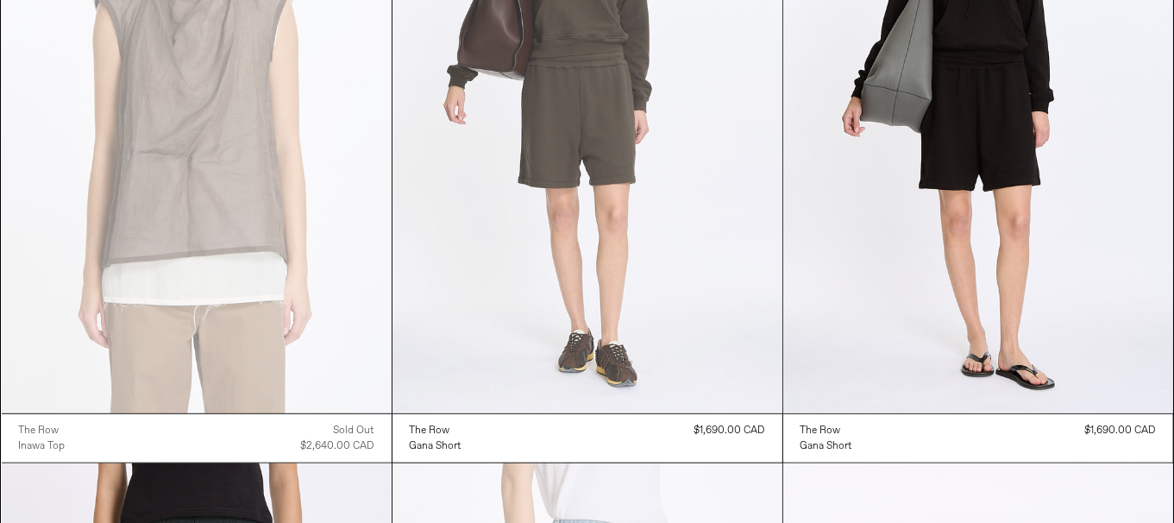
click at [637, 249] on at bounding box center [588, 120] width 390 height 585
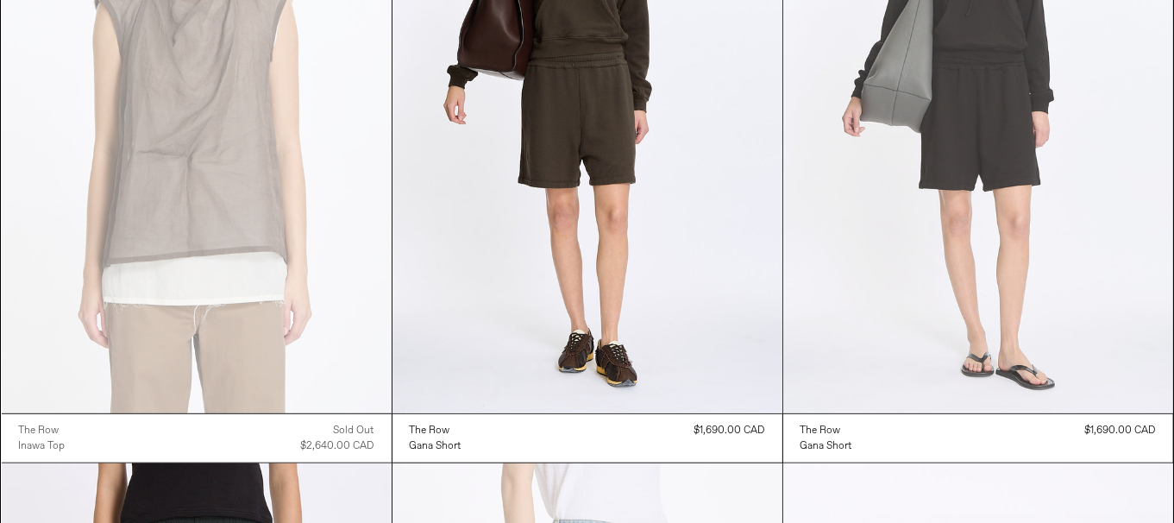
click at [988, 362] on at bounding box center [978, 120] width 390 height 585
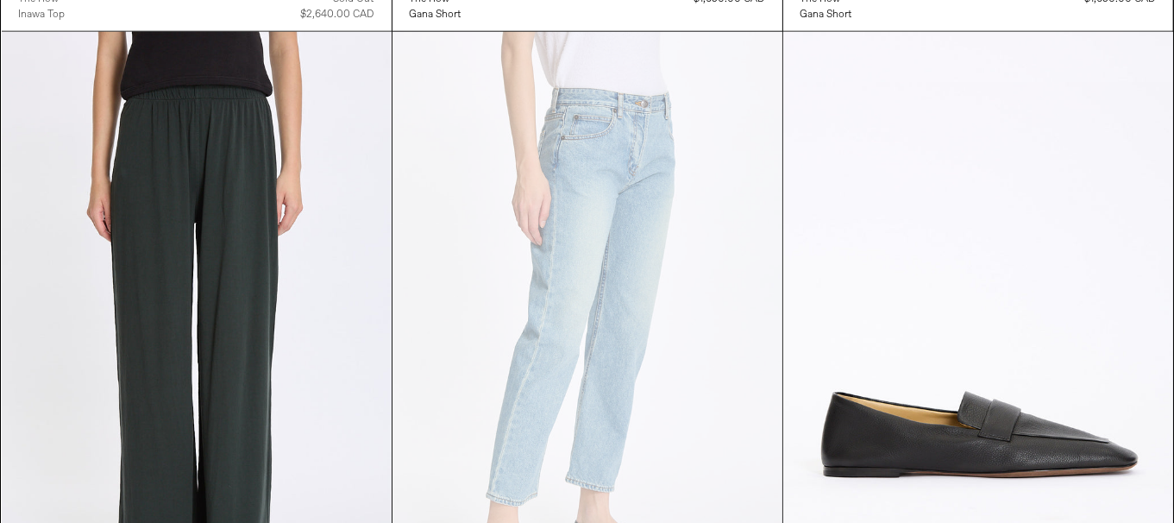
scroll to position [7863, 0]
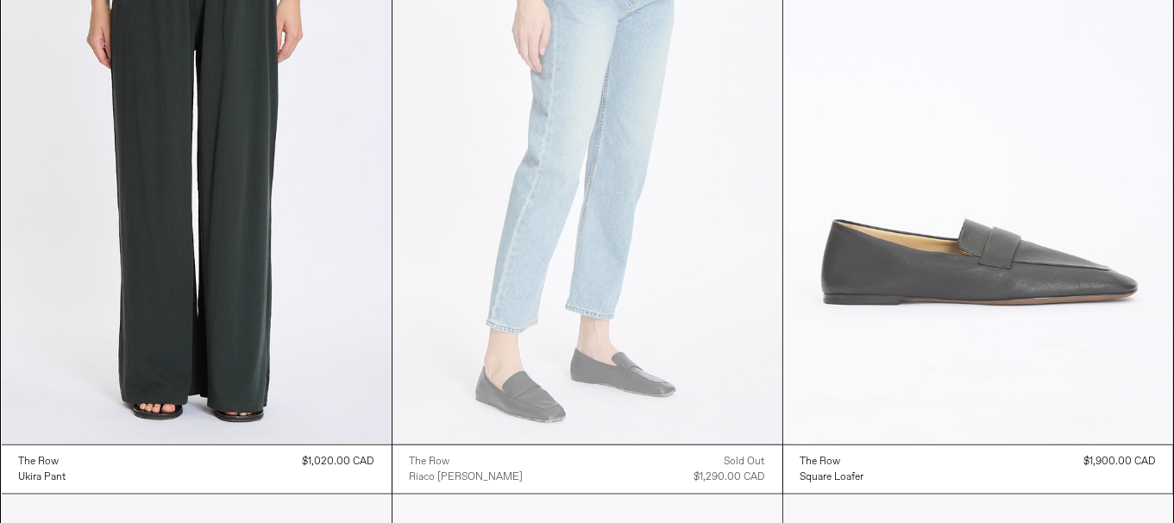
click at [986, 303] on at bounding box center [978, 151] width 390 height 585
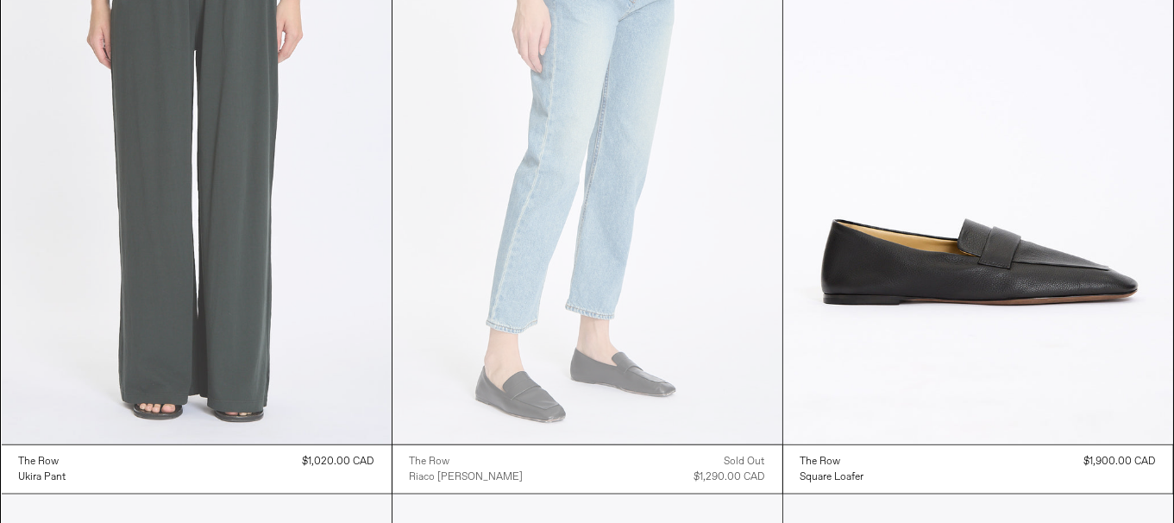
click at [320, 308] on at bounding box center [197, 151] width 390 height 585
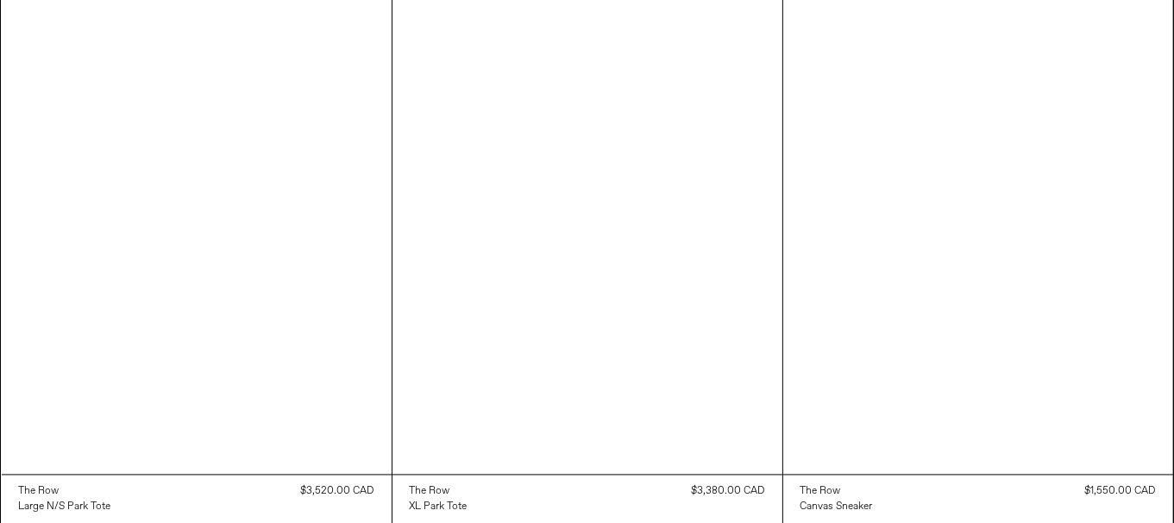
scroll to position [9157, 0]
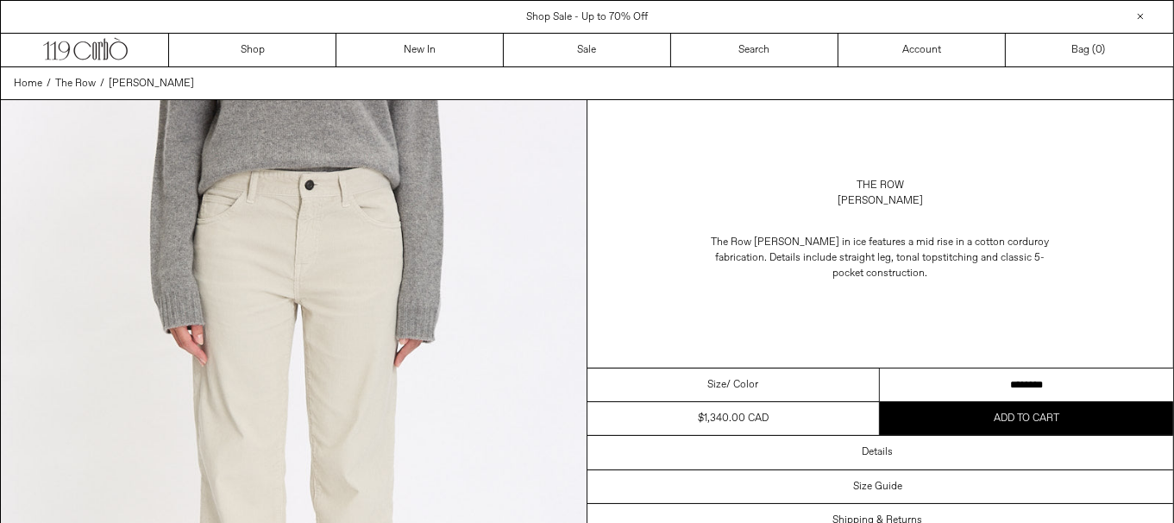
click at [1042, 386] on select "**********" at bounding box center [1026, 385] width 293 height 34
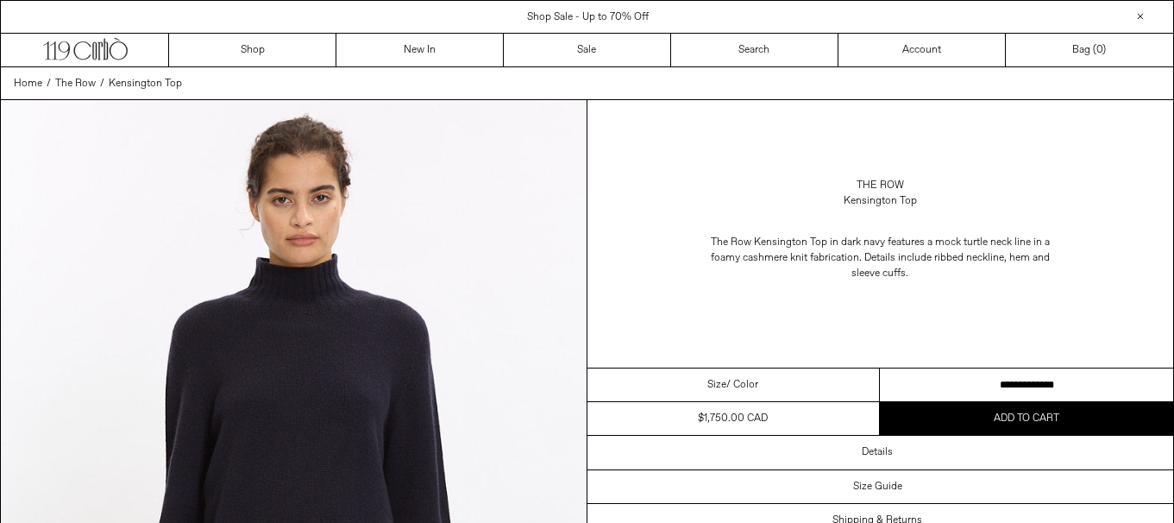
click at [988, 380] on select "**********" at bounding box center [1026, 385] width 293 height 34
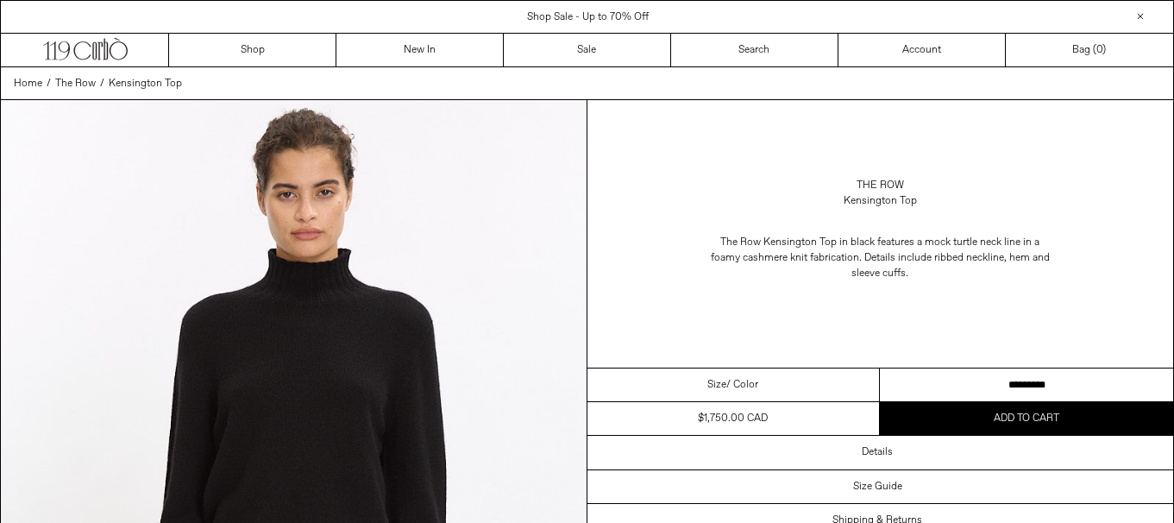
click at [1042, 380] on select "********* *********" at bounding box center [1026, 385] width 293 height 34
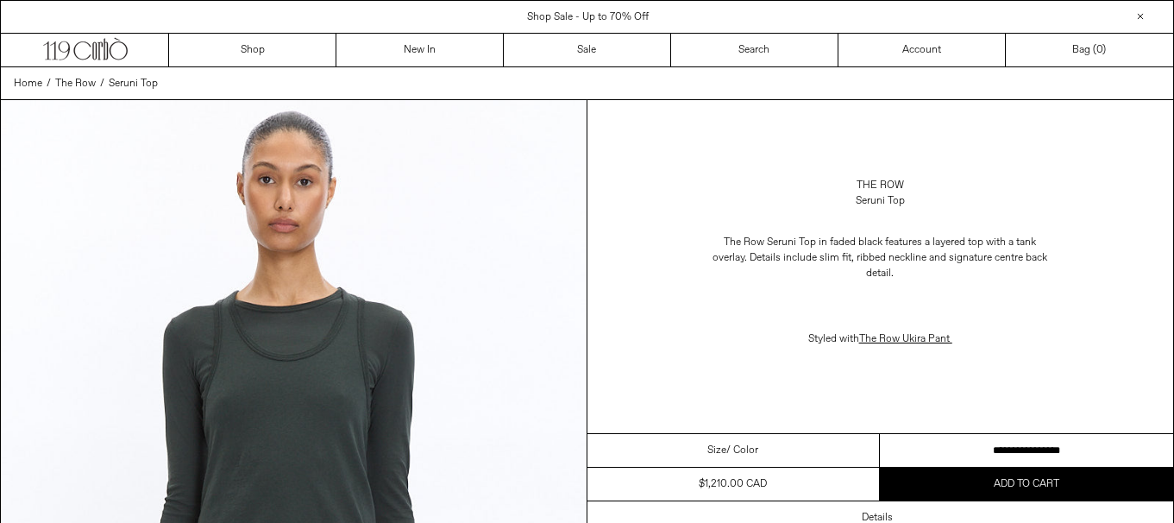
click at [976, 447] on select "**********" at bounding box center [1026, 451] width 293 height 34
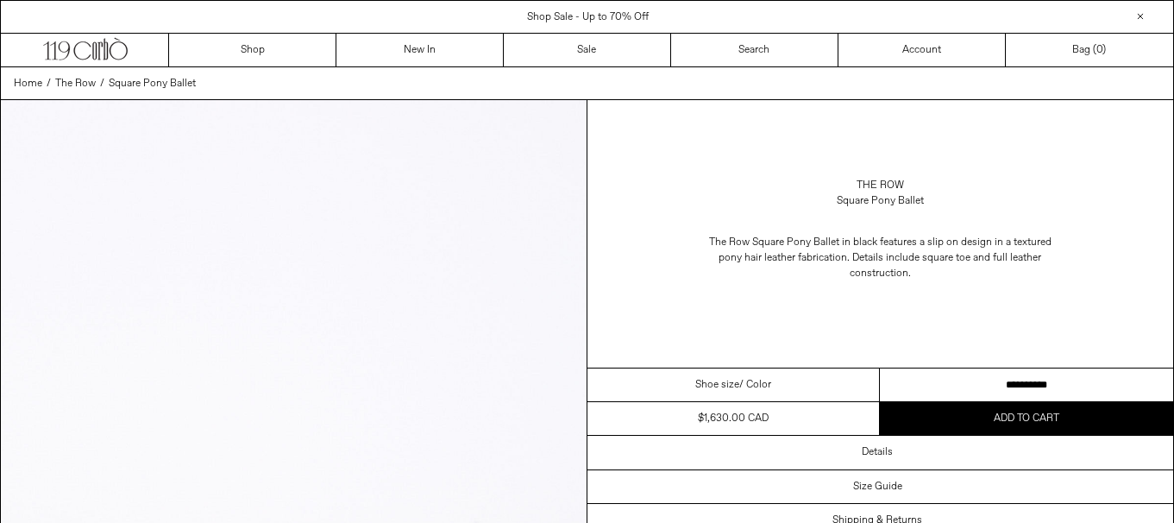
click at [1004, 386] on select "**********" at bounding box center [1026, 385] width 293 height 34
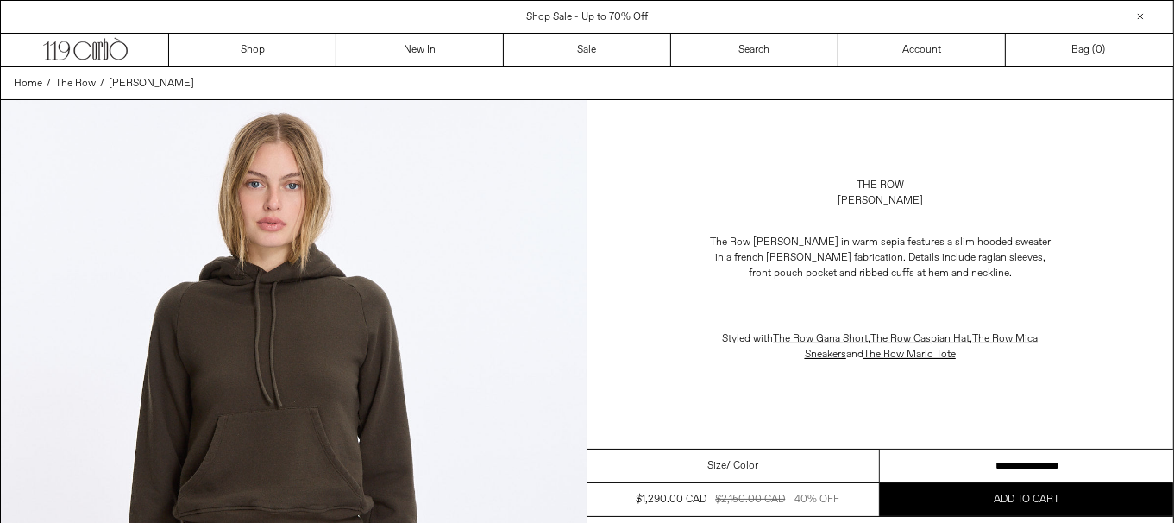
drag, startPoint x: 0, startPoint y: 0, endPoint x: 1185, endPoint y: 443, distance: 1265.5
click at [985, 457] on select "**********" at bounding box center [1026, 466] width 293 height 34
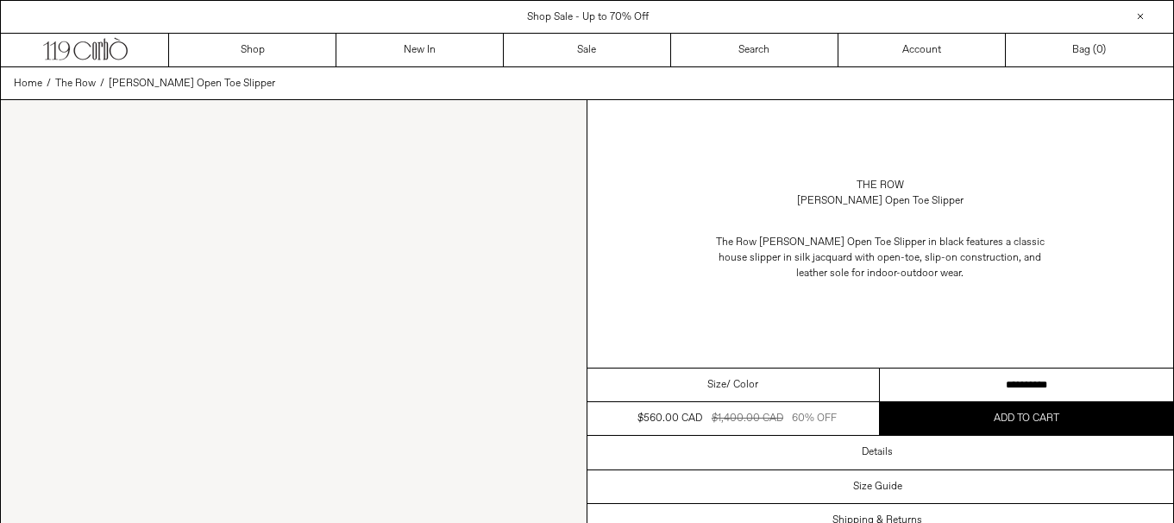
click at [924, 383] on select "**********" at bounding box center [1026, 385] width 293 height 34
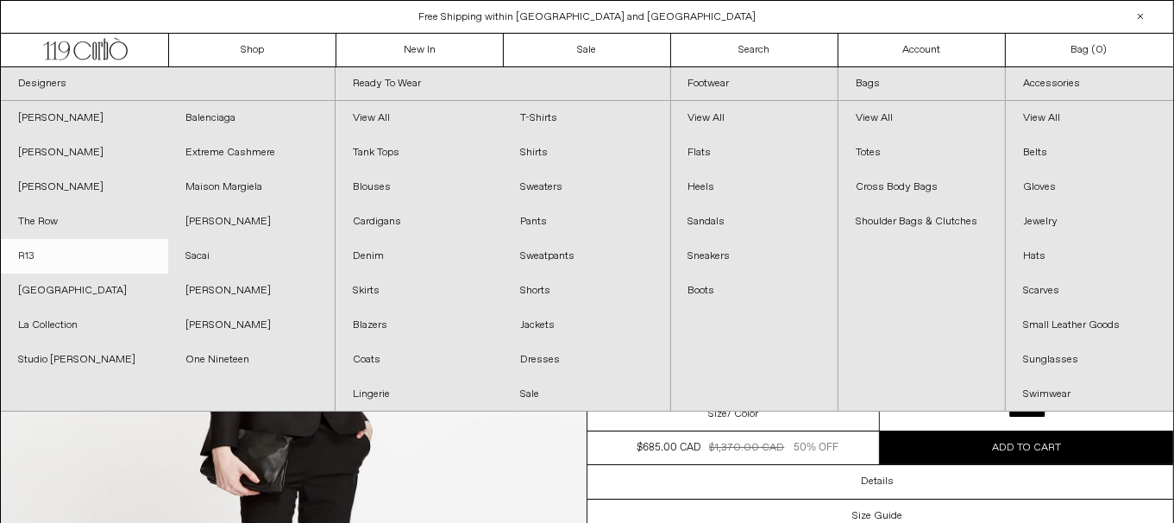
click at [64, 261] on link "R13" at bounding box center [84, 256] width 167 height 35
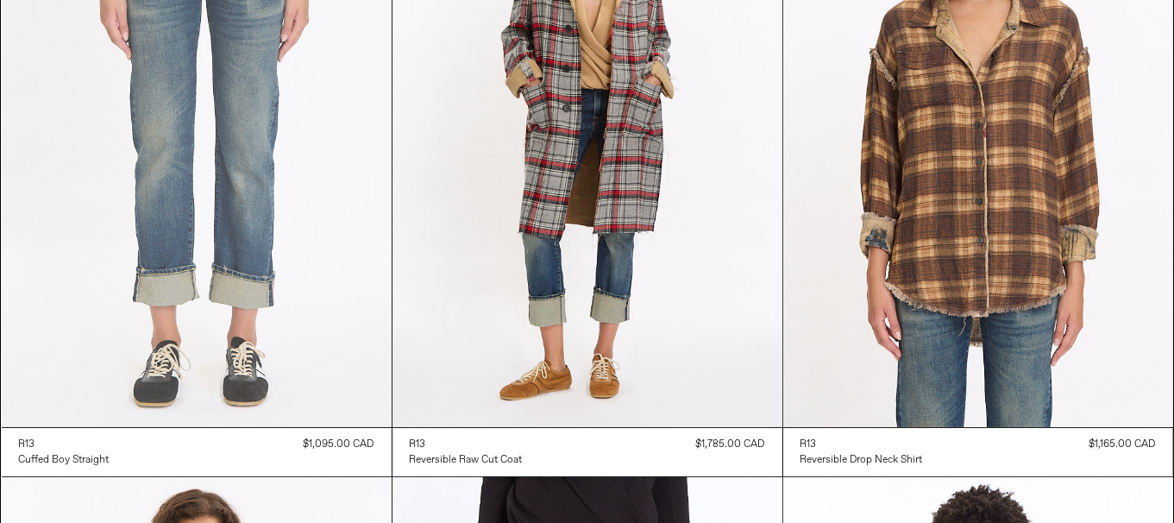
scroll to position [259, 0]
click at [251, 212] on at bounding box center [197, 134] width 390 height 585
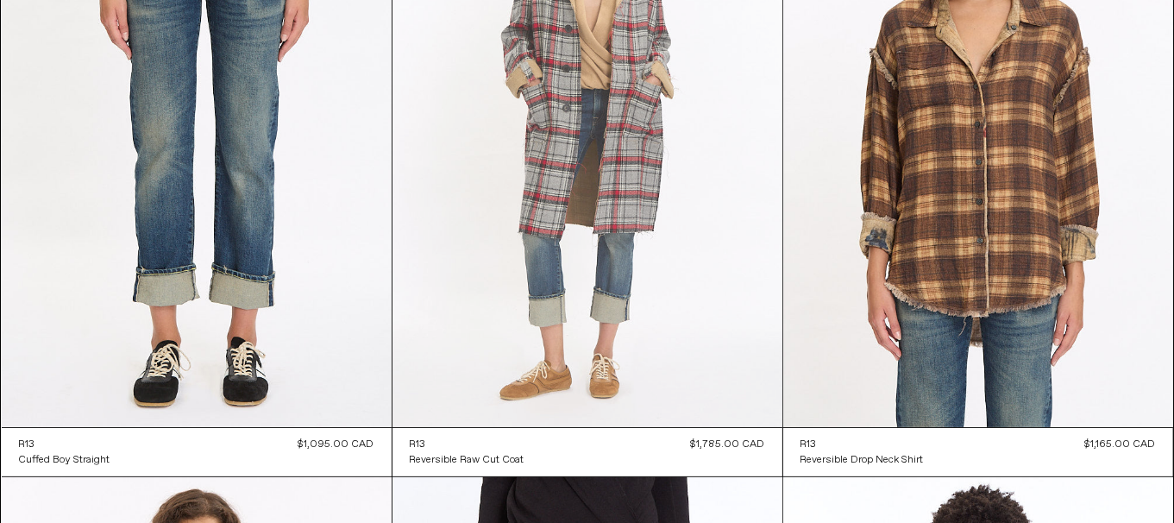
click at [611, 265] on at bounding box center [588, 134] width 390 height 585
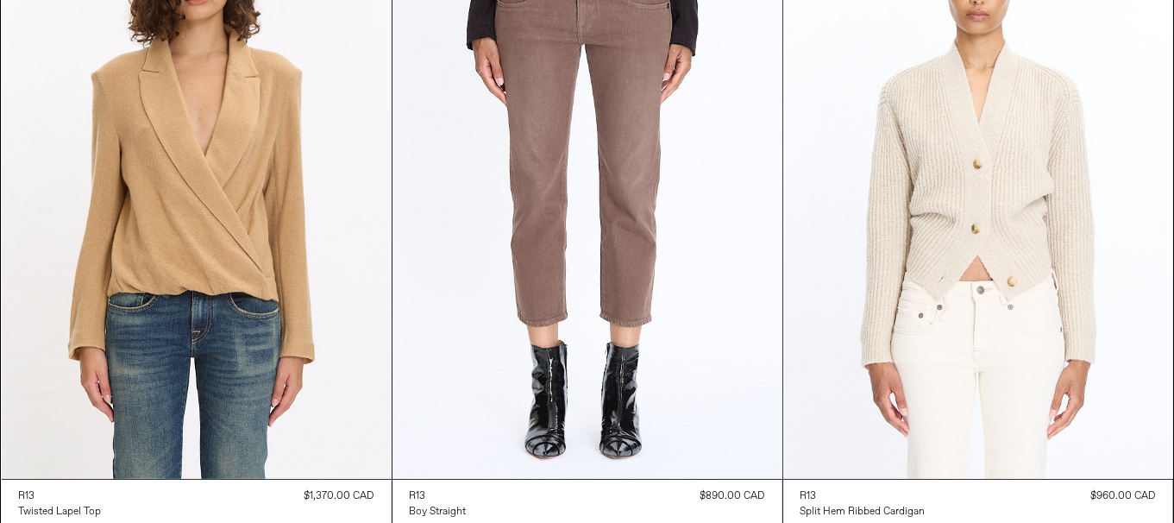
scroll to position [854, 0]
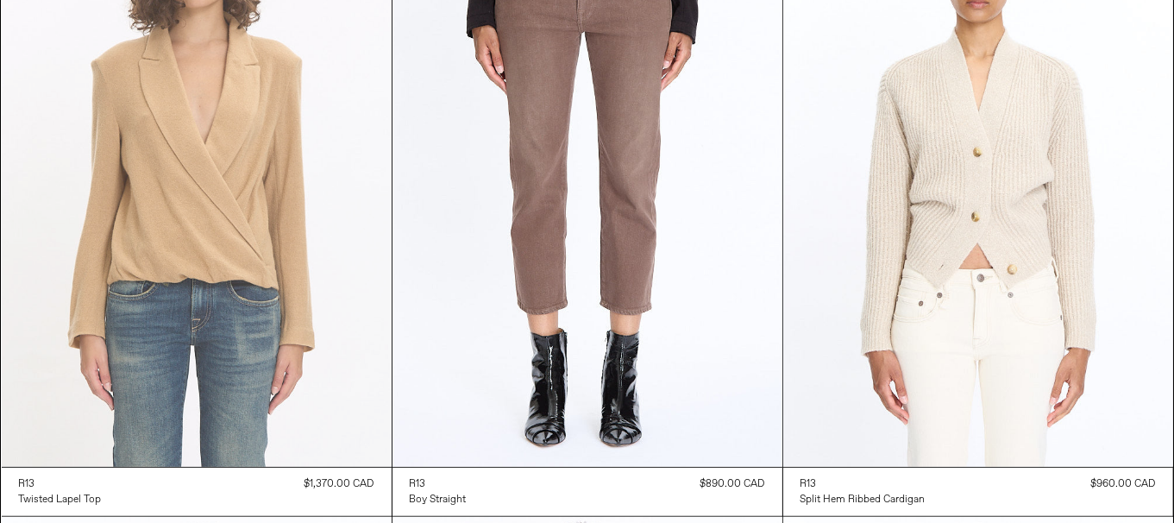
click at [258, 296] on at bounding box center [197, 174] width 390 height 585
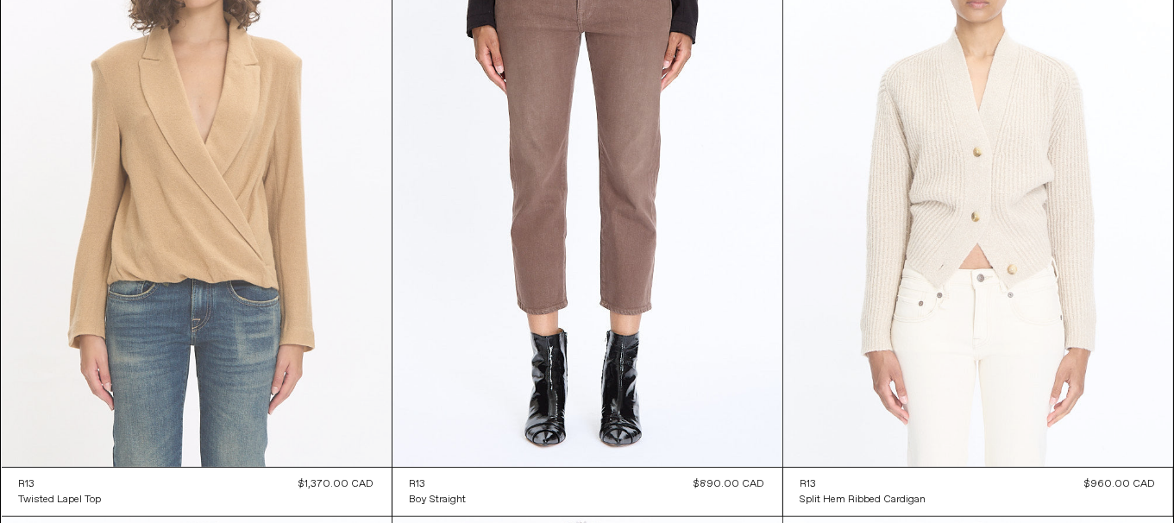
scroll to position [0, 0]
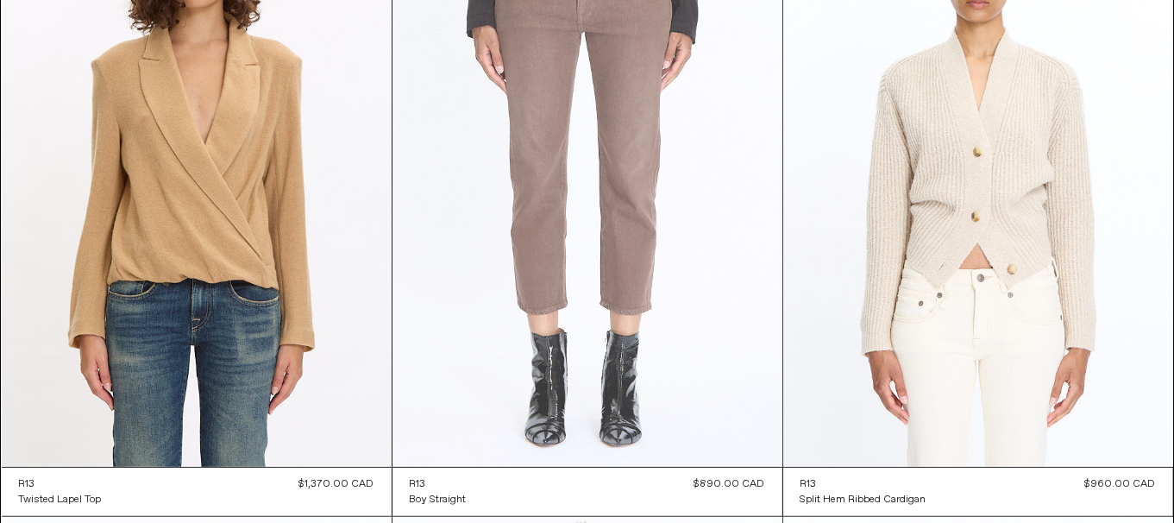
click at [641, 332] on at bounding box center [588, 174] width 390 height 585
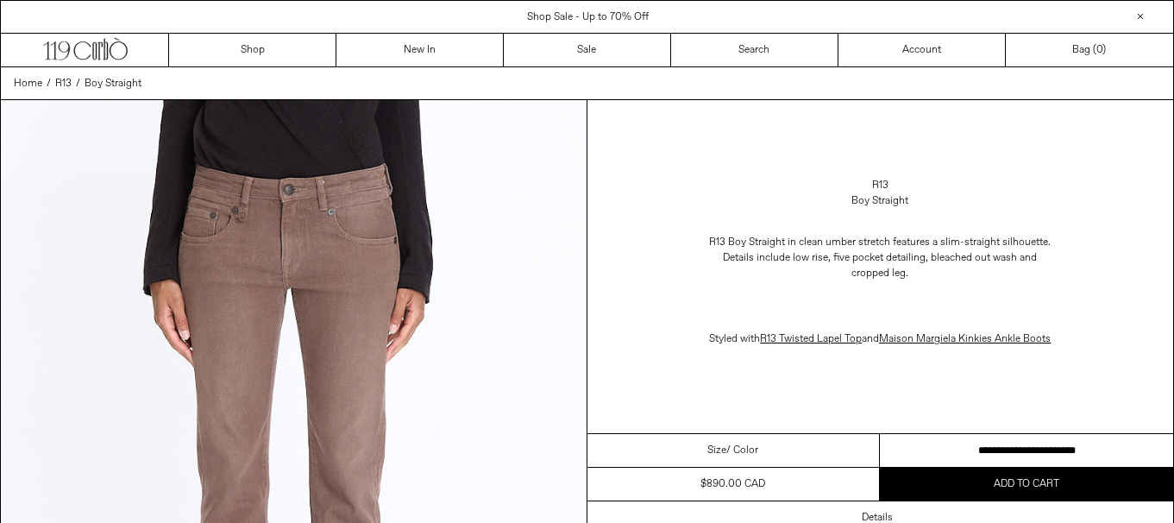
click at [959, 457] on select "**********" at bounding box center [1026, 451] width 293 height 34
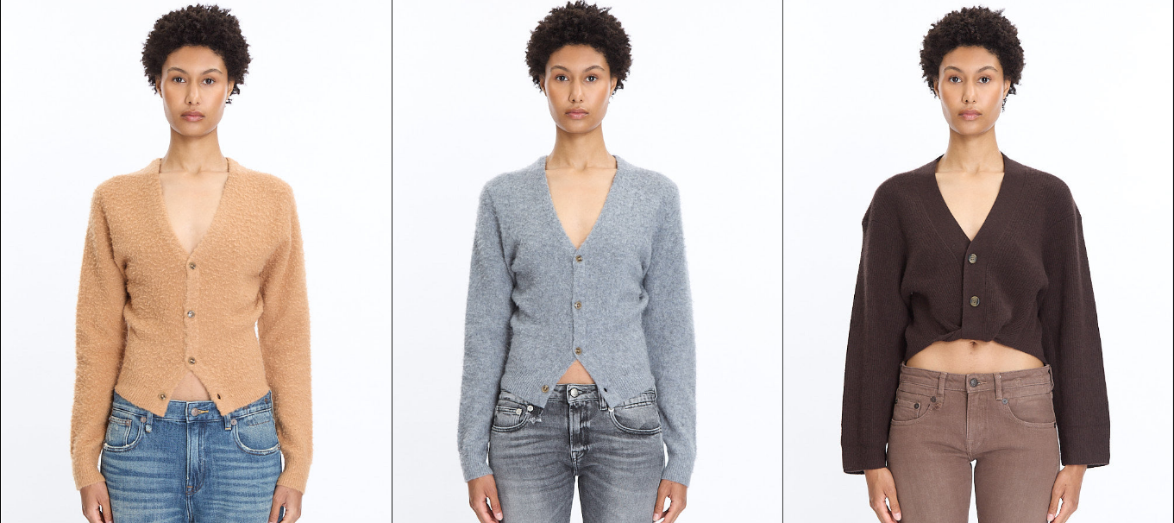
scroll to position [1717, 0]
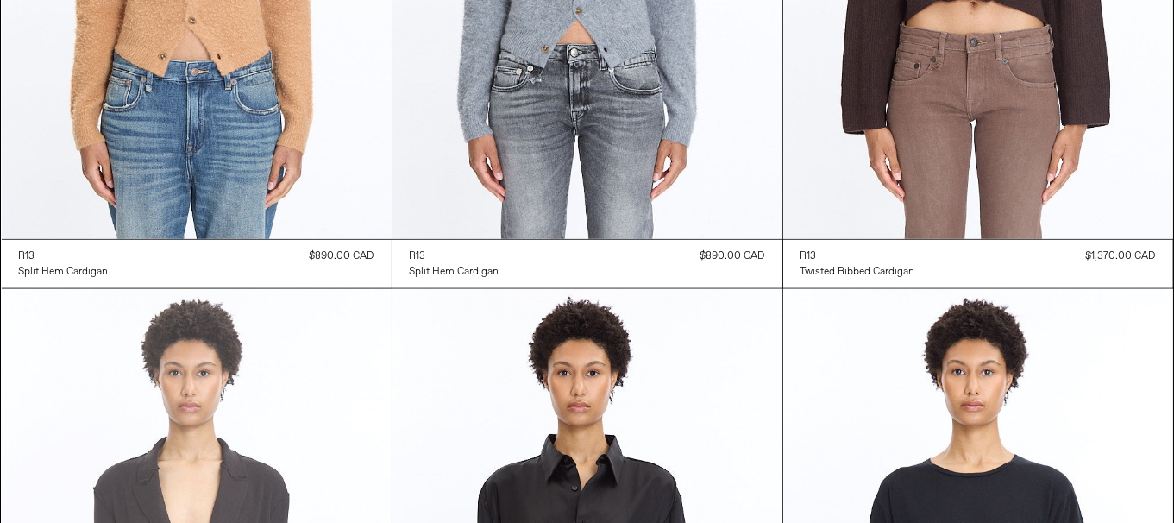
scroll to position [2148, 0]
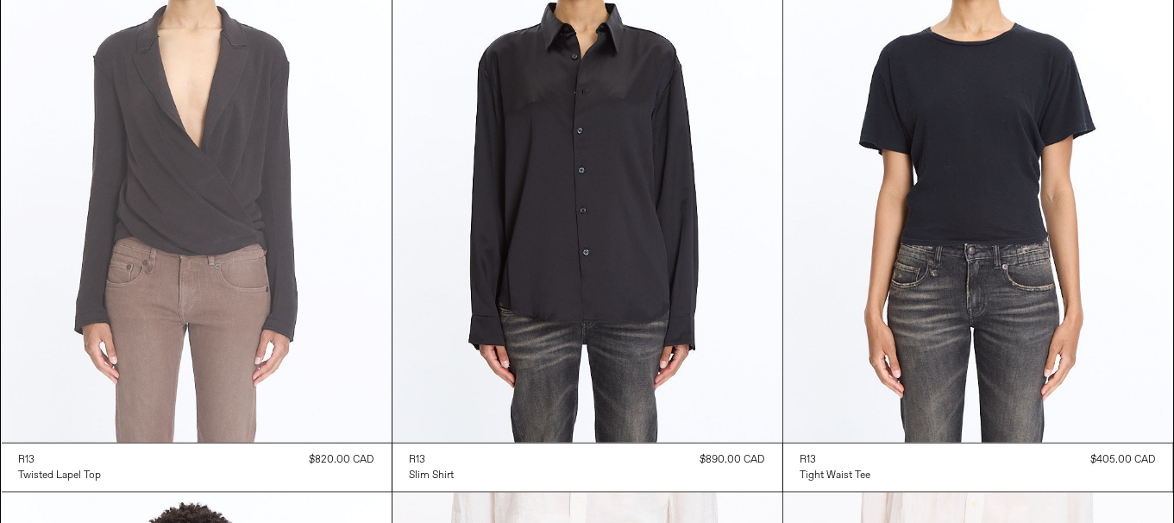
click at [239, 257] on at bounding box center [197, 150] width 390 height 585
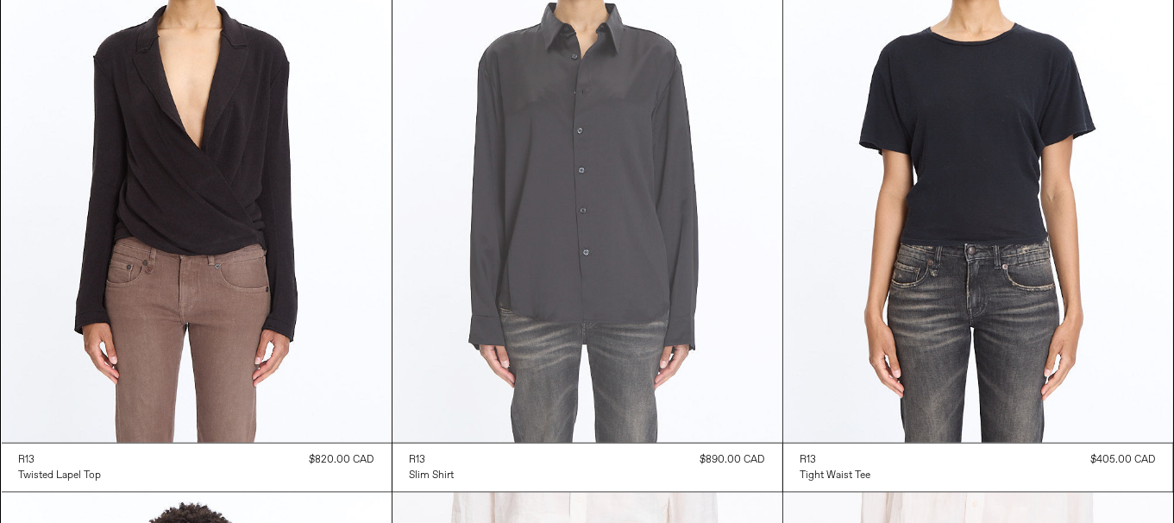
click at [658, 330] on at bounding box center [588, 150] width 390 height 585
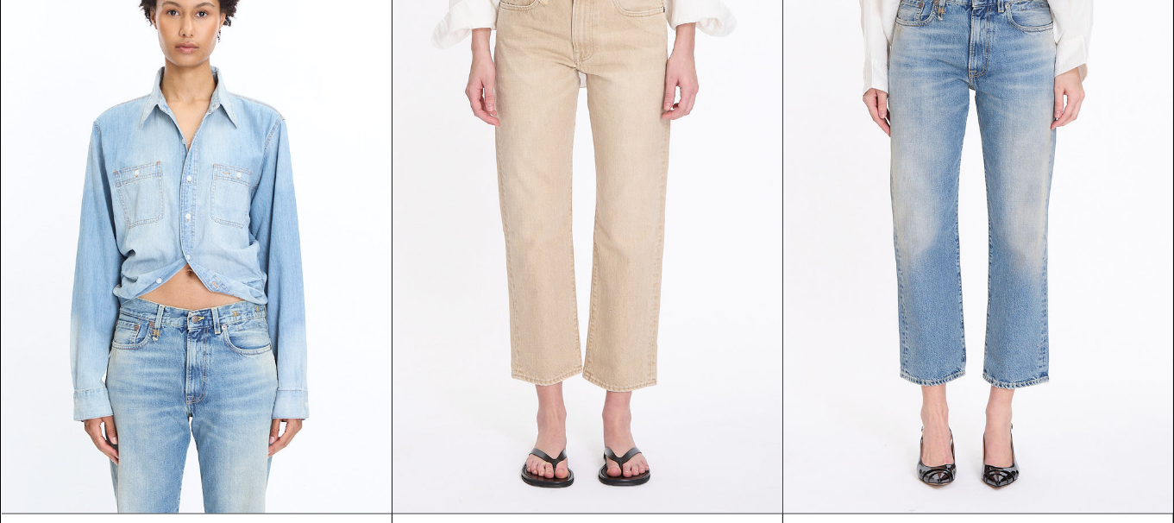
scroll to position [2752, 0]
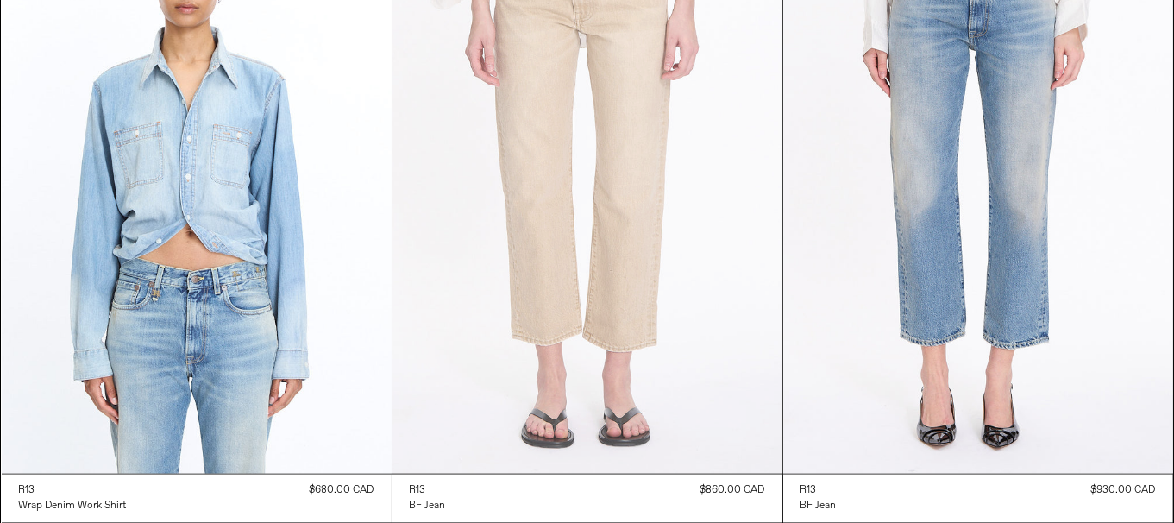
click at [614, 277] on at bounding box center [588, 181] width 390 height 585
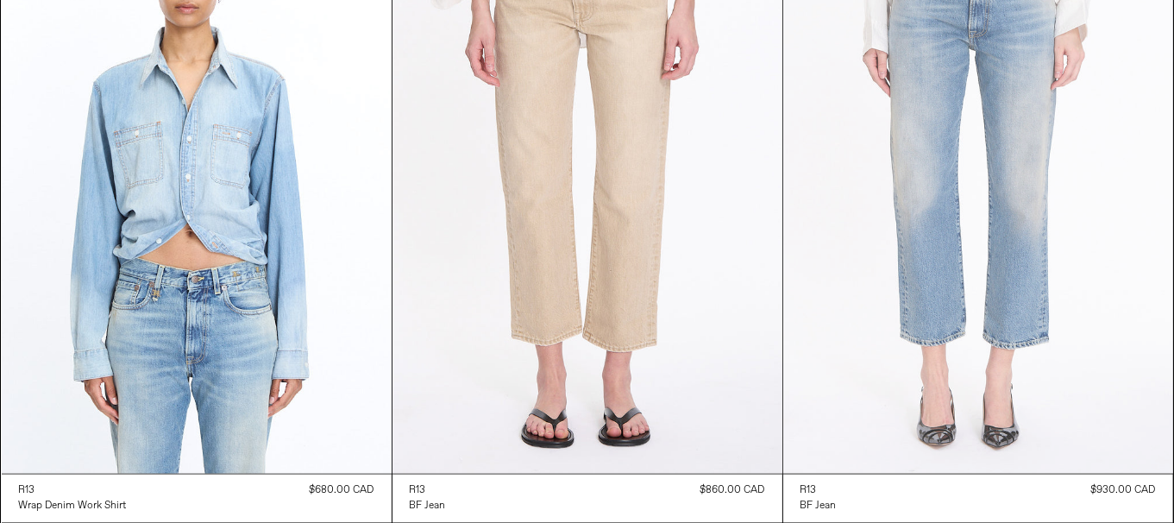
click at [1048, 351] on at bounding box center [978, 181] width 390 height 585
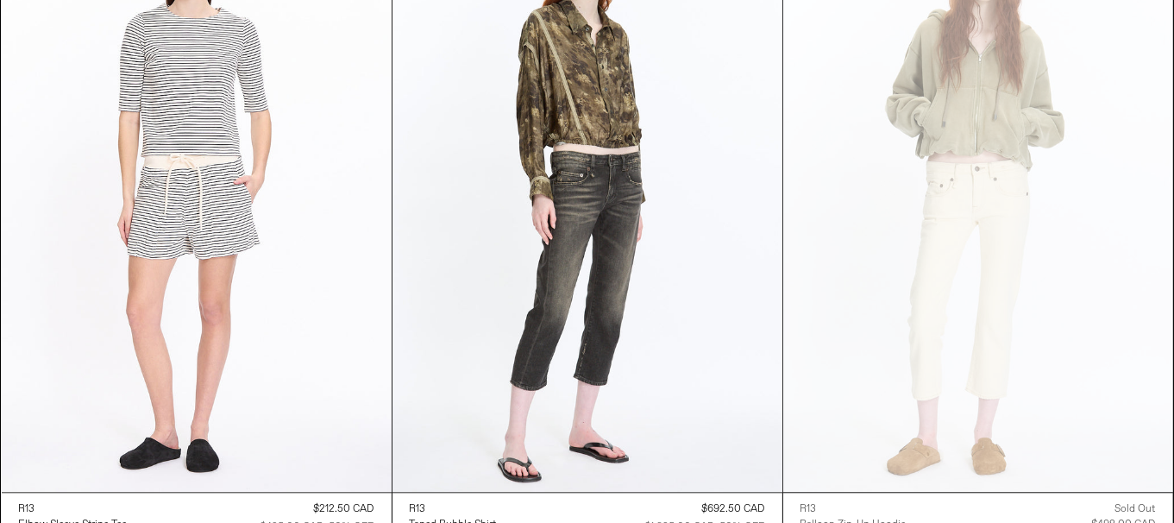
scroll to position [4131, 0]
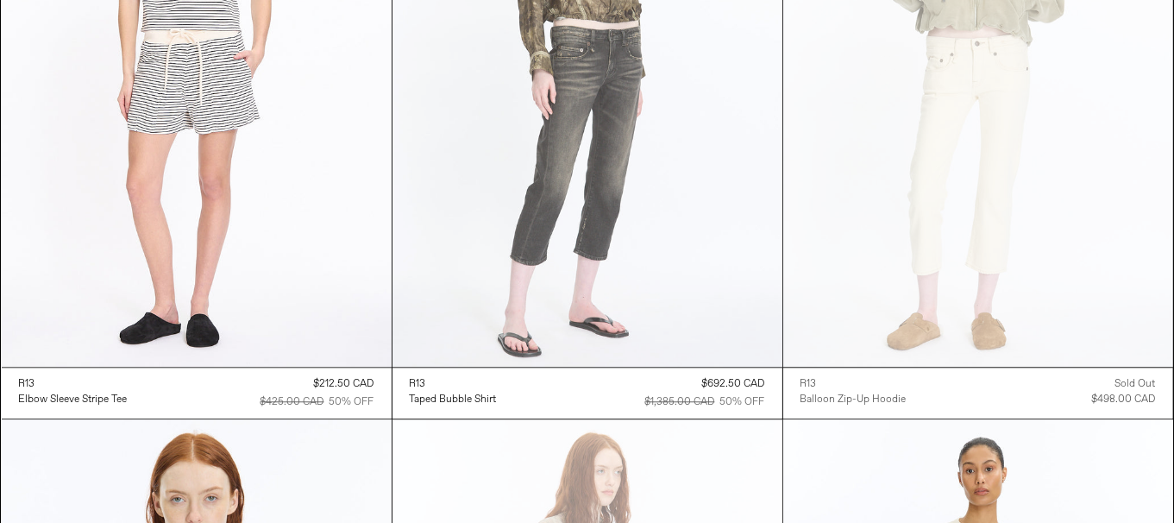
click at [487, 240] on at bounding box center [588, 74] width 390 height 585
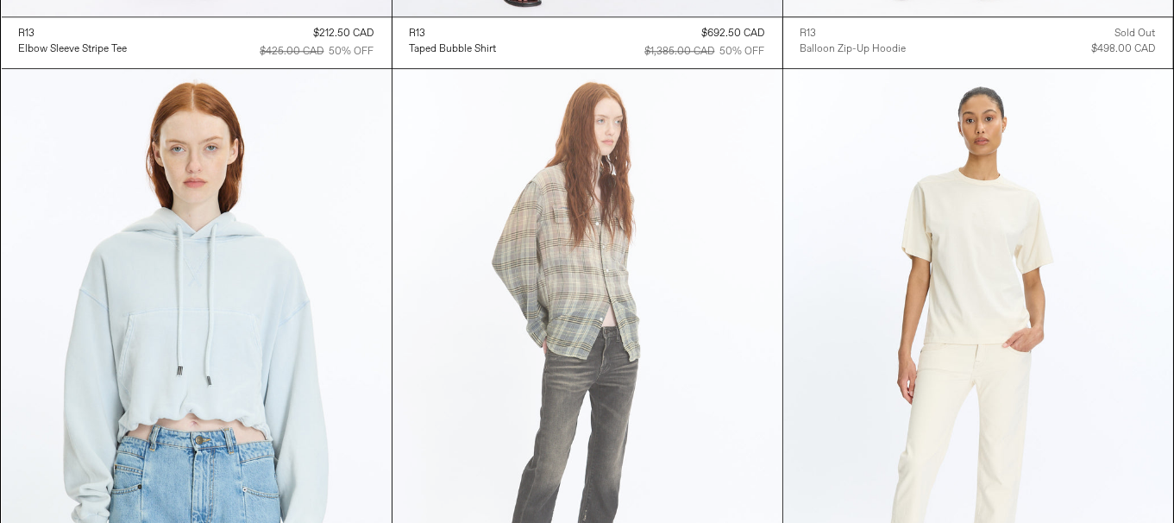
scroll to position [4650, 0]
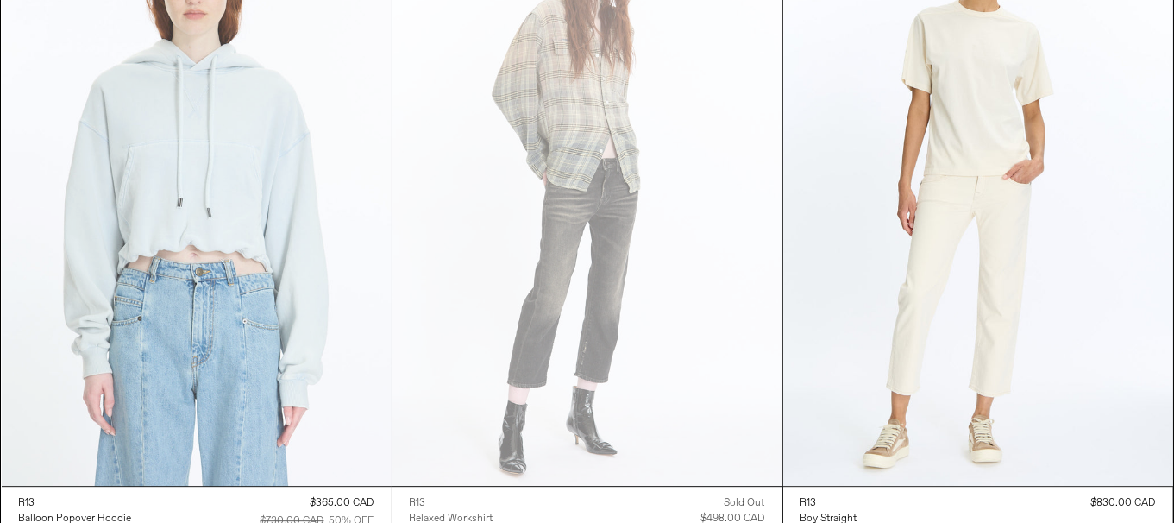
click at [220, 185] on at bounding box center [197, 193] width 390 height 585
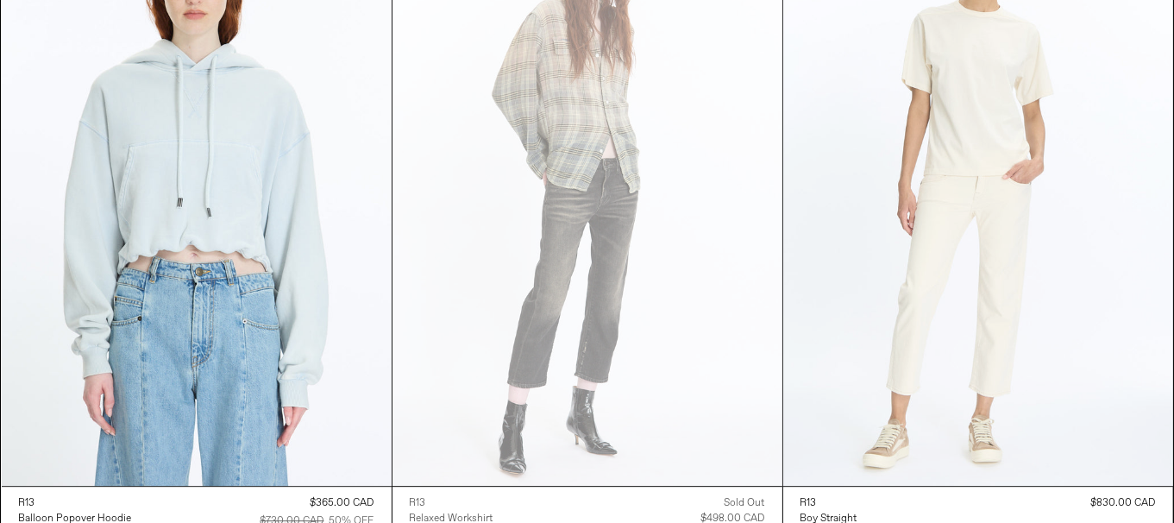
click at [983, 250] on at bounding box center [978, 193] width 390 height 585
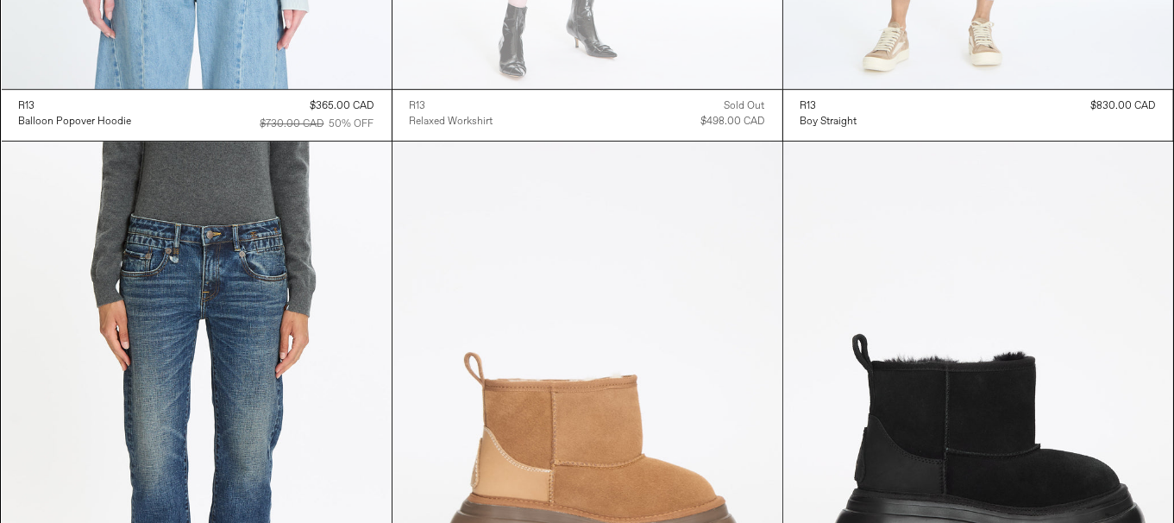
scroll to position [5197, 0]
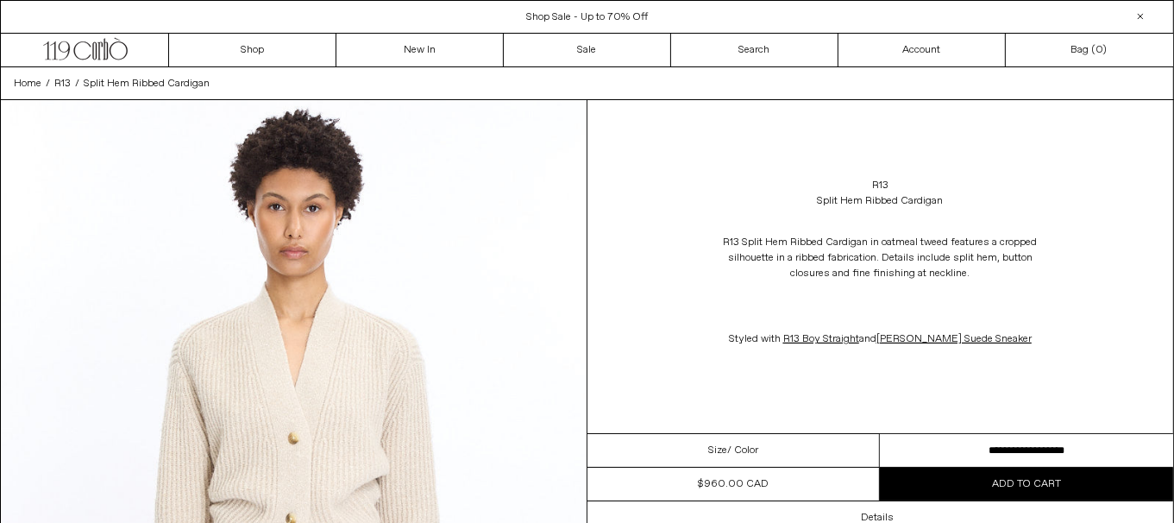
drag, startPoint x: 1009, startPoint y: 444, endPoint x: 1004, endPoint y: 433, distance: 12.4
click at [1009, 444] on select "**********" at bounding box center [1026, 451] width 293 height 34
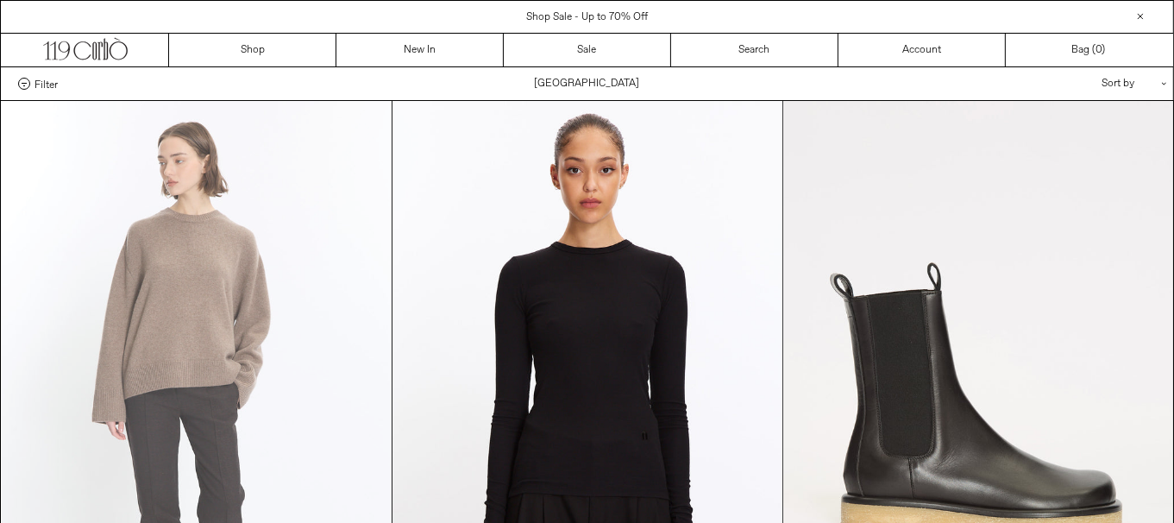
click at [283, 248] on at bounding box center [197, 393] width 390 height 585
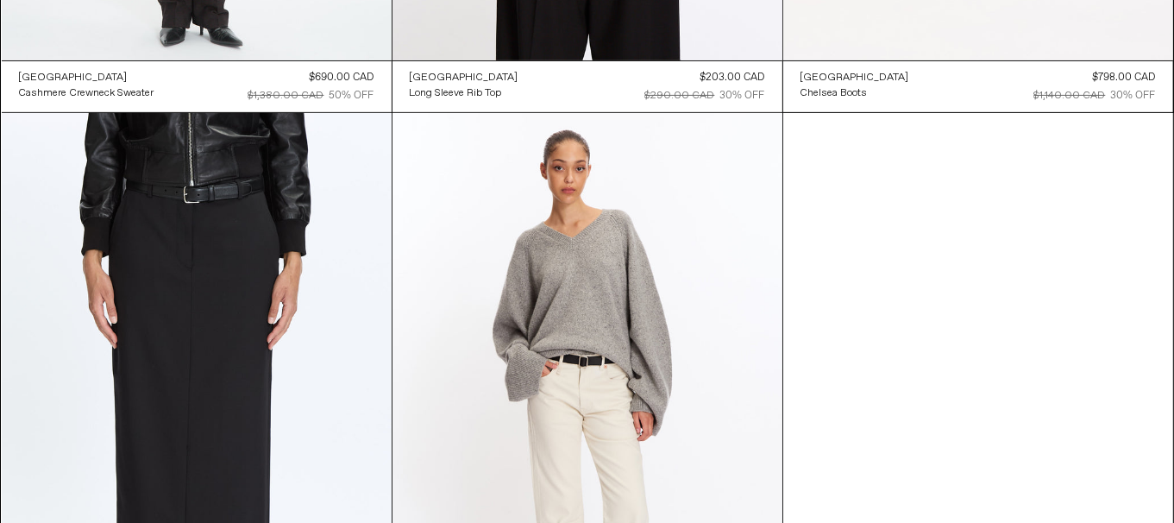
scroll to position [863, 0]
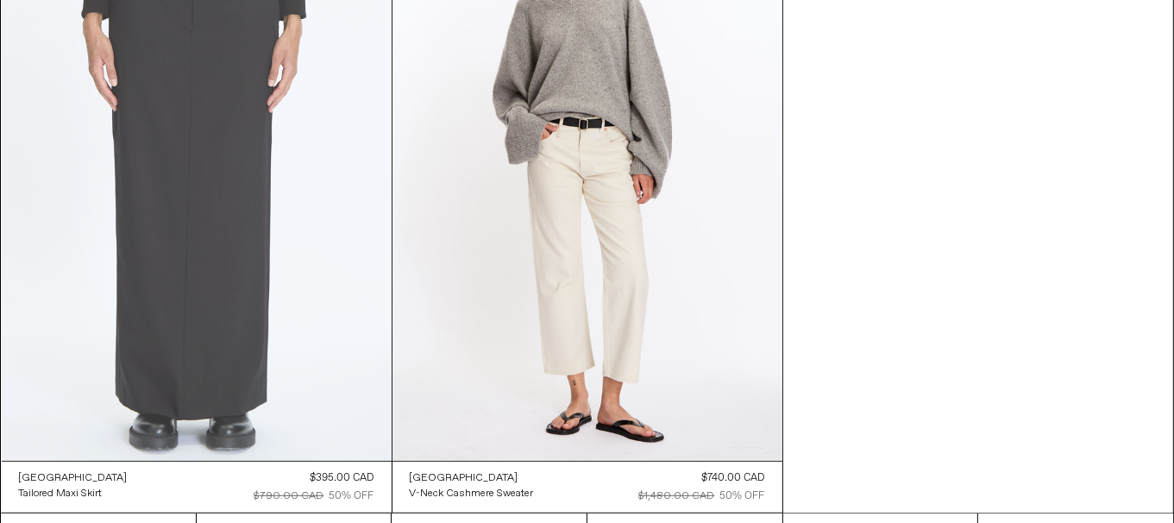
click at [187, 225] on at bounding box center [197, 168] width 390 height 585
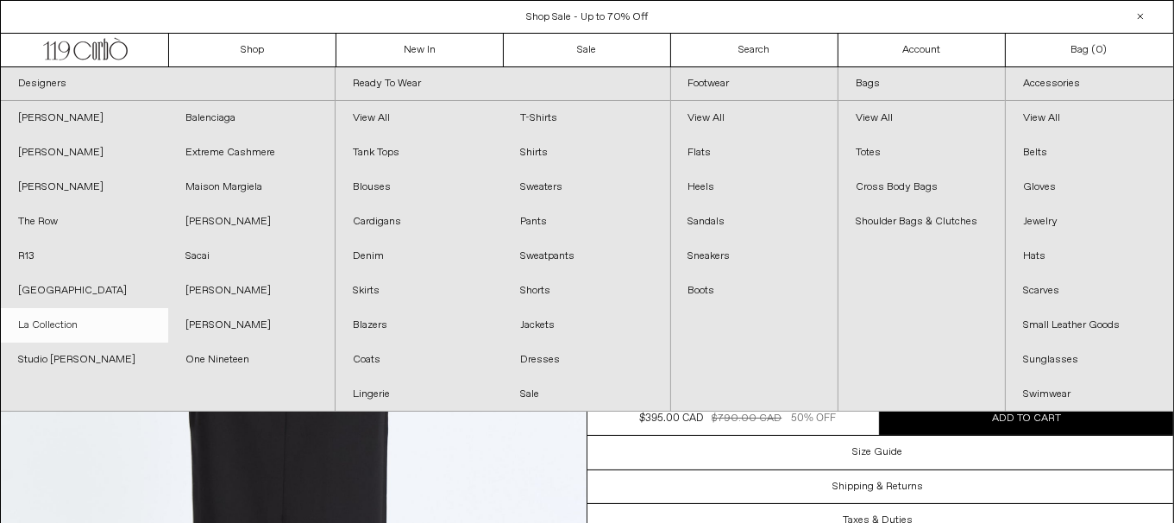
click at [74, 318] on link "La Collection" at bounding box center [84, 325] width 167 height 35
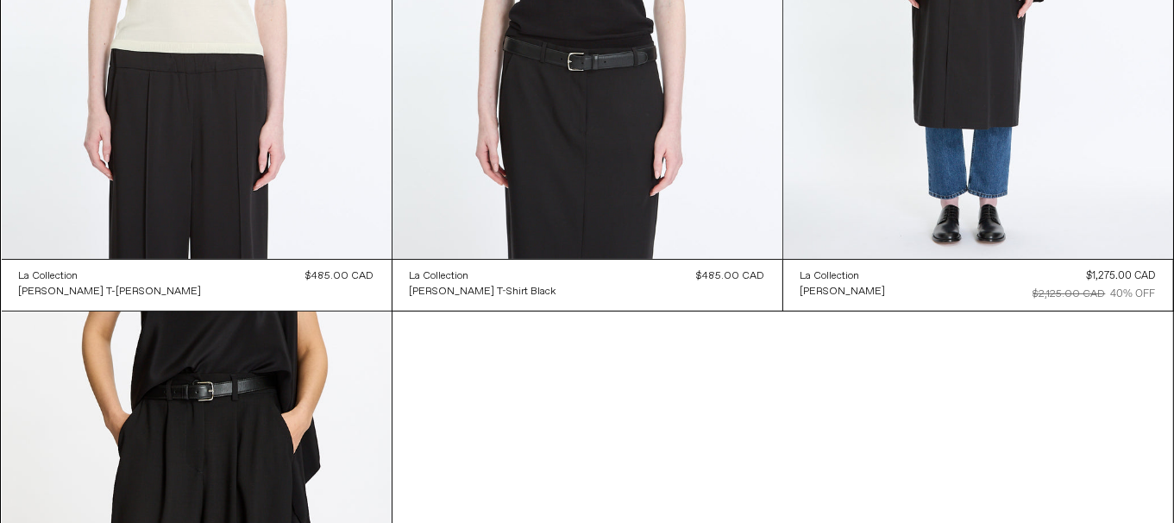
scroll to position [431, 0]
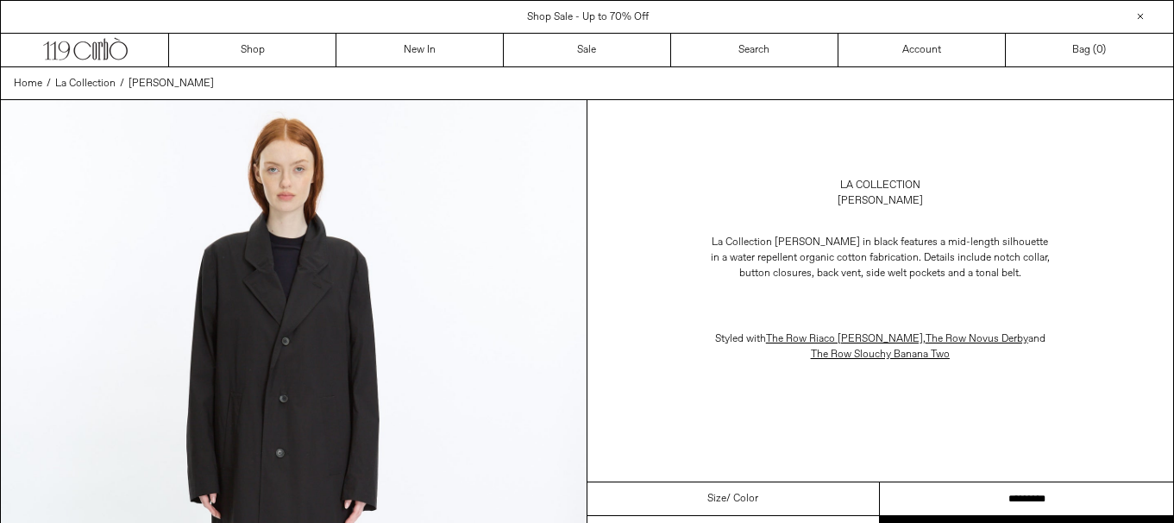
click at [979, 495] on select "**********" at bounding box center [1026, 499] width 293 height 34
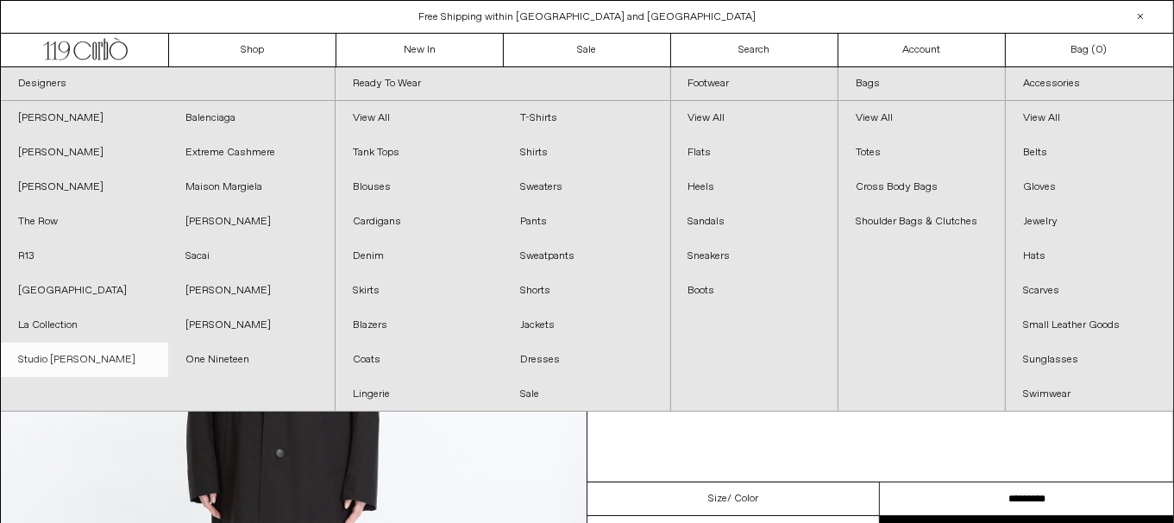
drag, startPoint x: 91, startPoint y: 360, endPoint x: 100, endPoint y: 360, distance: 9.5
click at [91, 360] on link "Studio [PERSON_NAME]" at bounding box center [84, 359] width 167 height 35
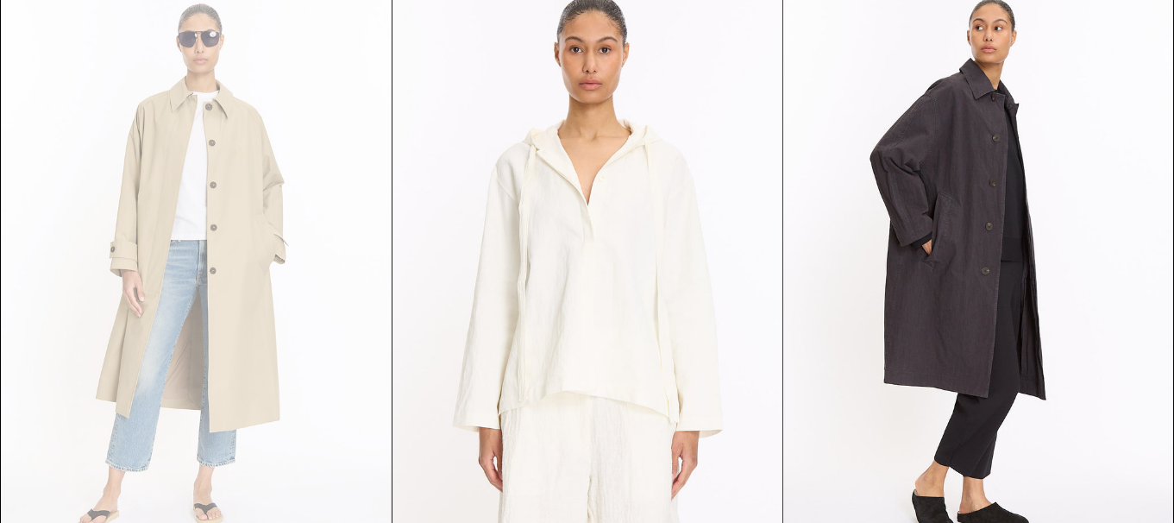
scroll to position [918, 0]
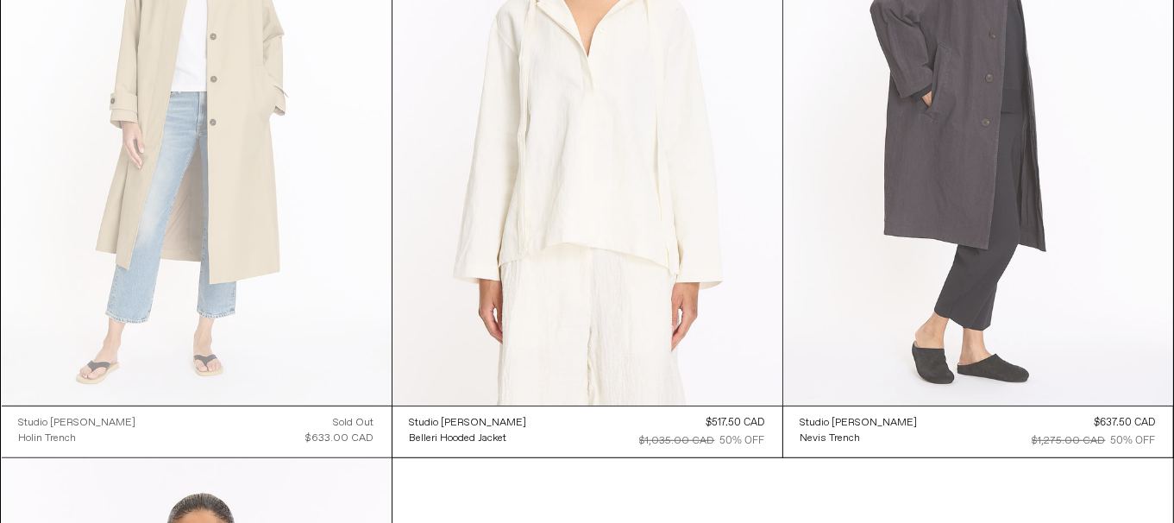
click at [989, 236] on at bounding box center [978, 113] width 390 height 585
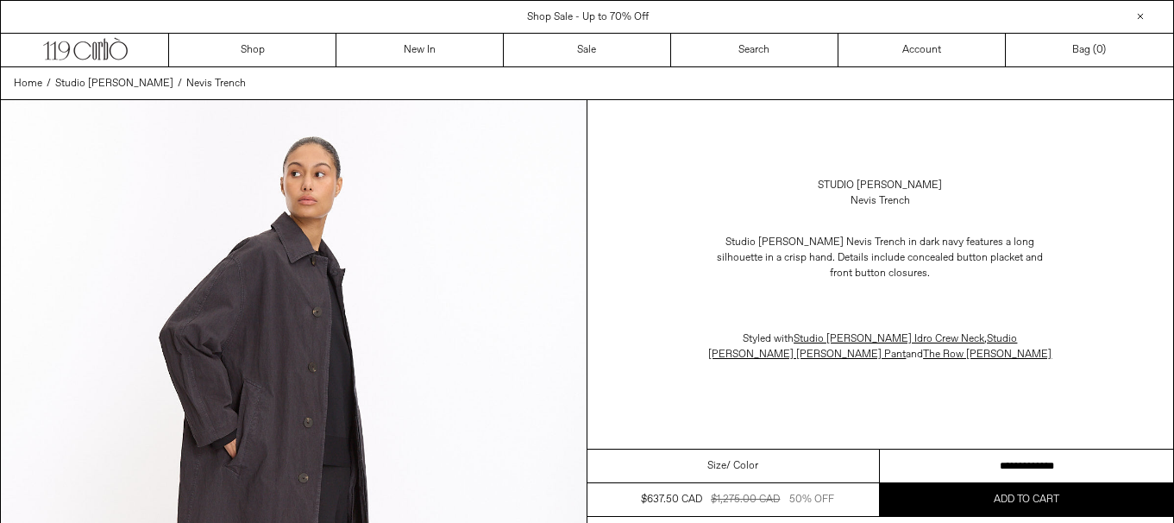
drag, startPoint x: 0, startPoint y: 0, endPoint x: 1168, endPoint y: 462, distance: 1255.9
click at [1046, 458] on select "**********" at bounding box center [1026, 466] width 293 height 34
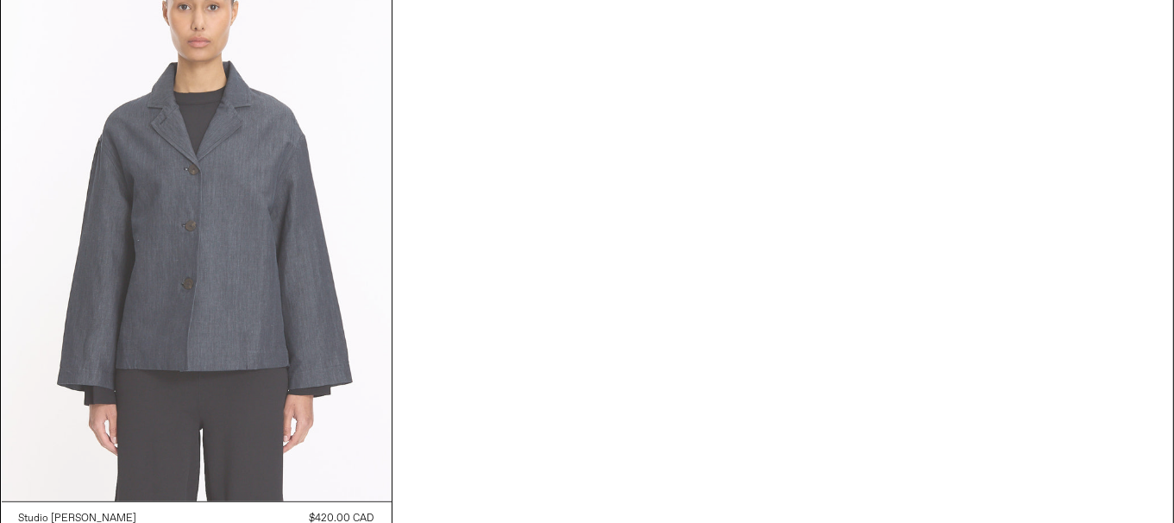
scroll to position [1460, 0]
click at [223, 302] on at bounding box center [197, 208] width 390 height 585
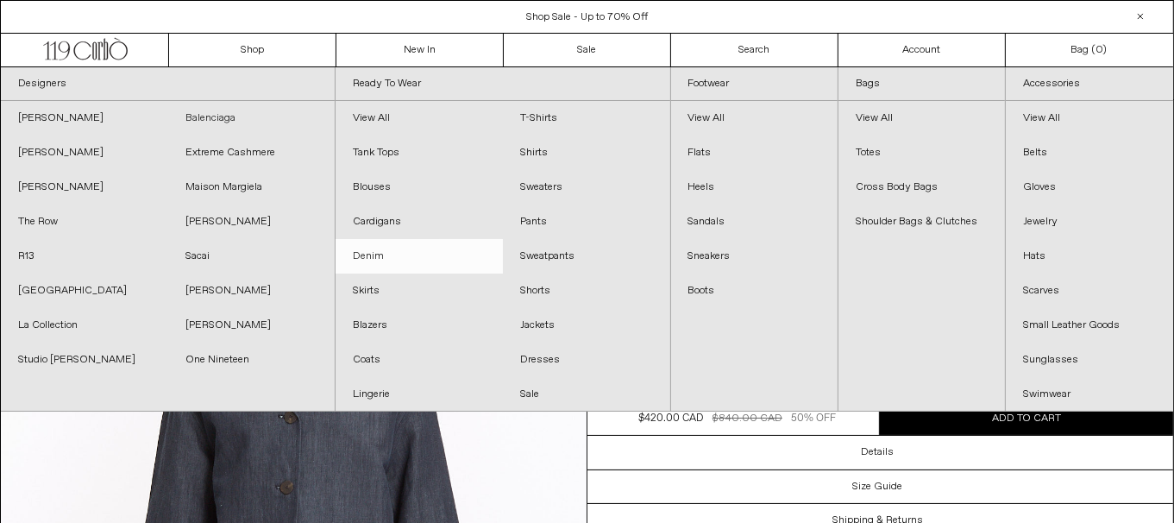
drag, startPoint x: 228, startPoint y: 116, endPoint x: 387, endPoint y: 238, distance: 201.2
click at [228, 116] on link "Balenciaga" at bounding box center [251, 118] width 167 height 35
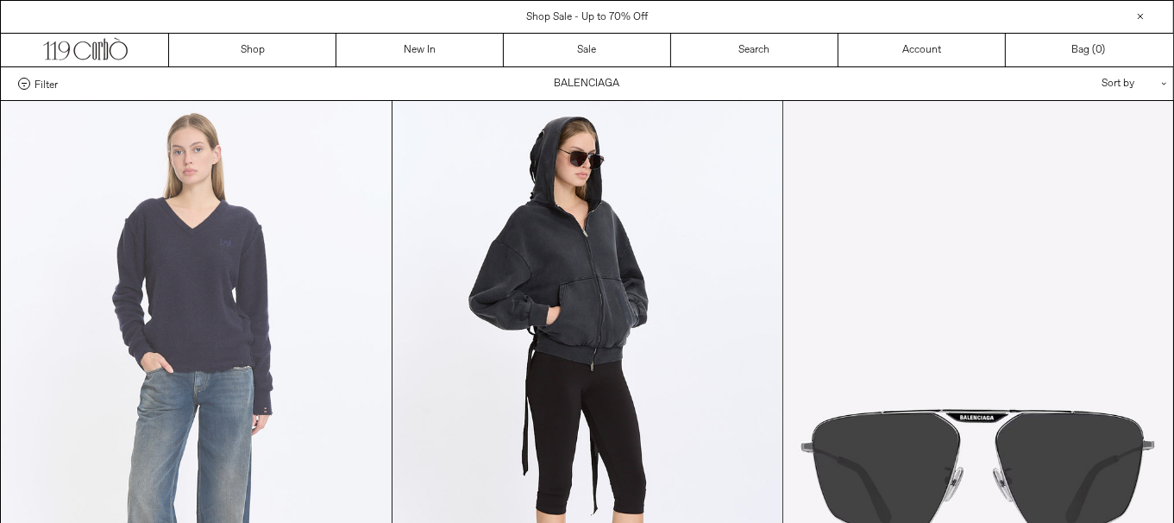
click at [267, 305] on at bounding box center [197, 393] width 390 height 585
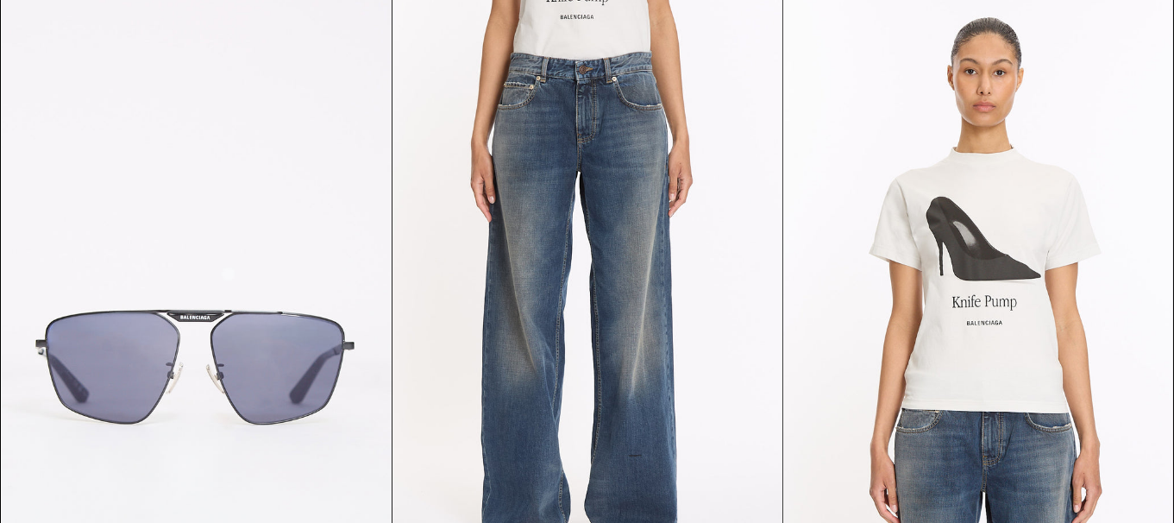
scroll to position [863, 0]
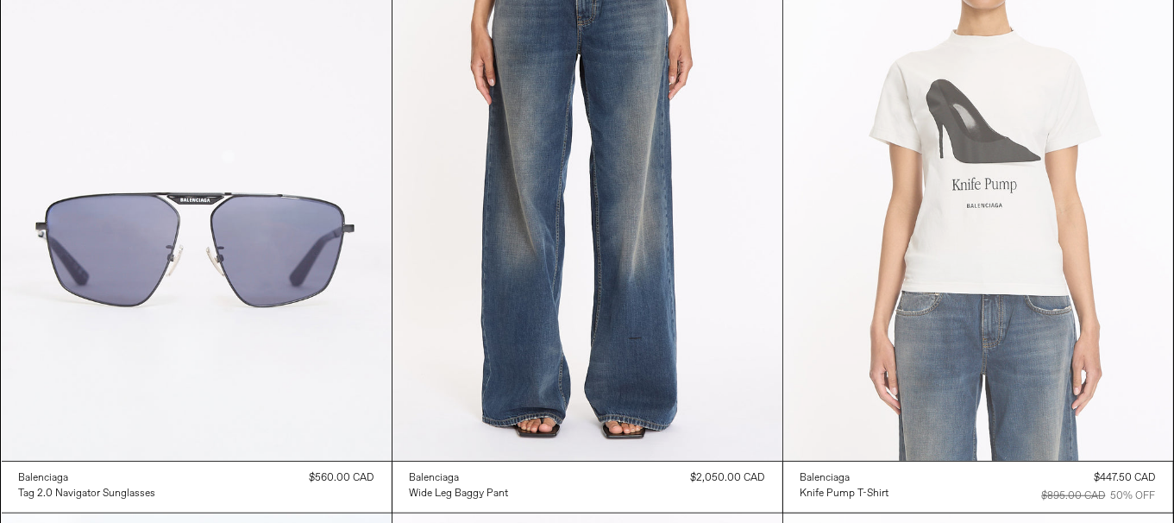
click at [1090, 304] on at bounding box center [978, 168] width 390 height 585
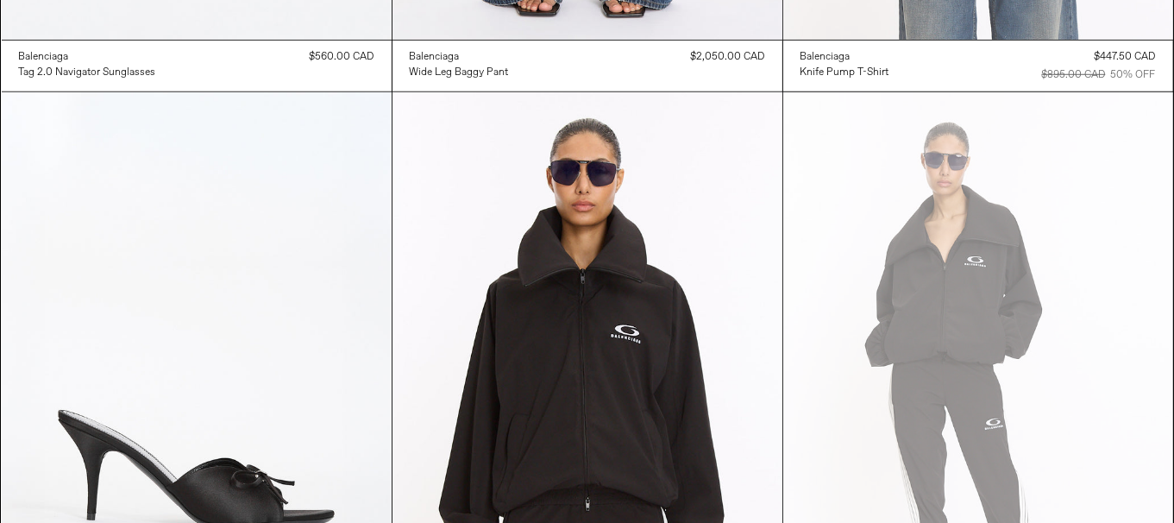
scroll to position [1379, 0]
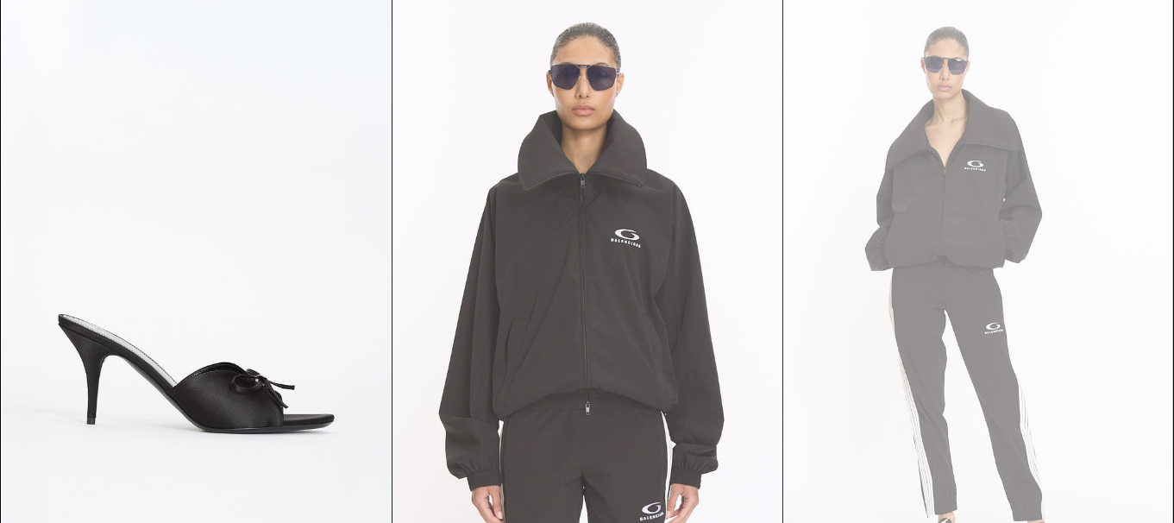
click at [565, 327] on at bounding box center [588, 289] width 390 height 585
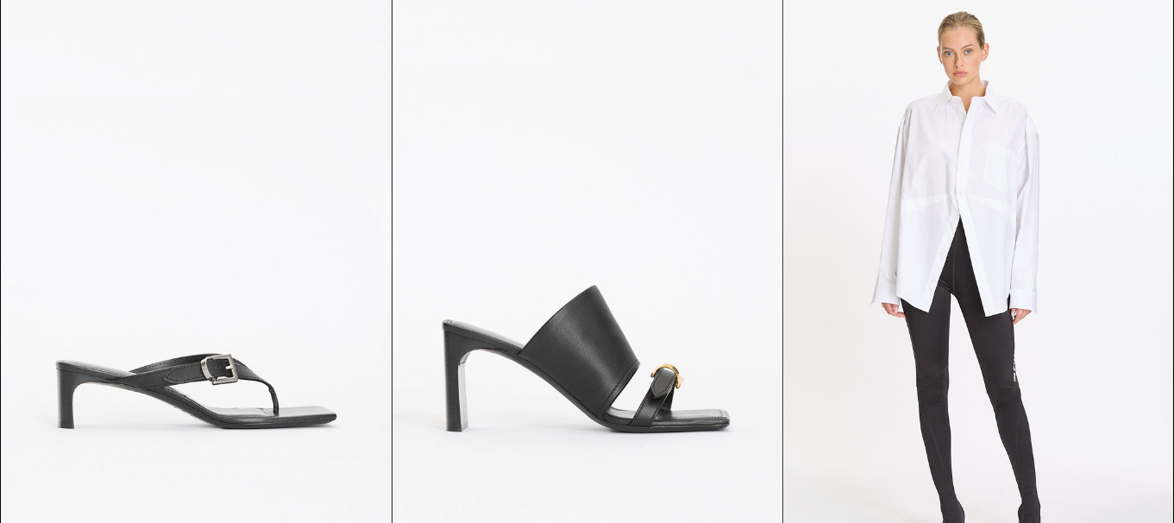
scroll to position [2157, 0]
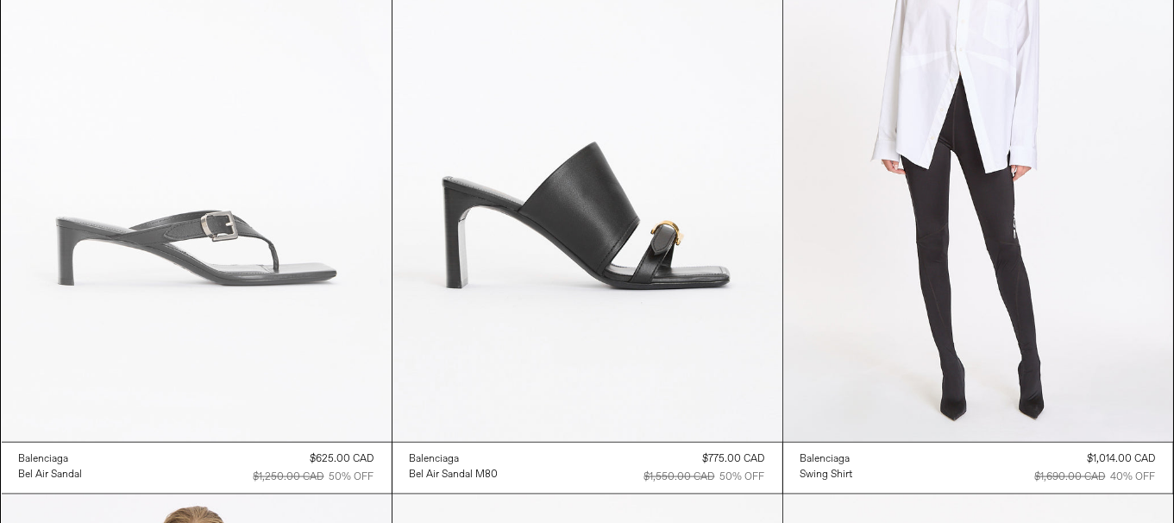
click at [213, 333] on at bounding box center [197, 149] width 390 height 585
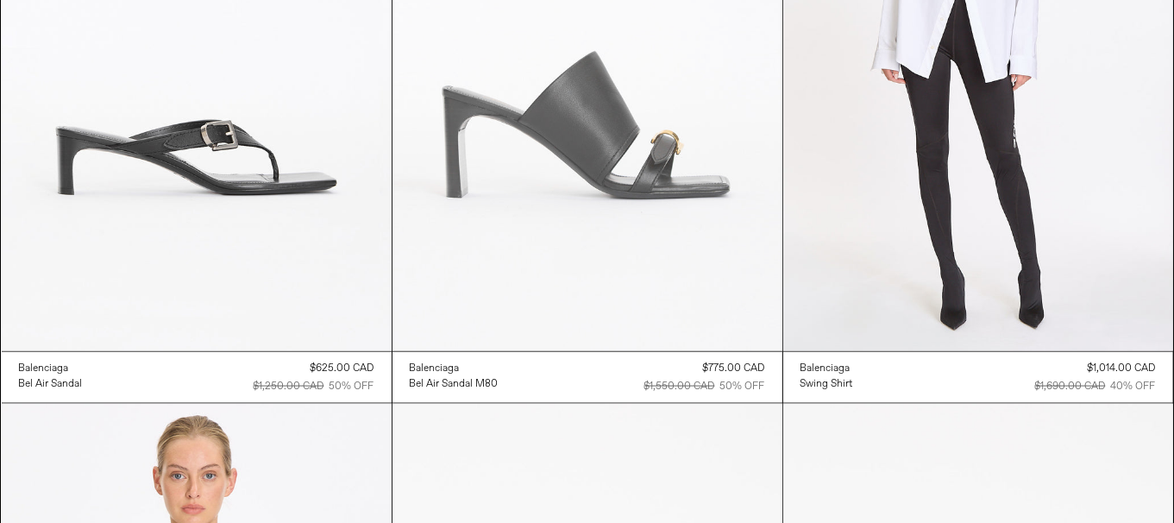
scroll to position [2329, 0]
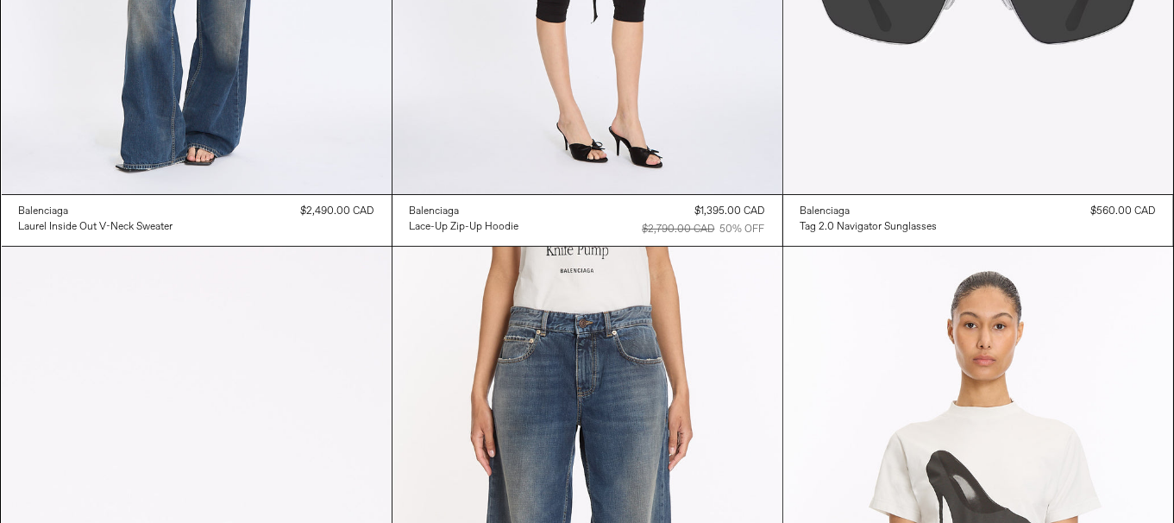
scroll to position [0, 0]
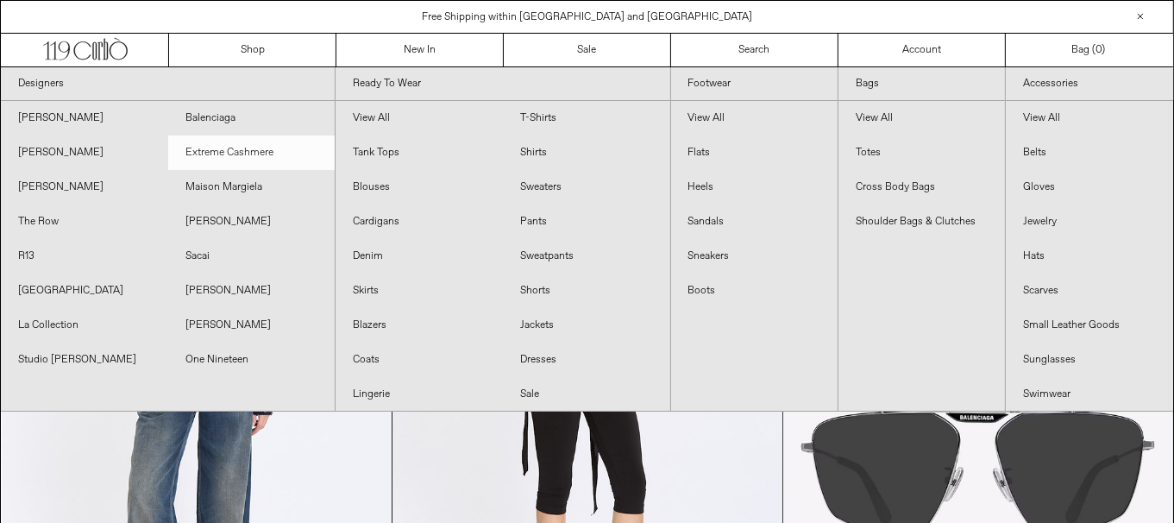
click at [260, 148] on link "Extreme Cashmere" at bounding box center [251, 152] width 167 height 35
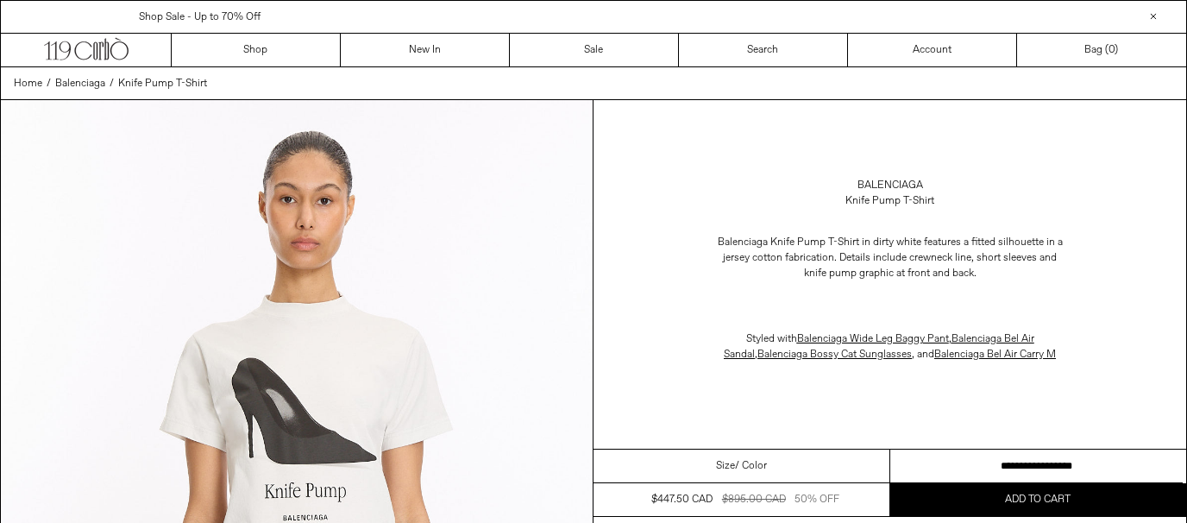
drag, startPoint x: 1017, startPoint y: 455, endPoint x: 1162, endPoint y: 360, distance: 173.7
click at [1017, 455] on select "**********" at bounding box center [1036, 466] width 293 height 34
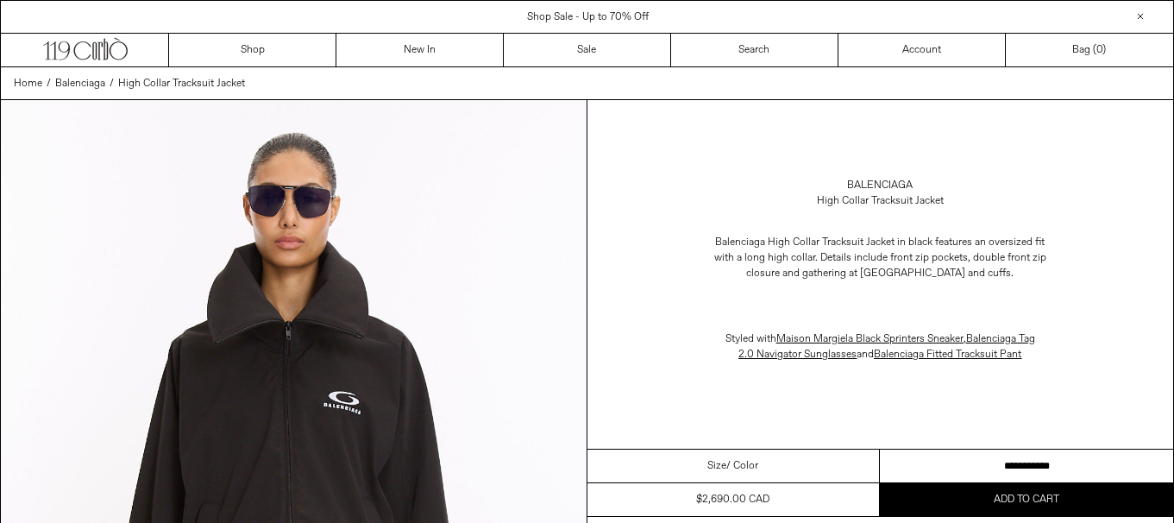
click at [1087, 455] on select "**********" at bounding box center [1026, 466] width 293 height 34
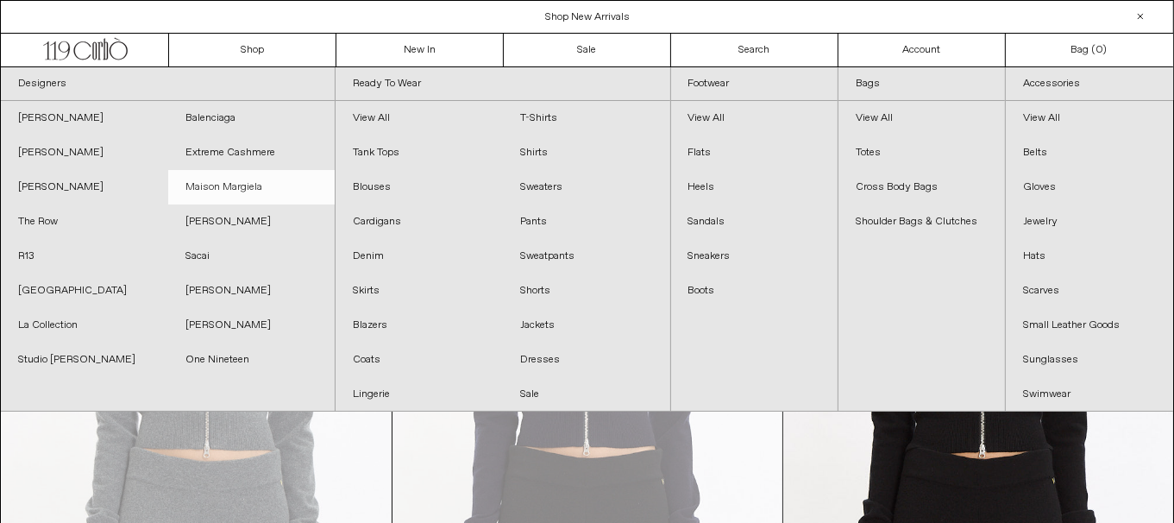
click at [256, 188] on link "Maison Margiela" at bounding box center [251, 187] width 167 height 35
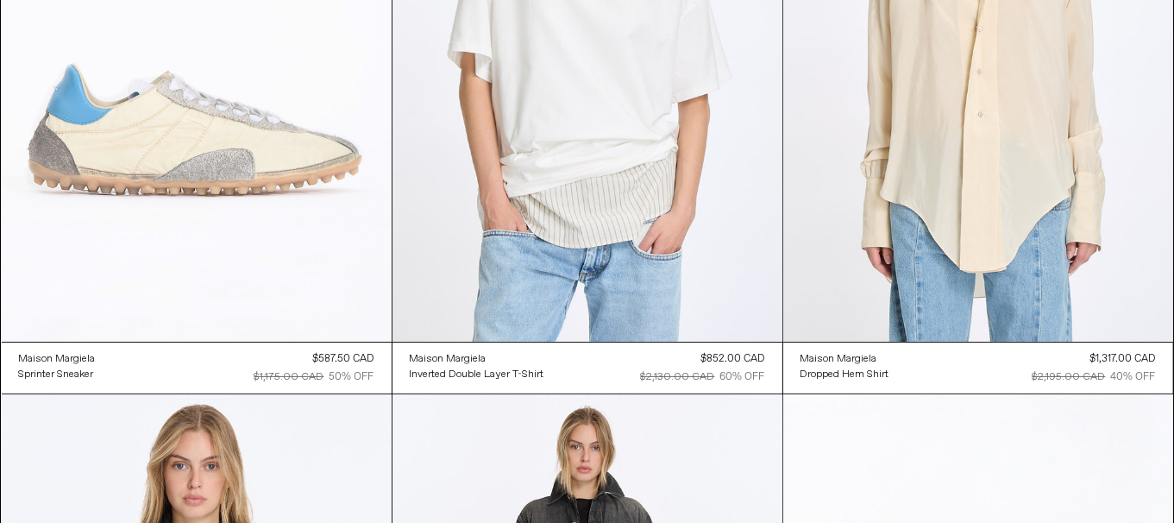
click at [250, 172] on at bounding box center [197, 49] width 390 height 585
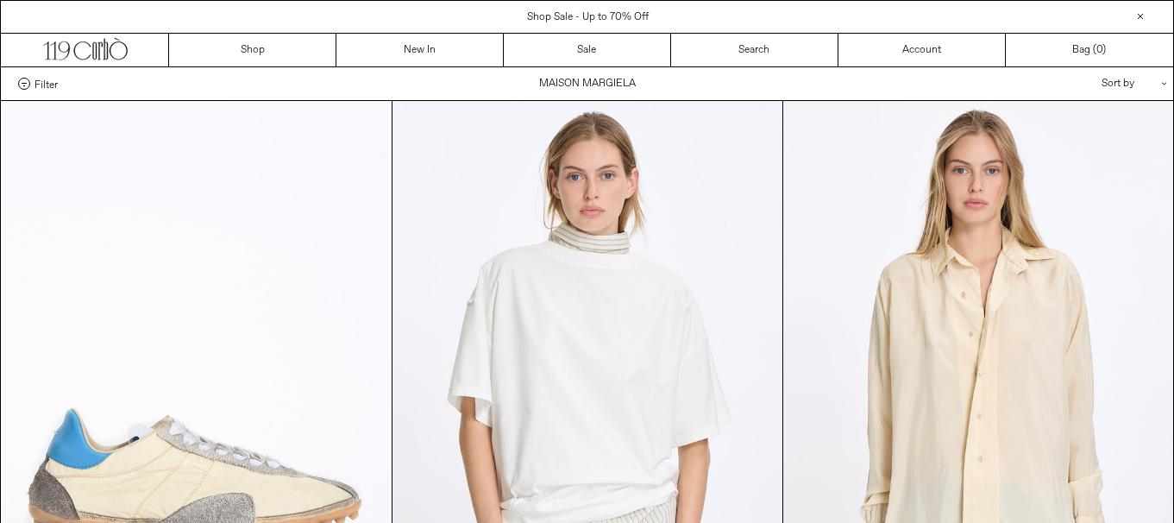
click at [980, 277] on at bounding box center [978, 393] width 390 height 585
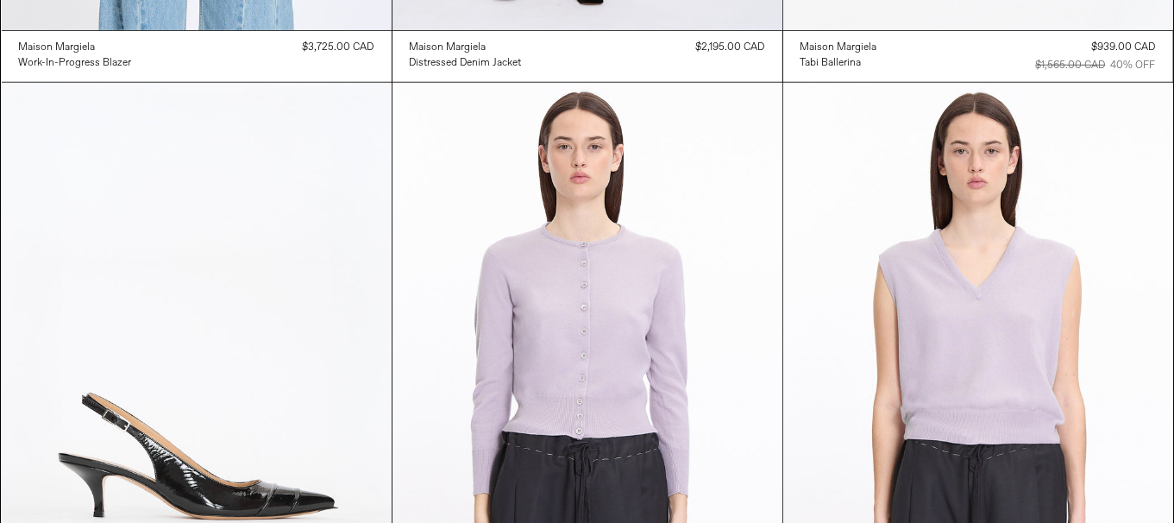
scroll to position [1552, 0]
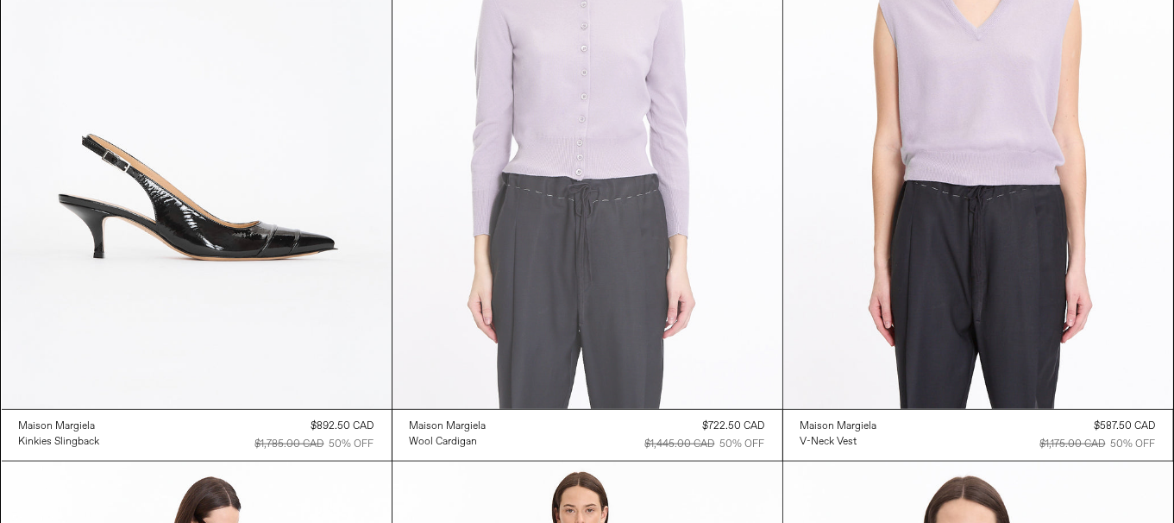
click at [554, 210] on at bounding box center [588, 116] width 390 height 585
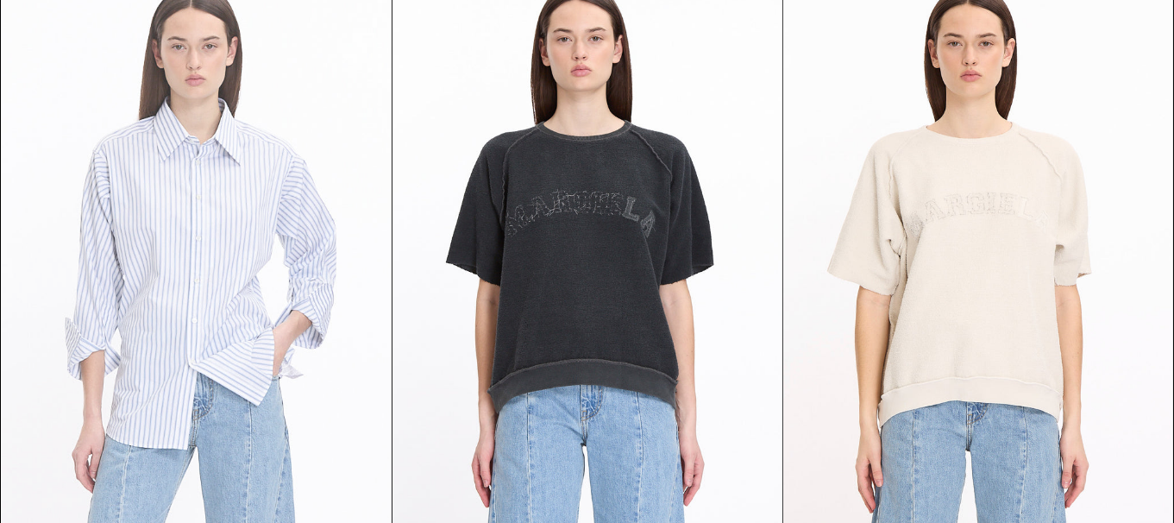
scroll to position [2760, 0]
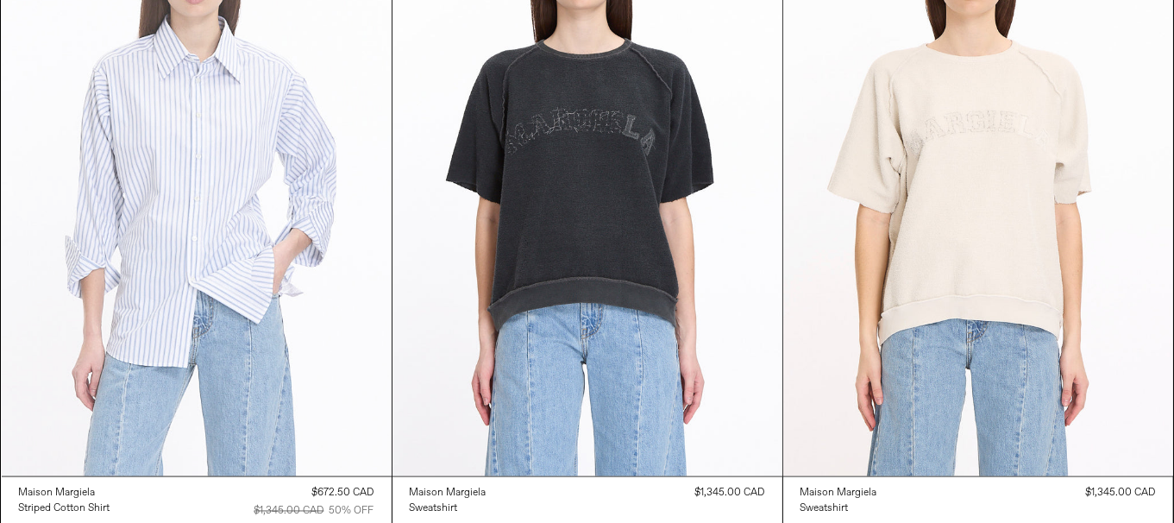
click at [17, 194] on at bounding box center [197, 183] width 390 height 585
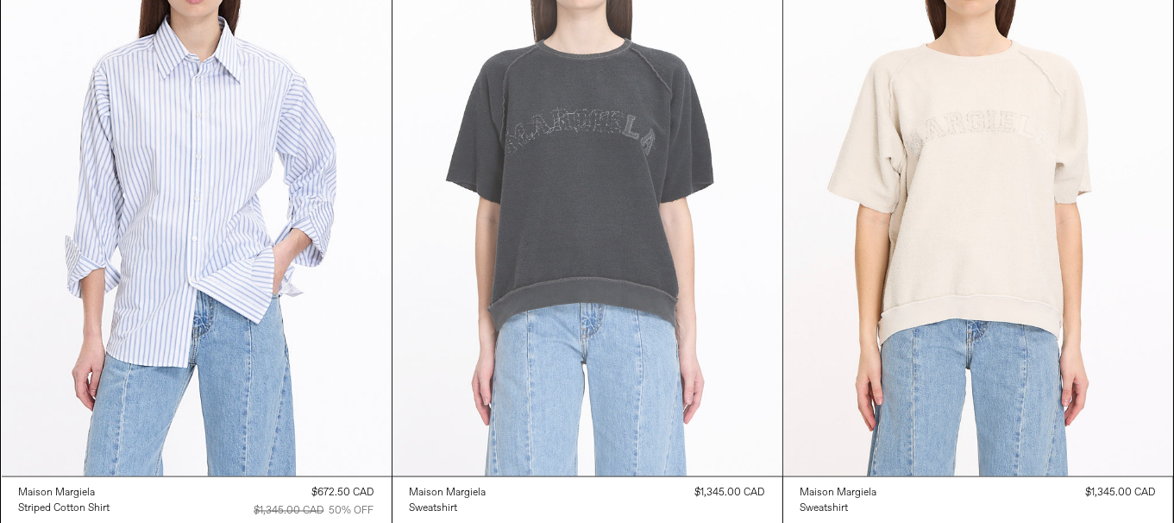
click at [580, 300] on at bounding box center [588, 183] width 390 height 585
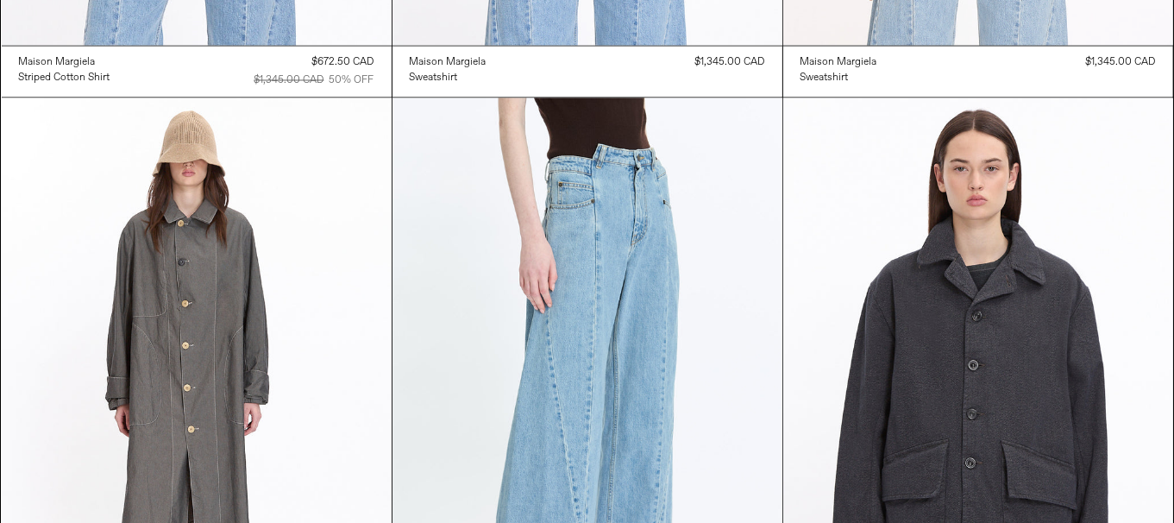
scroll to position [3622, 0]
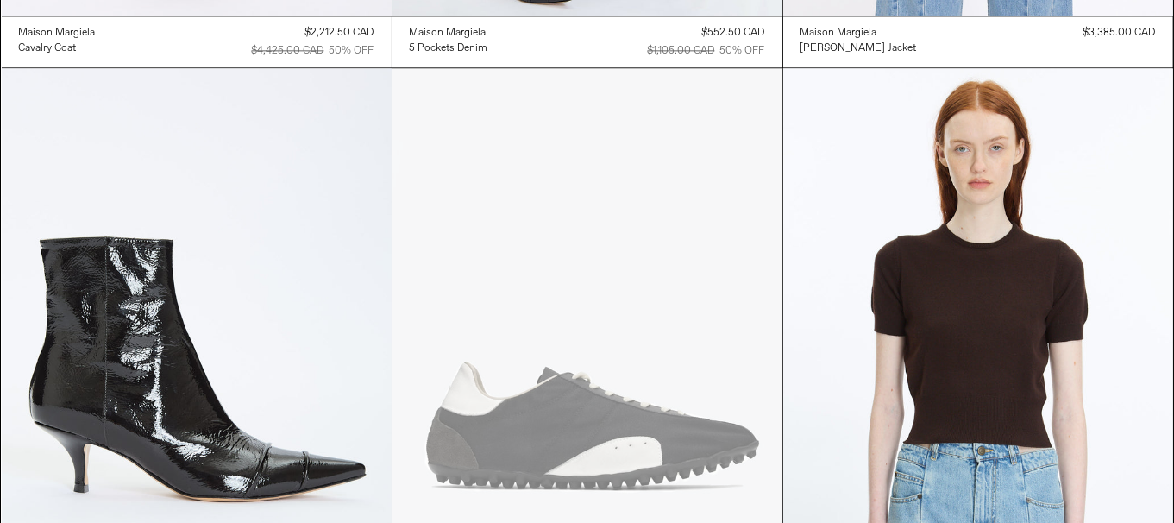
scroll to position [4054, 0]
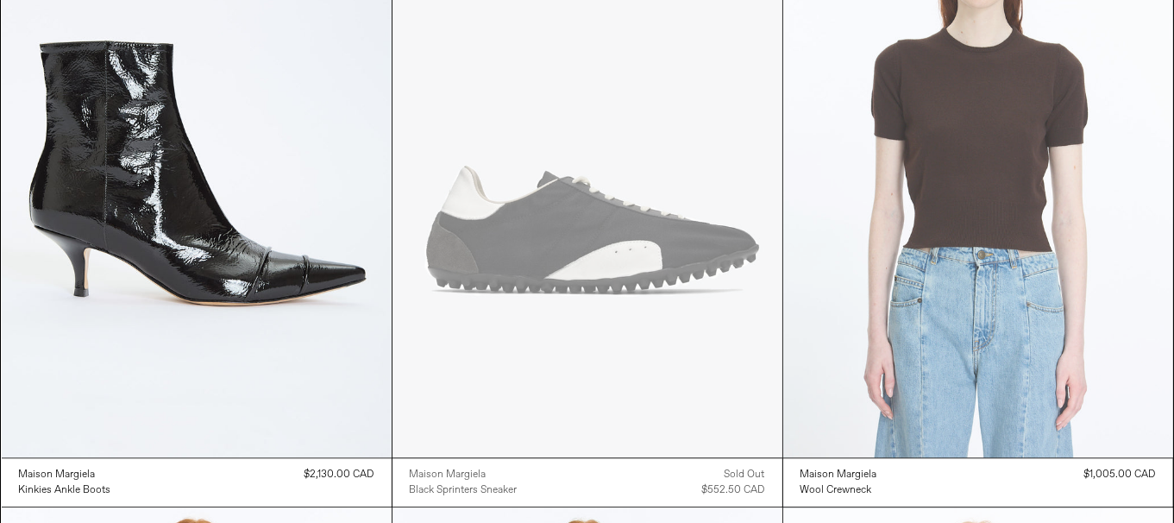
click at [1055, 317] on at bounding box center [978, 164] width 390 height 585
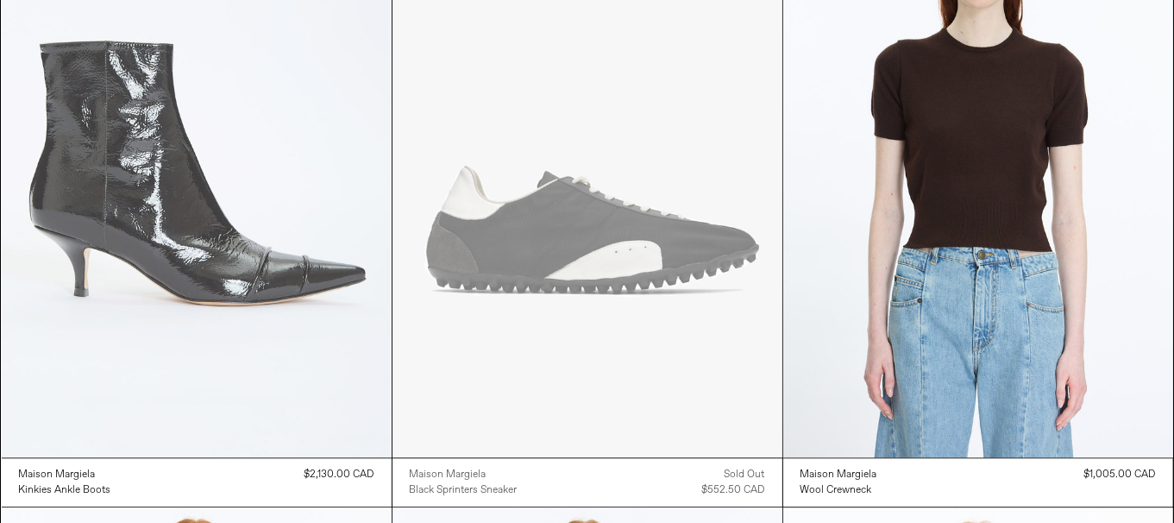
click at [239, 331] on at bounding box center [197, 164] width 390 height 585
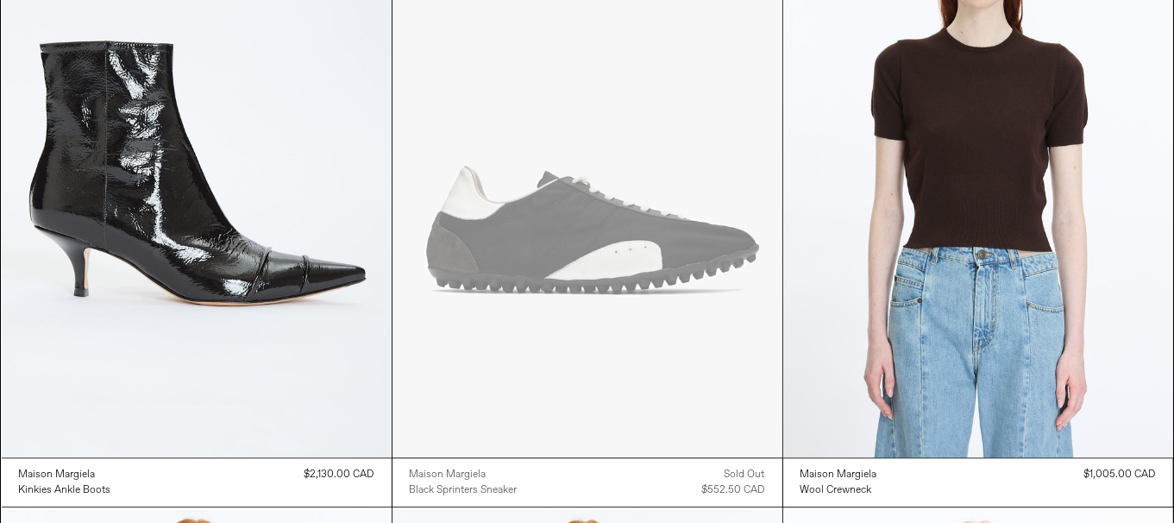
scroll to position [4358, 0]
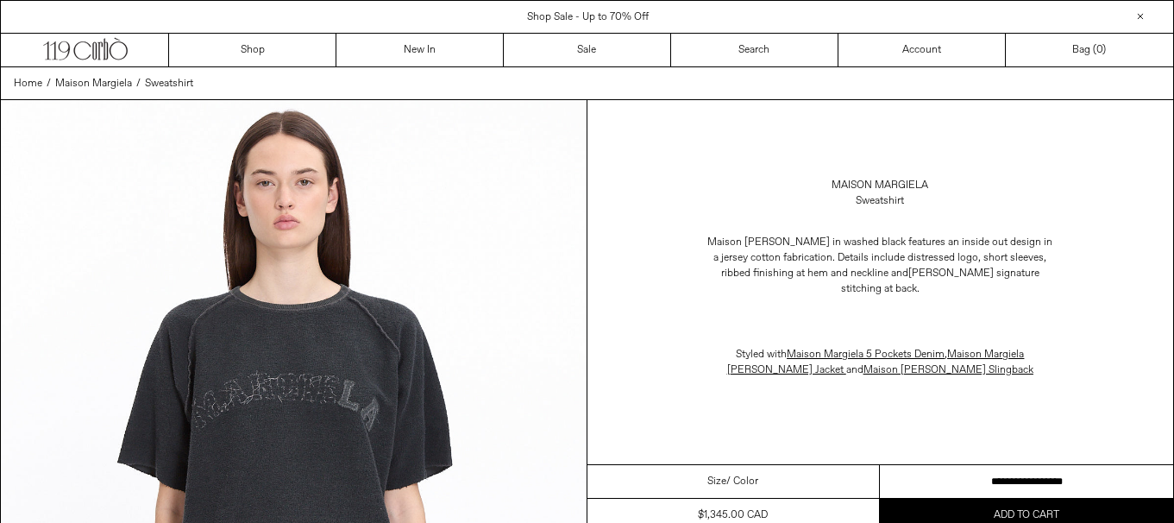
click at [965, 476] on select "**********" at bounding box center [1026, 482] width 293 height 34
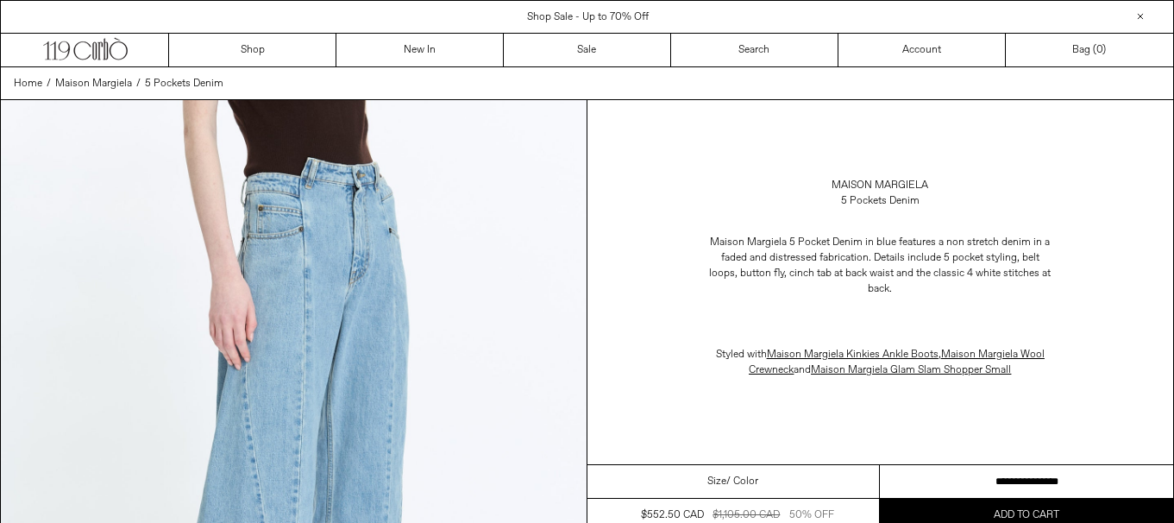
click at [1040, 473] on select "**********" at bounding box center [1026, 482] width 293 height 34
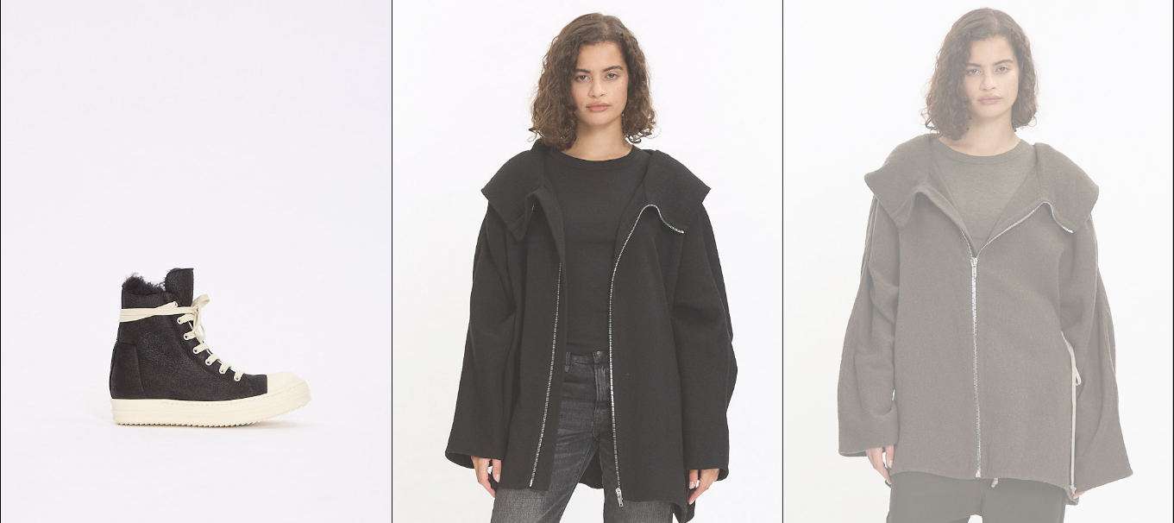
scroll to position [259, 0]
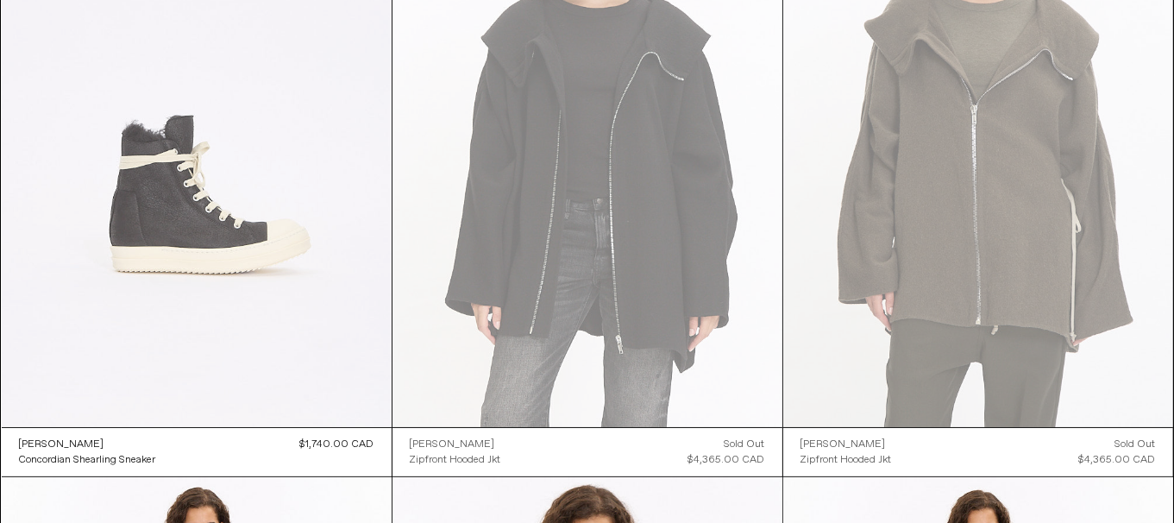
click at [179, 153] on at bounding box center [197, 134] width 390 height 585
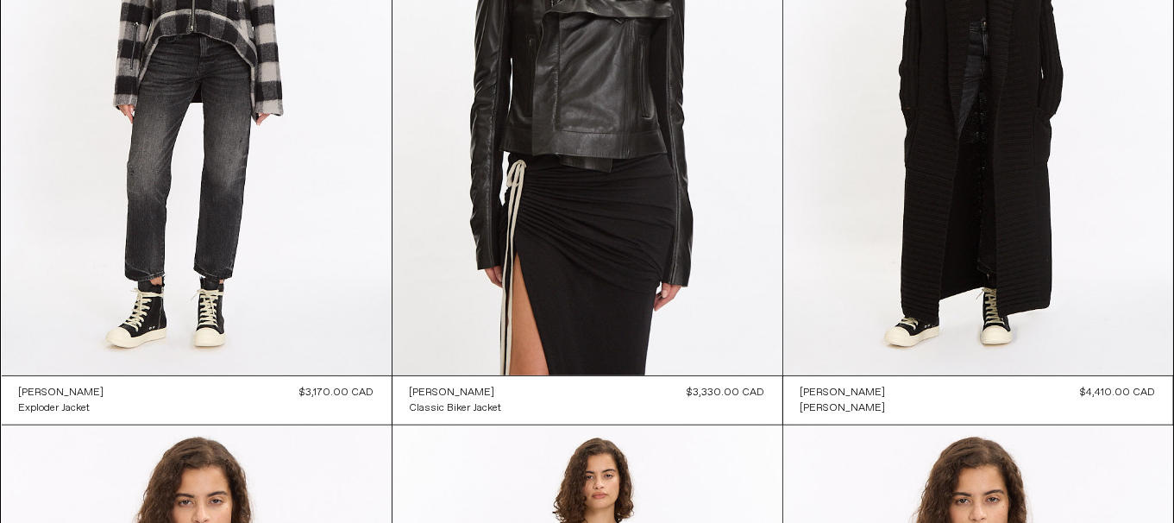
scroll to position [949, 0]
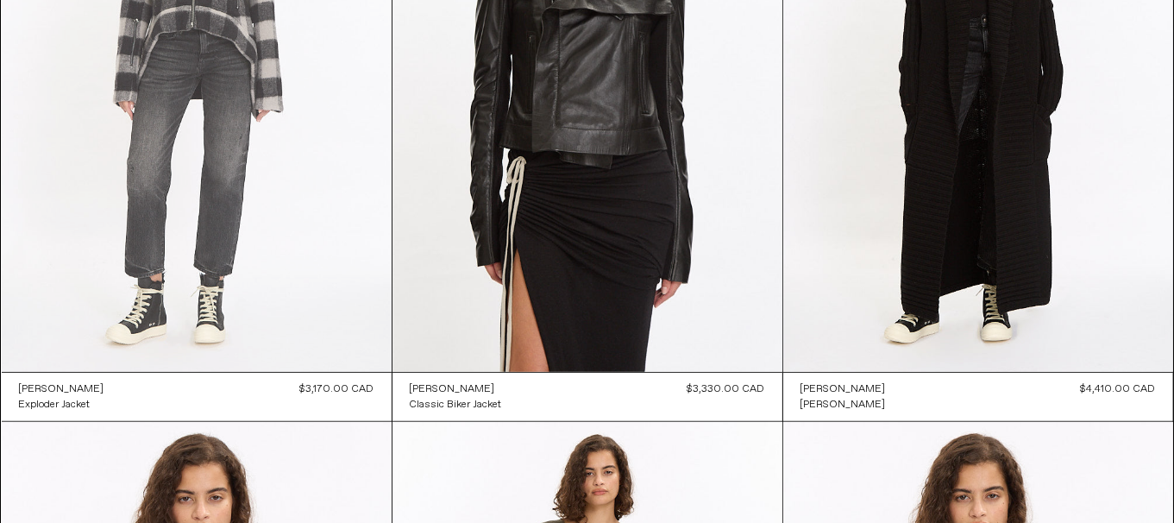
click at [221, 240] on at bounding box center [197, 79] width 390 height 585
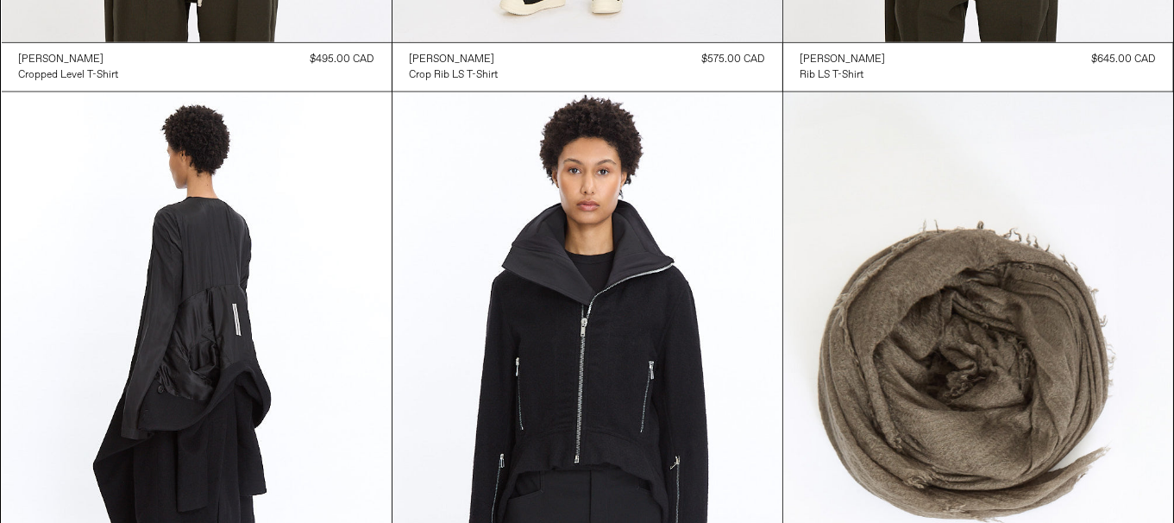
scroll to position [2070, 0]
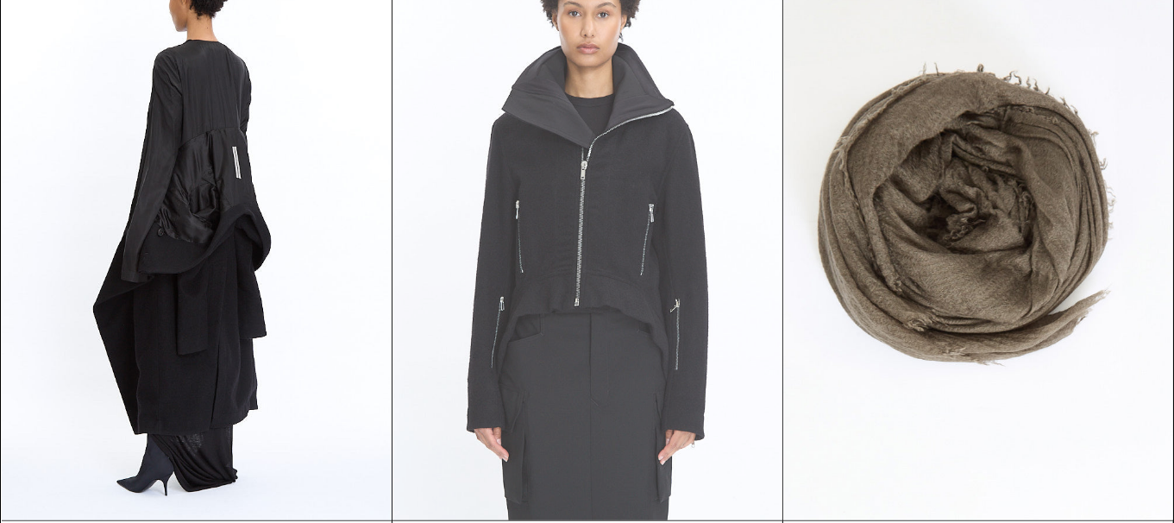
click at [532, 290] on at bounding box center [588, 227] width 390 height 585
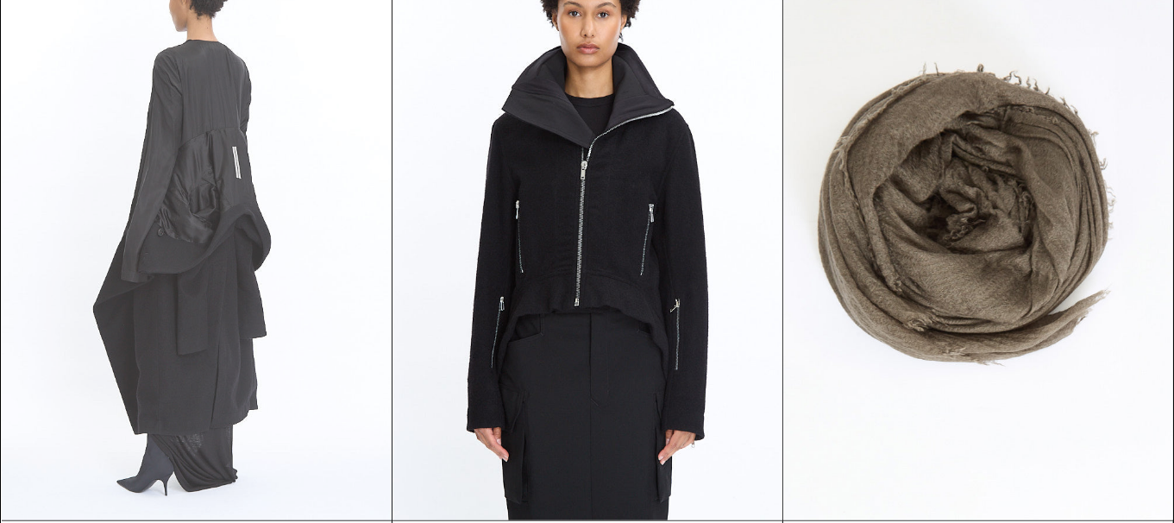
click at [288, 324] on at bounding box center [197, 227] width 390 height 585
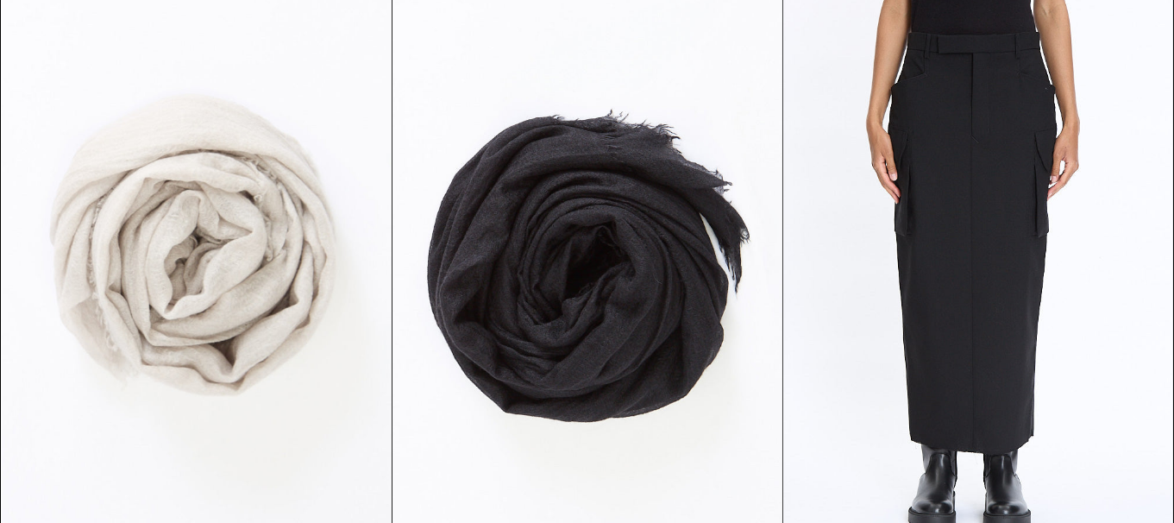
scroll to position [2760, 0]
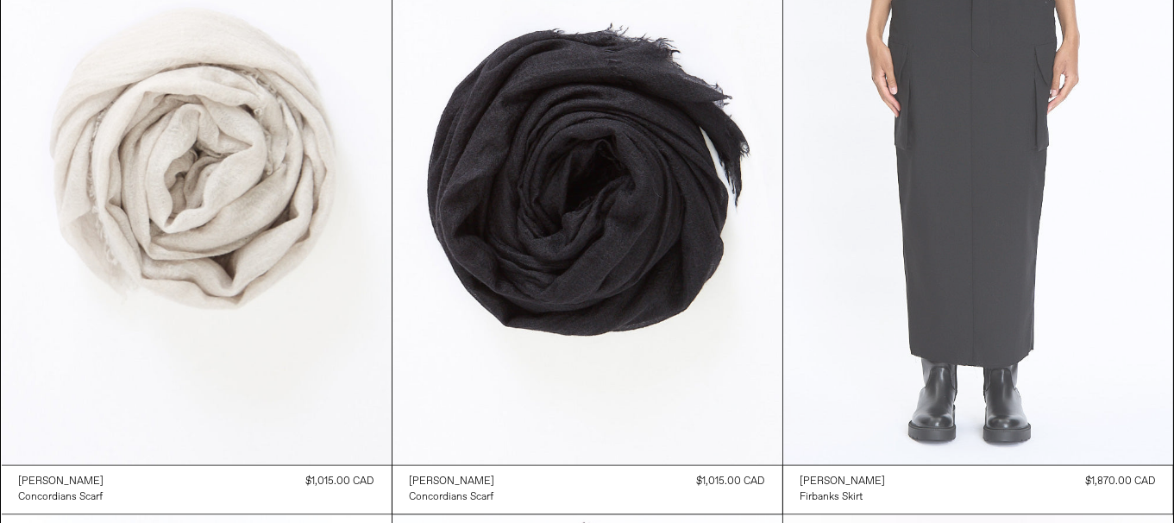
click at [1065, 289] on at bounding box center [978, 172] width 390 height 585
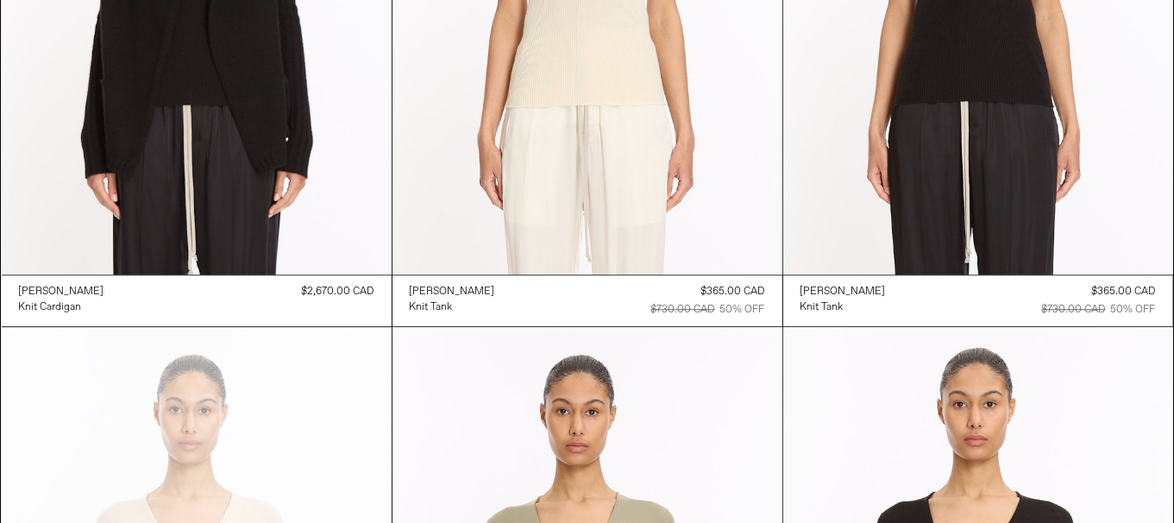
scroll to position [4227, 0]
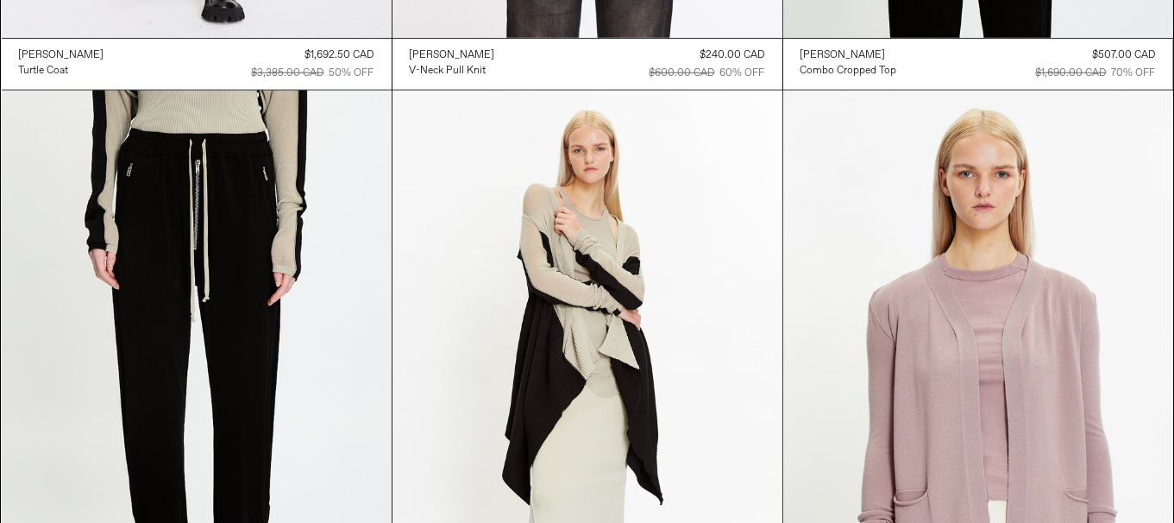
scroll to position [7697, 0]
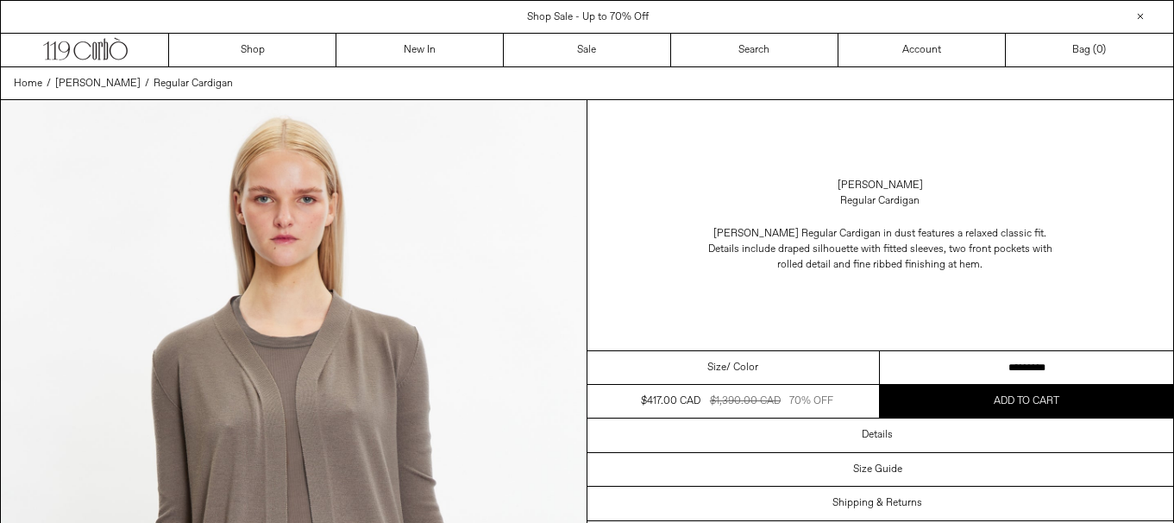
click at [984, 373] on select "********* ******** ********" at bounding box center [1026, 368] width 293 height 34
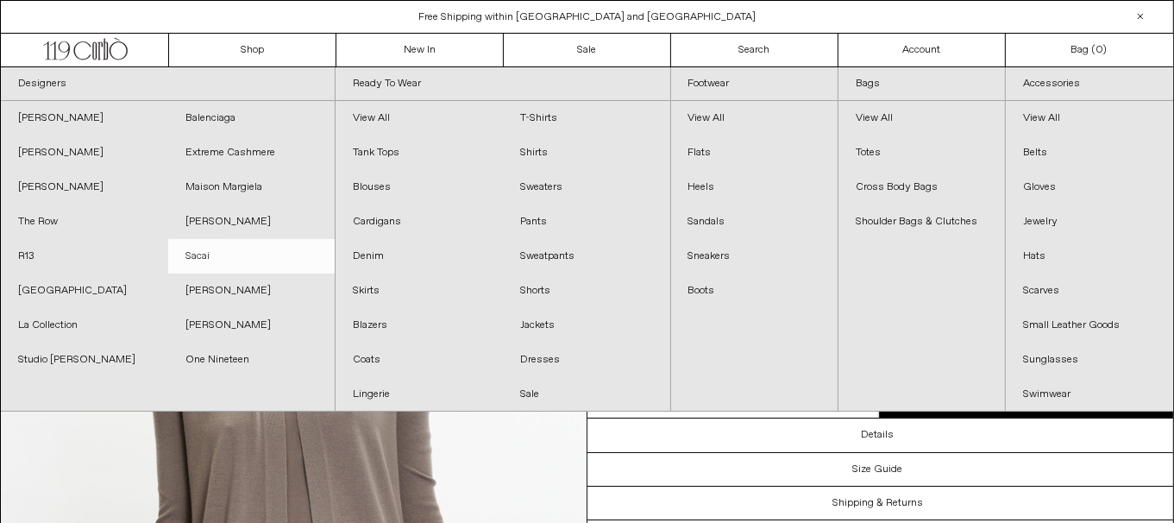
click at [235, 257] on link "Sacai" at bounding box center [251, 256] width 167 height 35
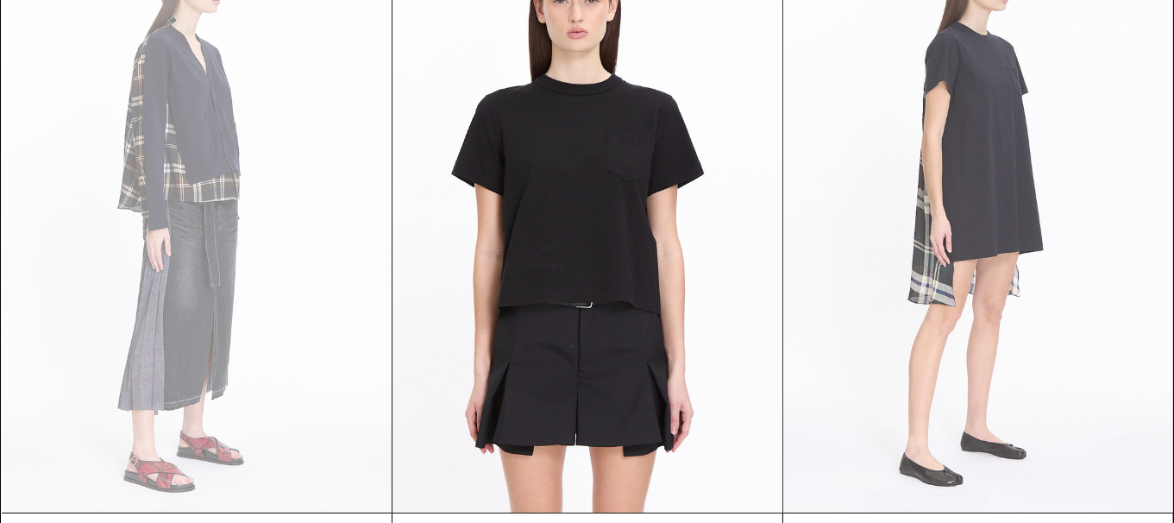
scroll to position [344, 0]
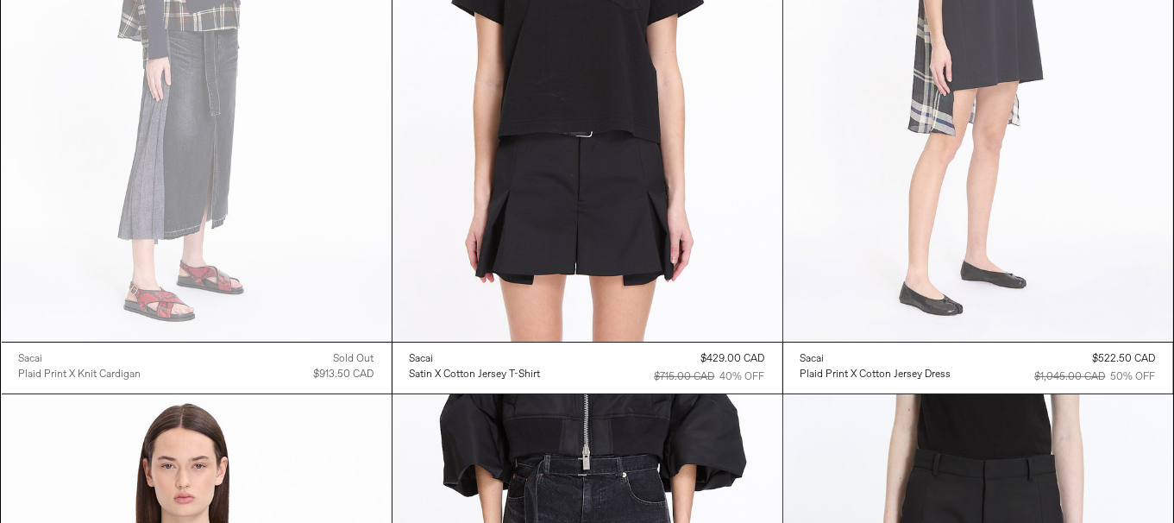
click at [1035, 159] on at bounding box center [978, 49] width 390 height 585
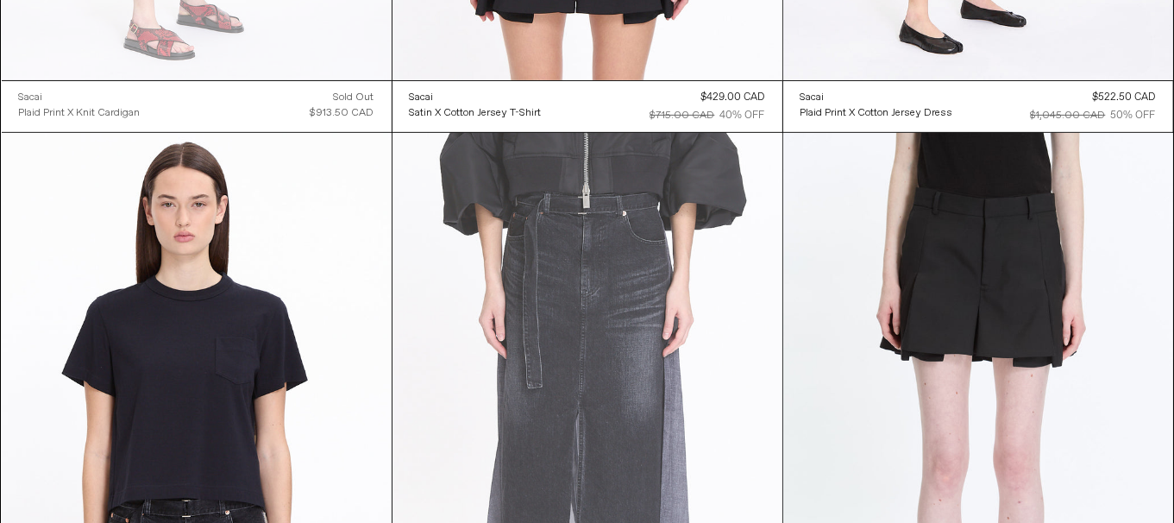
scroll to position [856, 0]
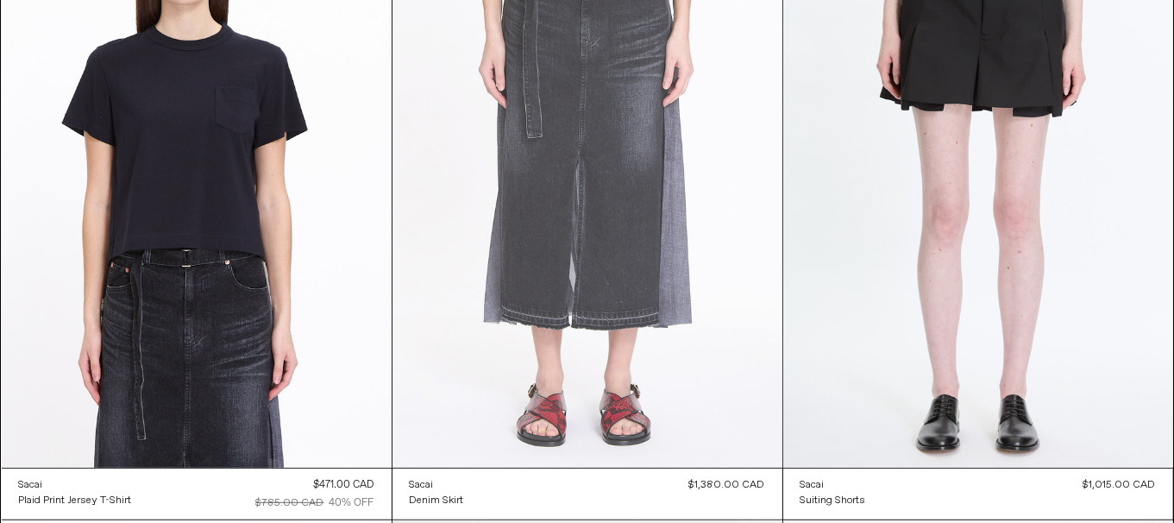
click at [558, 250] on at bounding box center [588, 175] width 390 height 585
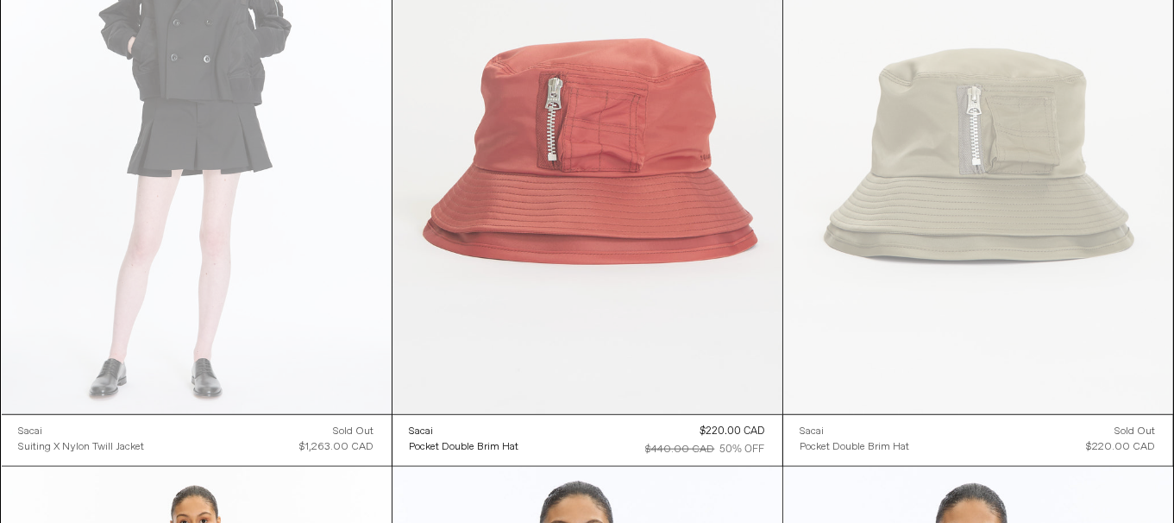
click at [524, 294] on at bounding box center [588, 121] width 390 height 585
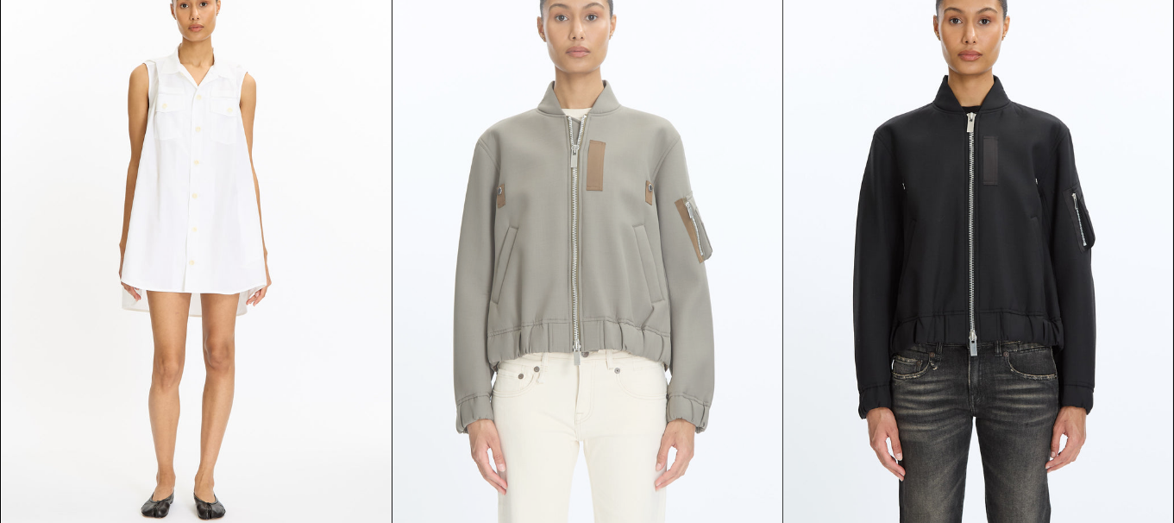
scroll to position [2063, 0]
click at [577, 252] on at bounding box center [588, 242] width 390 height 585
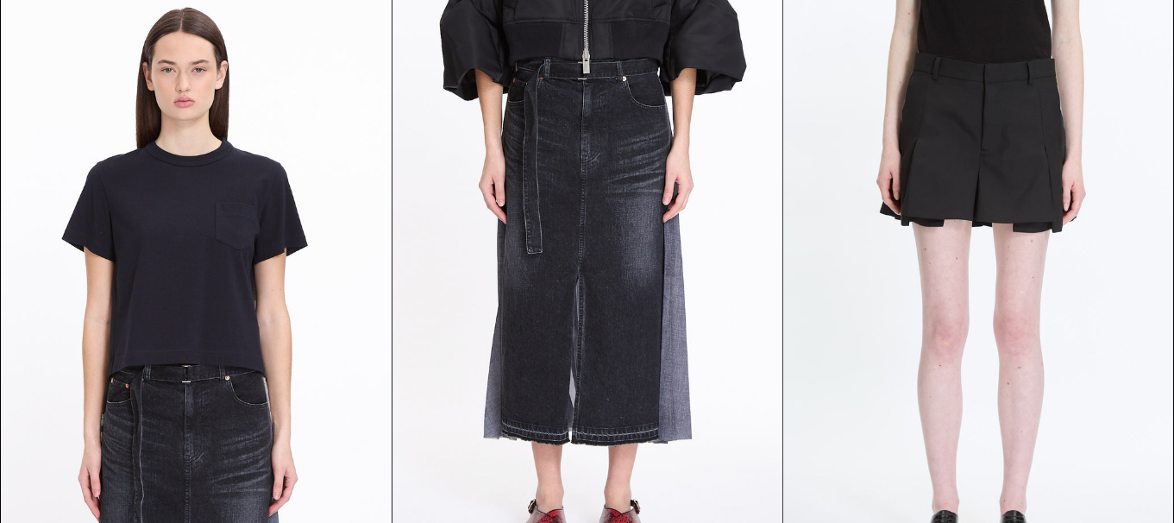
scroll to position [0, 0]
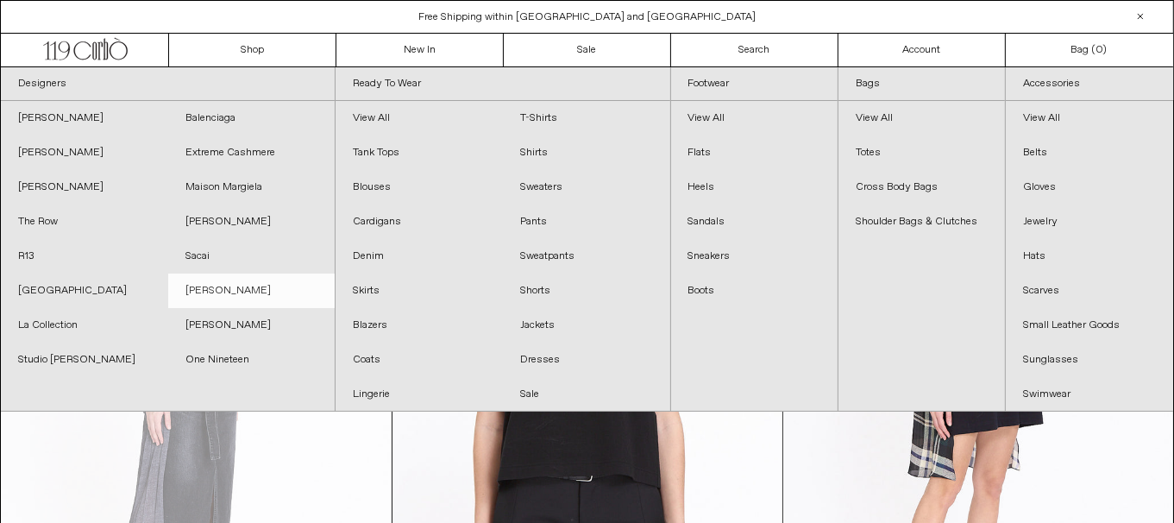
click at [228, 298] on link "[PERSON_NAME]" at bounding box center [251, 290] width 167 height 35
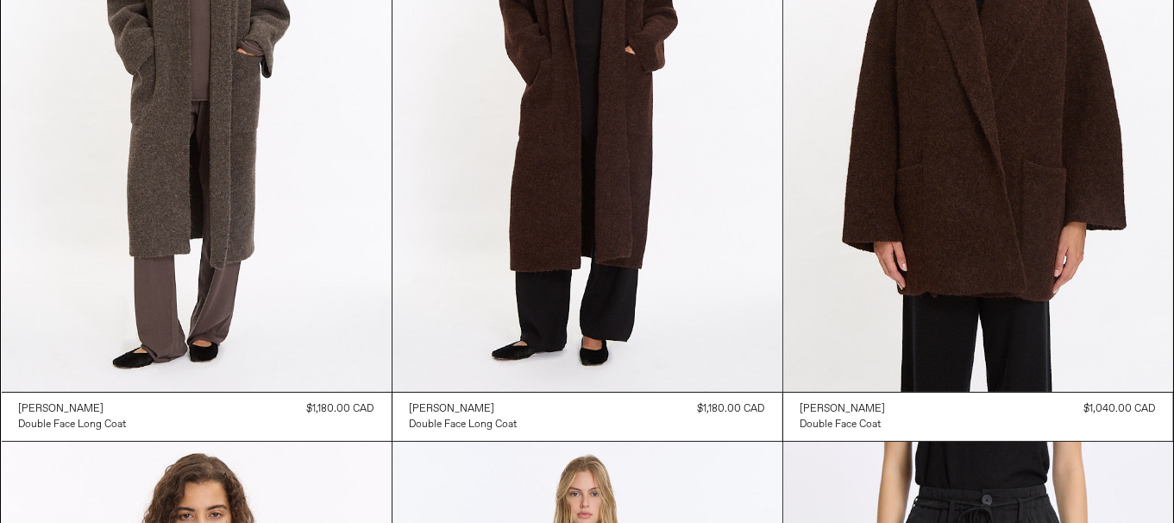
scroll to position [344, 0]
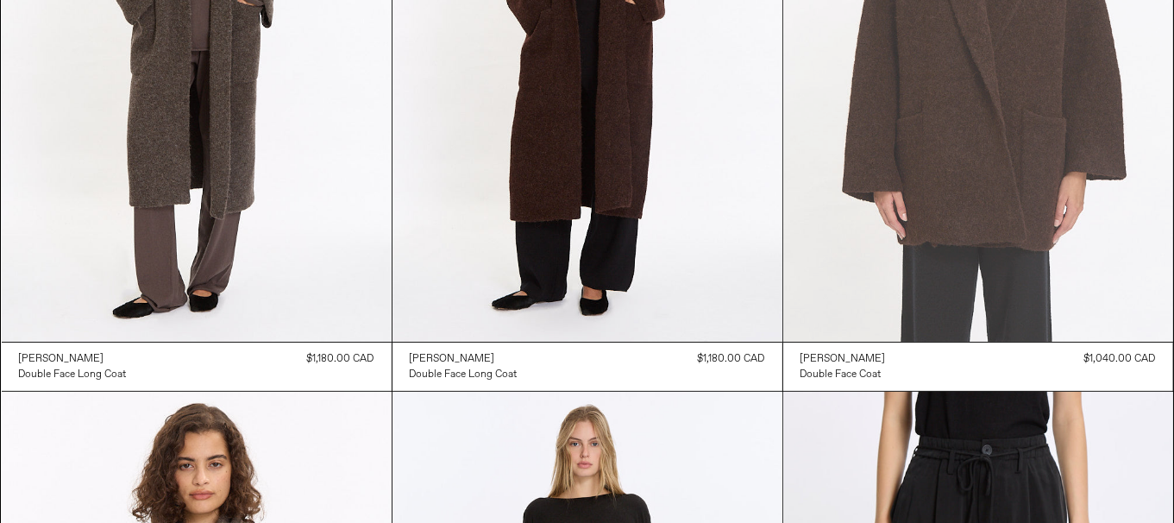
click at [1005, 182] on at bounding box center [978, 49] width 390 height 585
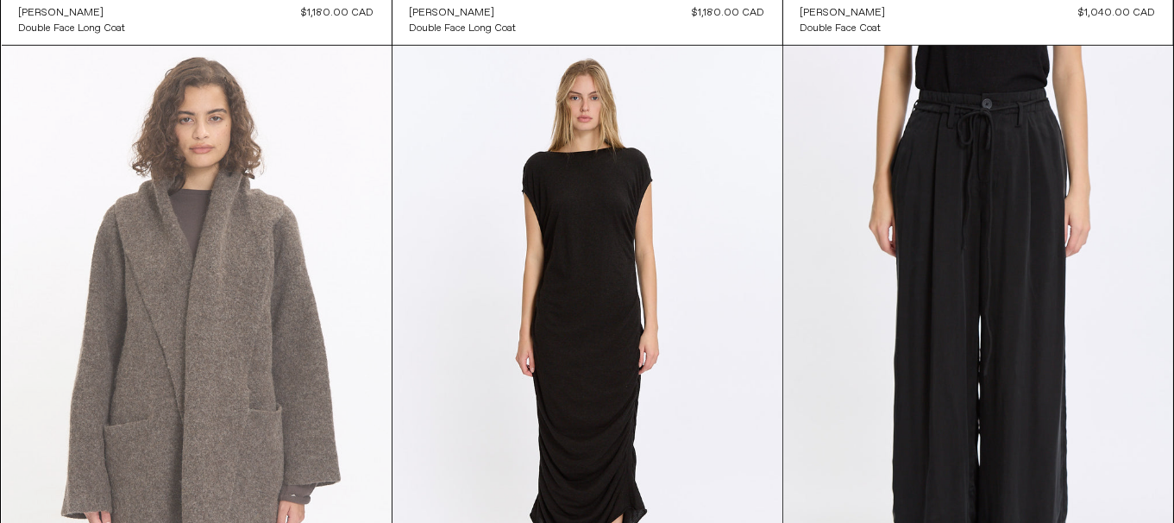
scroll to position [0, 0]
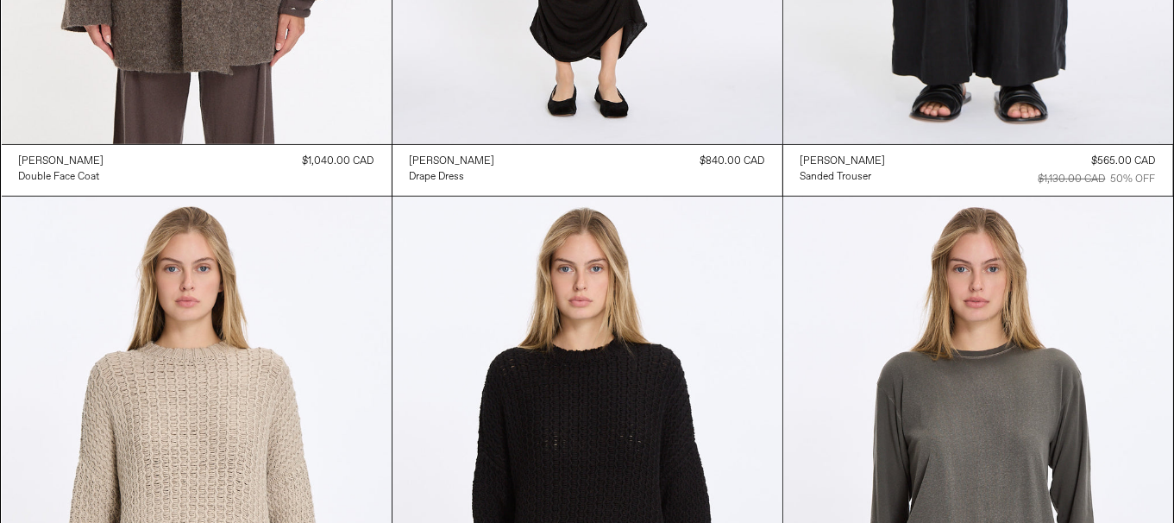
scroll to position [1553, 0]
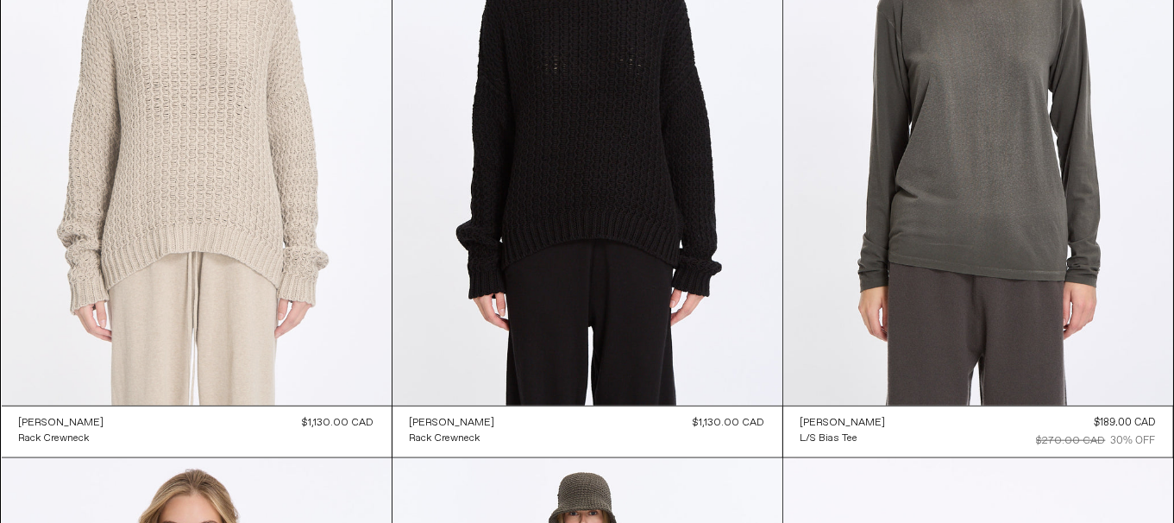
click at [264, 261] on at bounding box center [197, 113] width 390 height 585
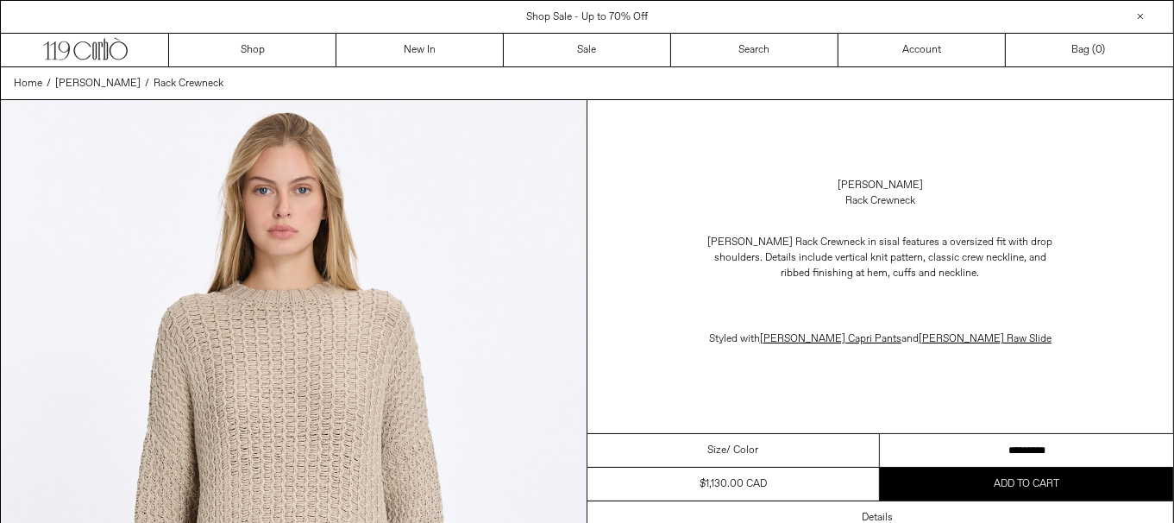
click at [990, 464] on select "********* *********" at bounding box center [1026, 451] width 293 height 34
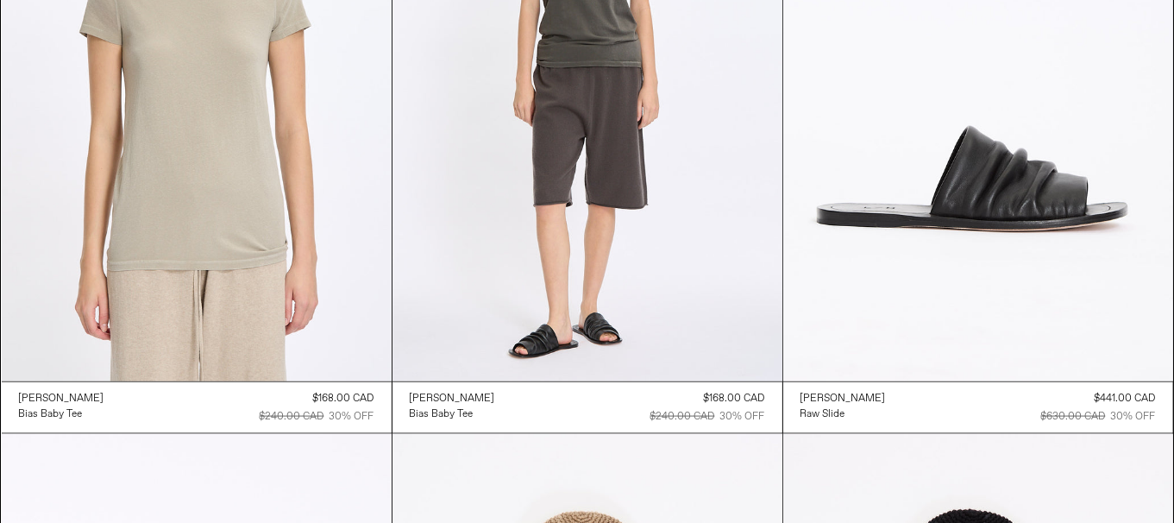
scroll to position [2243, 0]
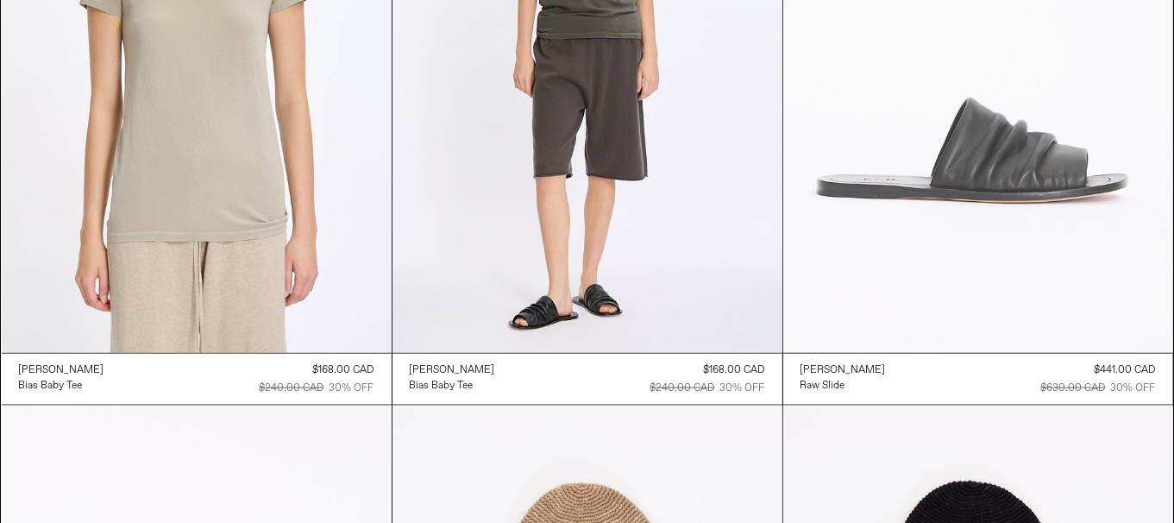
click at [1128, 283] on at bounding box center [978, 60] width 390 height 585
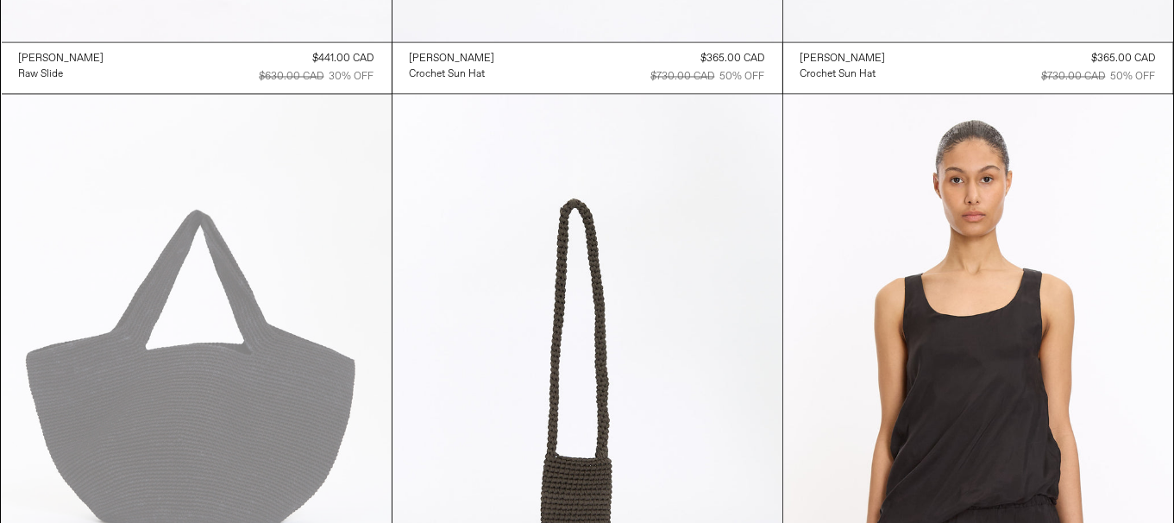
scroll to position [3451, 0]
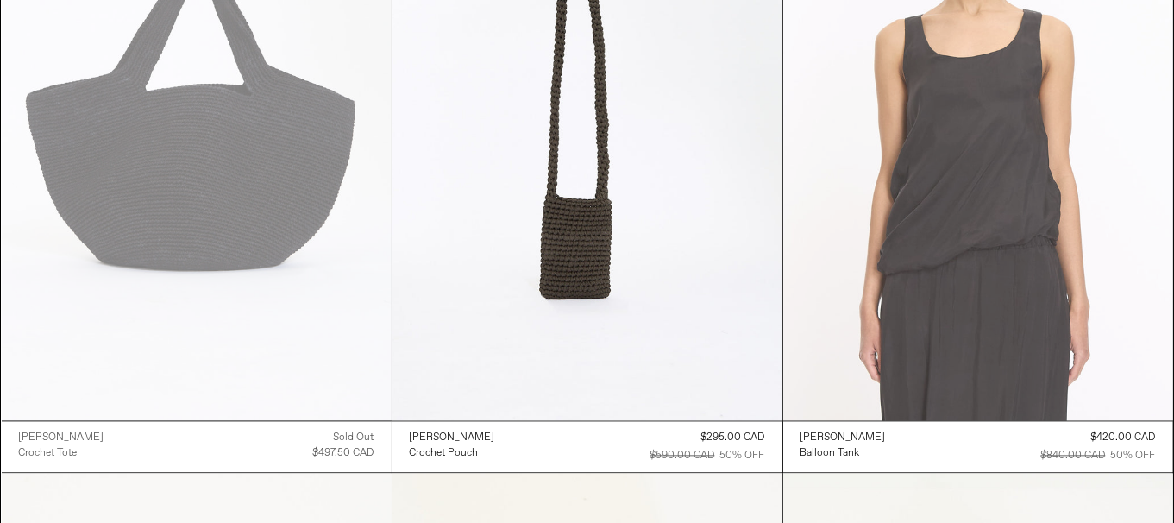
click at [1009, 253] on at bounding box center [978, 127] width 390 height 585
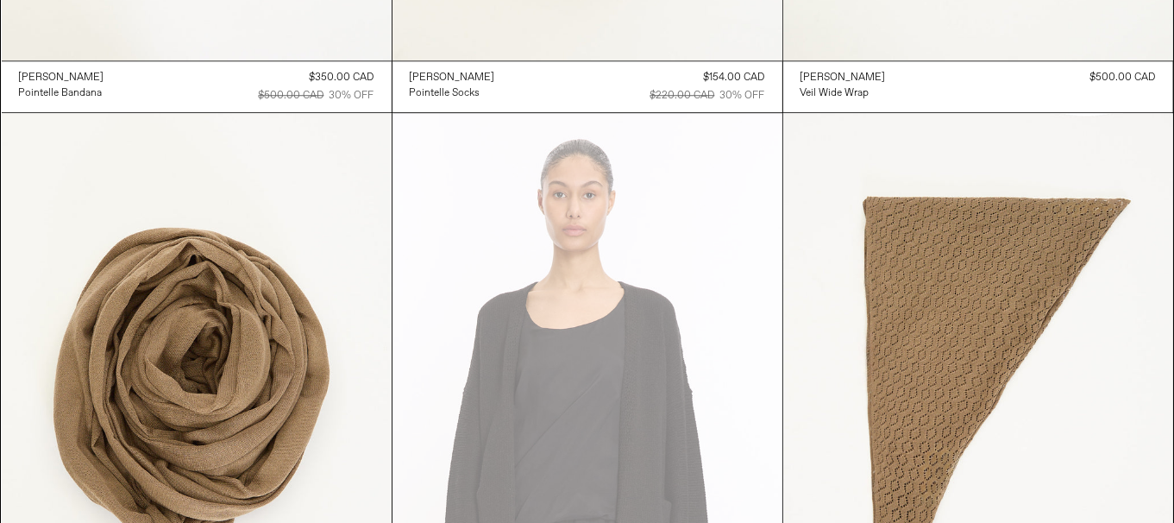
scroll to position [0, 0]
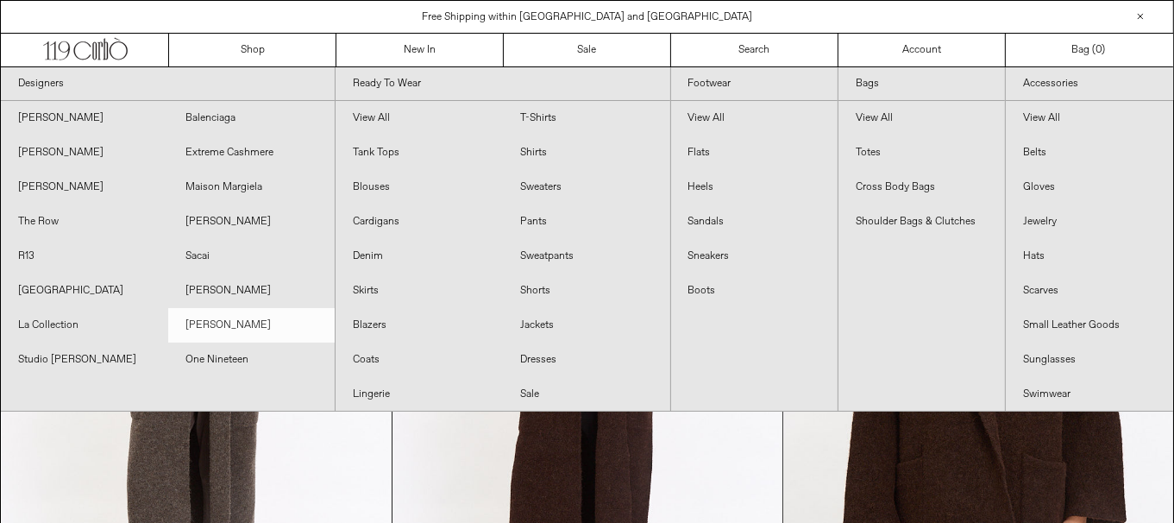
click at [253, 323] on link "[PERSON_NAME]" at bounding box center [251, 325] width 167 height 35
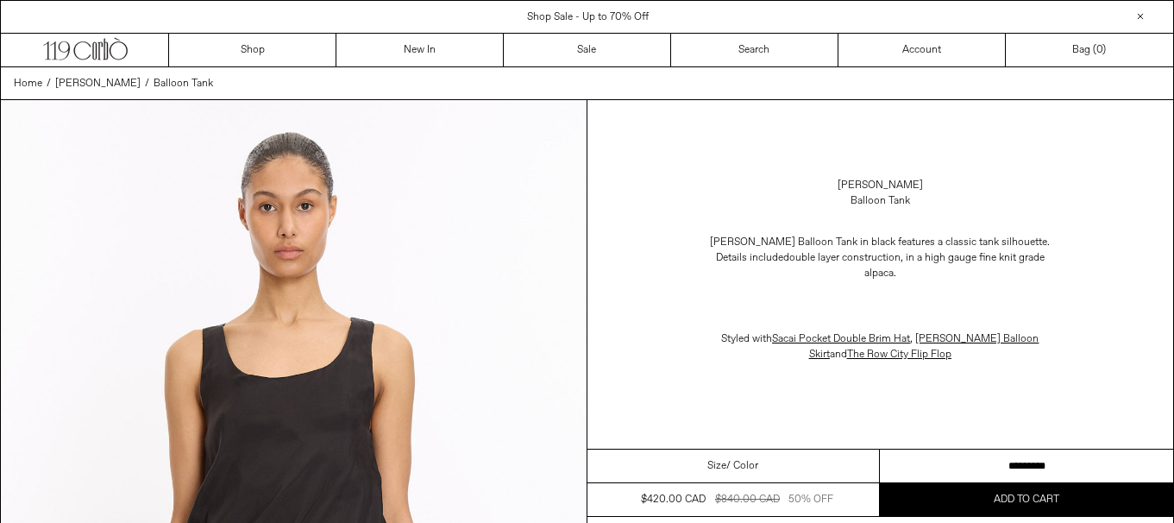
click at [990, 449] on select "**********" at bounding box center [1026, 466] width 293 height 34
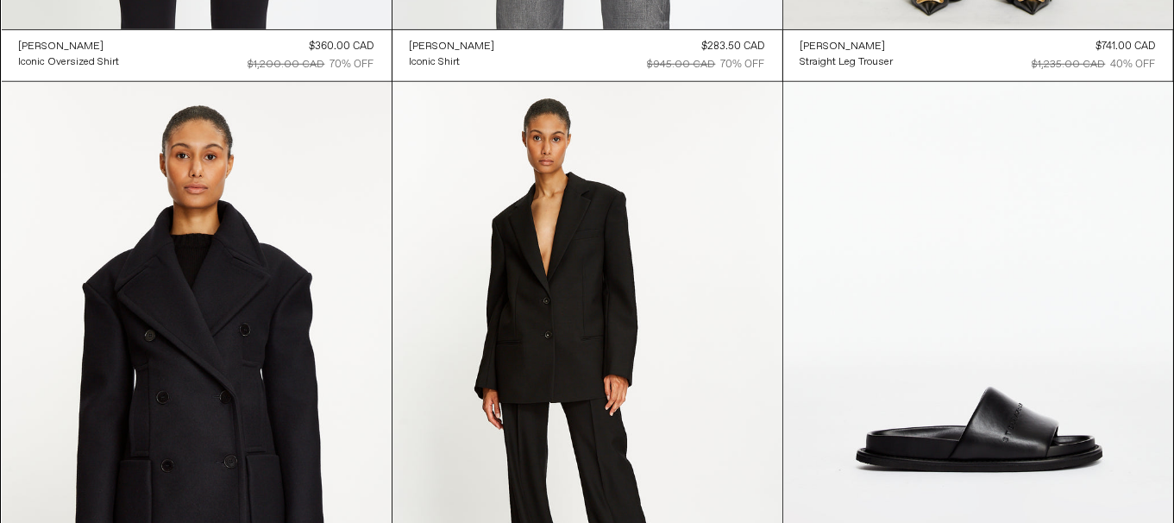
scroll to position [1035, 0]
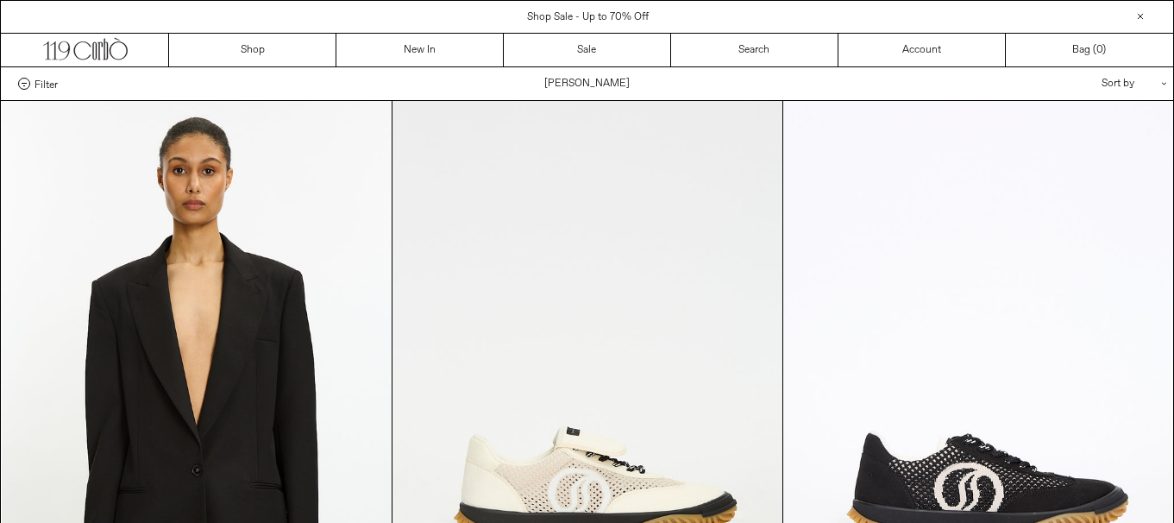
drag, startPoint x: 0, startPoint y: 0, endPoint x: 1053, endPoint y: 337, distance: 1106.0
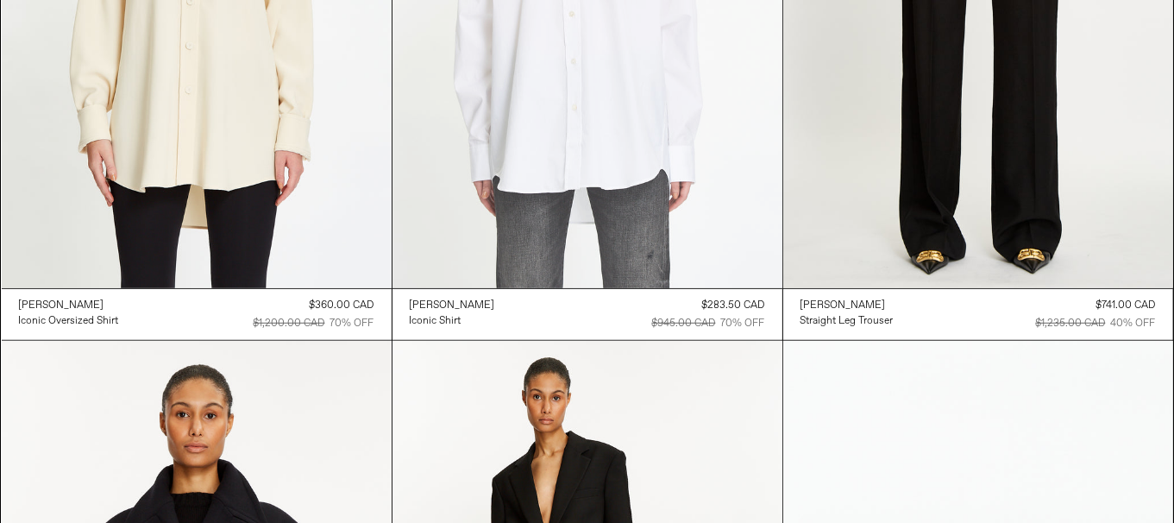
scroll to position [1035, 0]
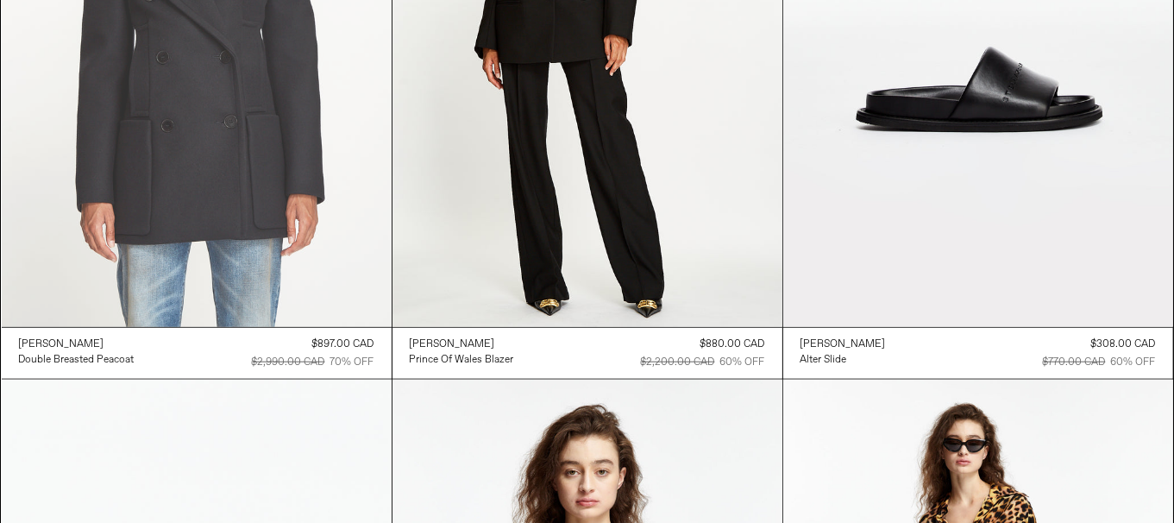
scroll to position [1638, 0]
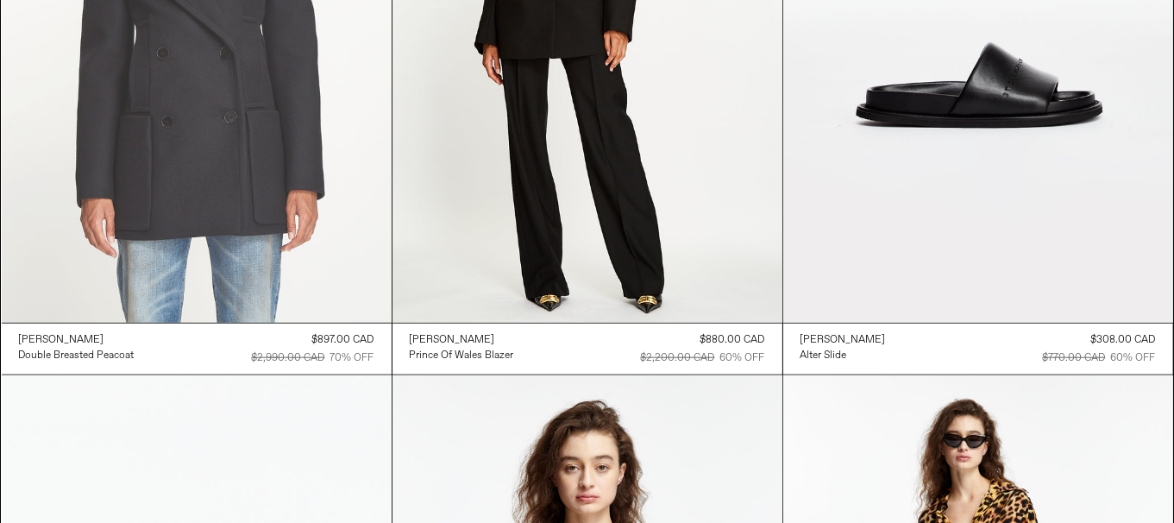
click at [264, 181] on at bounding box center [197, 30] width 390 height 585
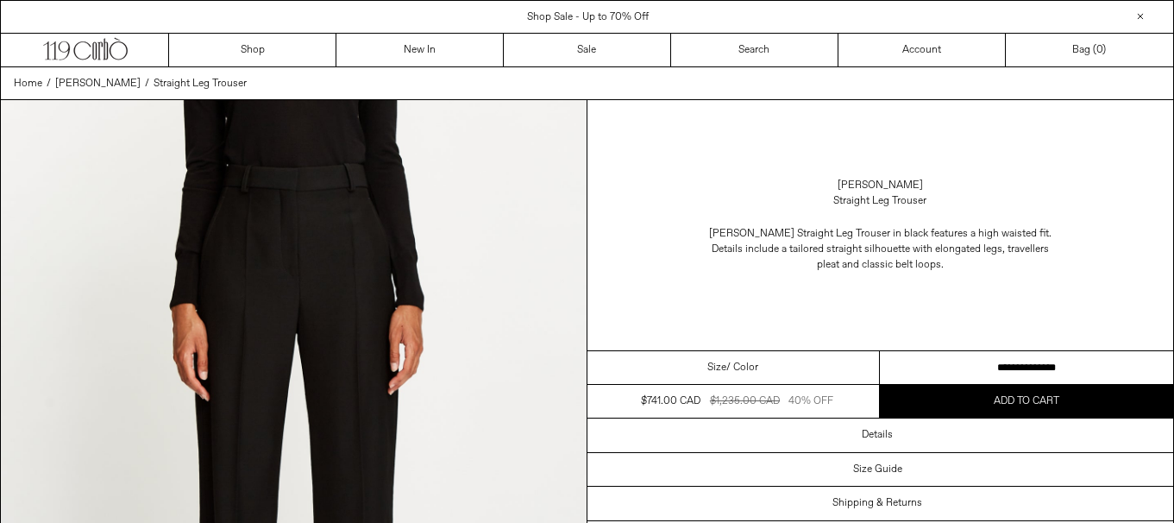
click at [1036, 357] on select "**********" at bounding box center [1026, 368] width 293 height 34
